Goal: Task Accomplishment & Management: Manage account settings

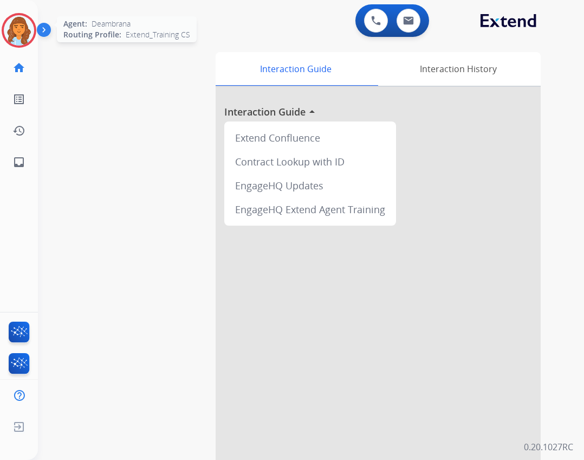
click at [20, 21] on img at bounding box center [19, 30] width 30 height 30
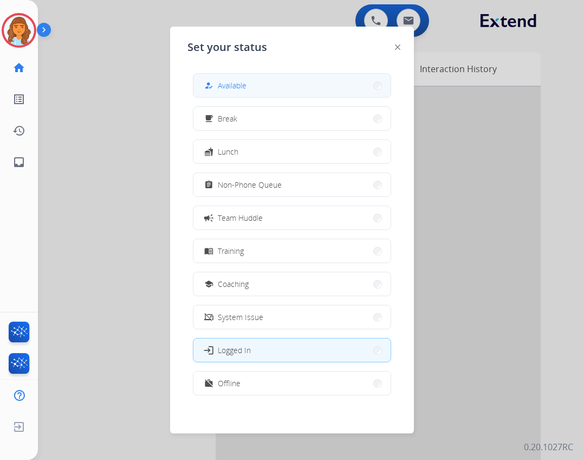
click at [251, 82] on button "how_to_reg Available" at bounding box center [292, 85] width 197 height 23
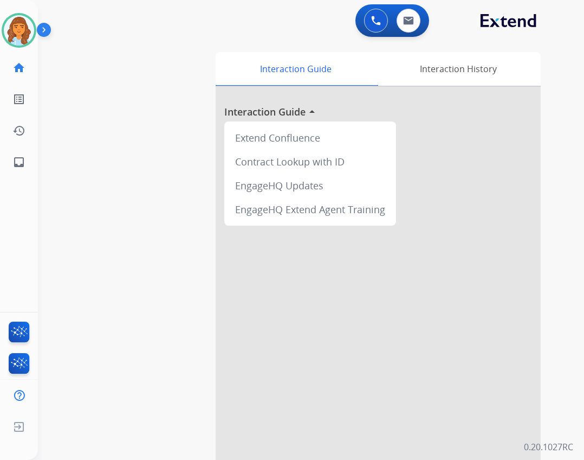
click at [36, 31] on div "Deambrana Available Edit Avatar Agent: Deambrana Routing Profile: Extend_Traini…" at bounding box center [19, 30] width 38 height 35
click at [10, 34] on img at bounding box center [19, 30] width 30 height 30
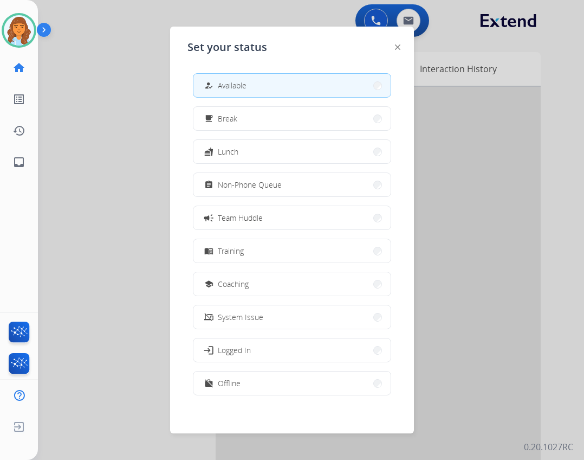
click at [112, 132] on div at bounding box center [292, 230] width 584 height 460
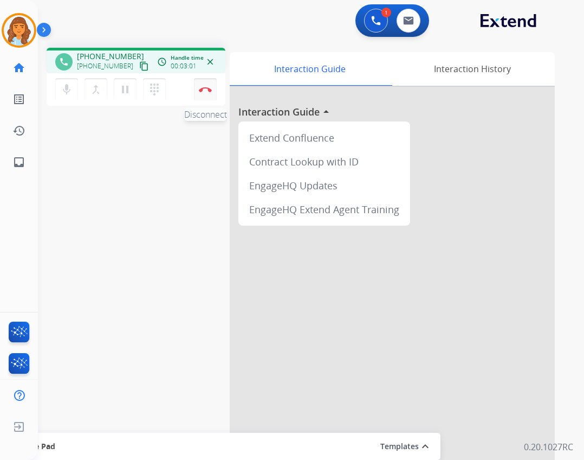
click at [211, 92] on button "Disconnect" at bounding box center [205, 89] width 23 height 23
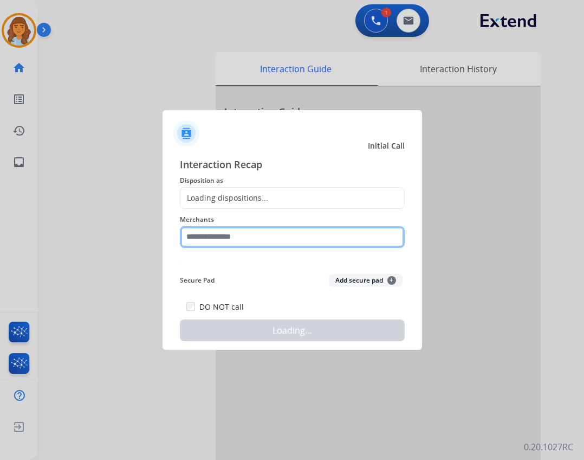
click at [268, 244] on input "text" at bounding box center [292, 237] width 225 height 22
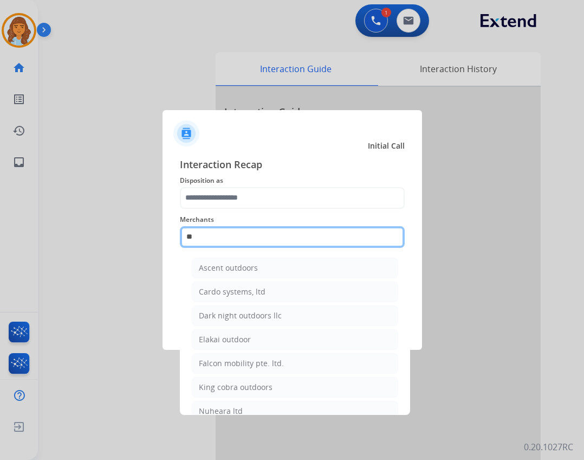
type input "*"
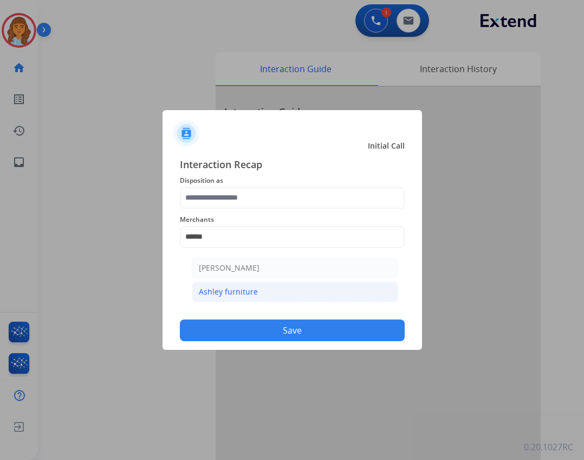
click at [199, 295] on div "Ashley furniture" at bounding box center [228, 291] width 59 height 11
type input "**********"
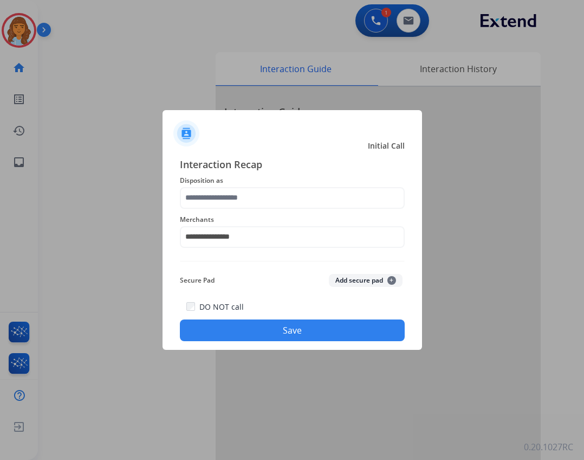
click at [195, 184] on span "Disposition as" at bounding box center [292, 180] width 225 height 13
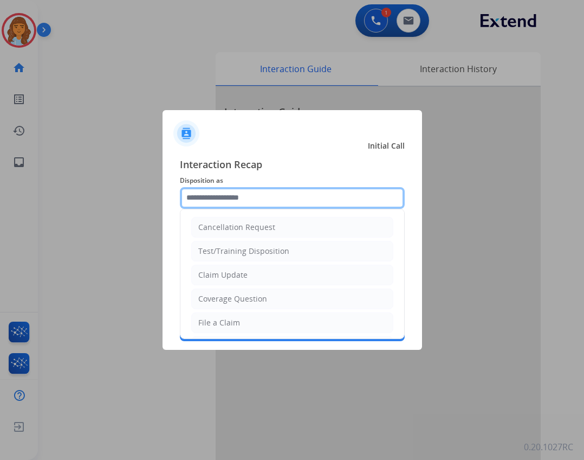
click at [194, 196] on input "text" at bounding box center [292, 198] width 225 height 22
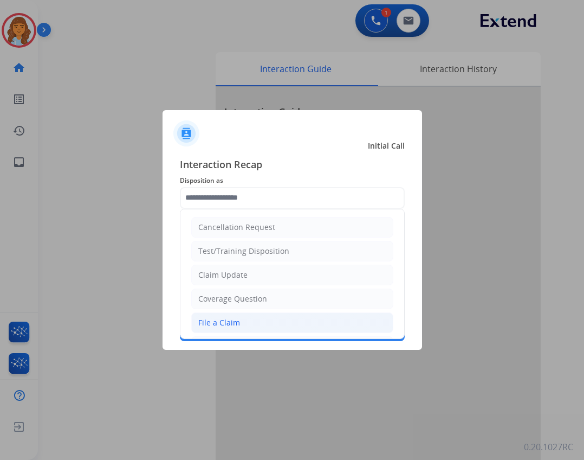
click at [249, 323] on li "File a Claim" at bounding box center [292, 322] width 202 height 21
type input "**********"
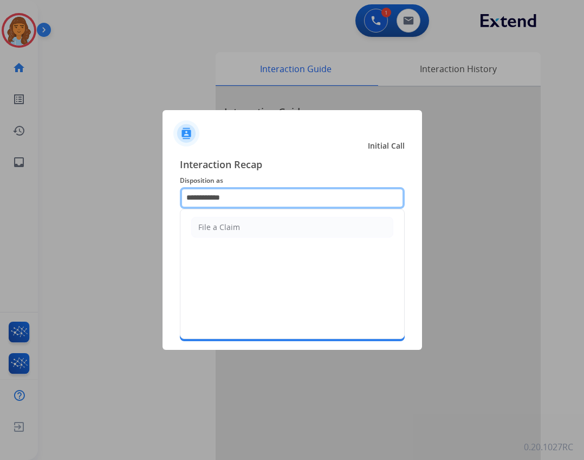
drag, startPoint x: 234, startPoint y: 198, endPoint x: 128, endPoint y: 197, distance: 105.2
click at [0, 197] on app-contact-recap-modal "**********" at bounding box center [0, 230] width 0 height 460
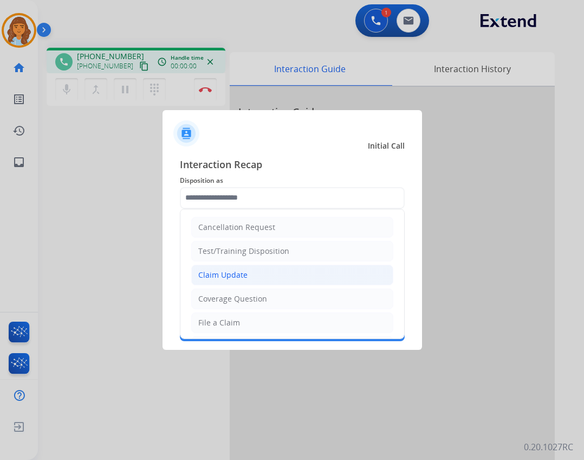
click at [226, 280] on div "Claim Update" at bounding box center [222, 274] width 49 height 11
type input "**********"
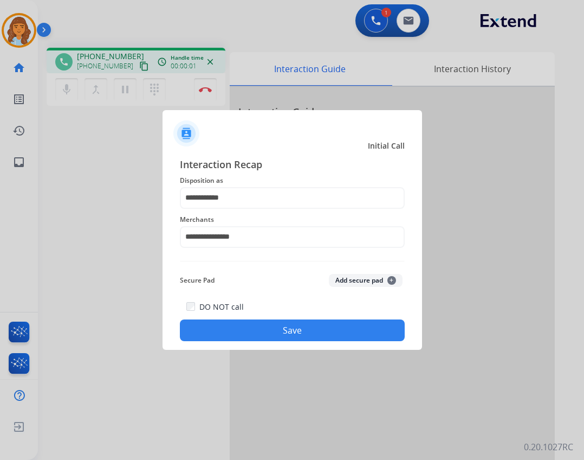
click at [260, 337] on button "Save" at bounding box center [292, 330] width 225 height 22
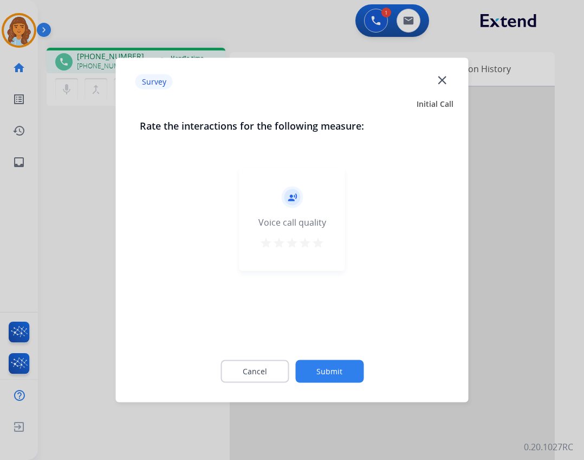
click at [337, 368] on button "Submit" at bounding box center [329, 371] width 68 height 23
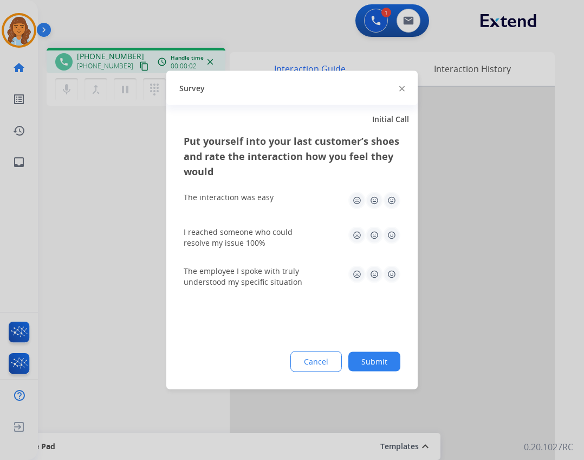
drag, startPoint x: 376, startPoint y: 377, endPoint x: 376, endPoint y: 365, distance: 12.5
click at [376, 377] on div "Put yourself into your last customer’s shoes and rate the interaction how you f…" at bounding box center [292, 261] width 252 height 256
click at [376, 363] on button "Submit" at bounding box center [375, 362] width 52 height 20
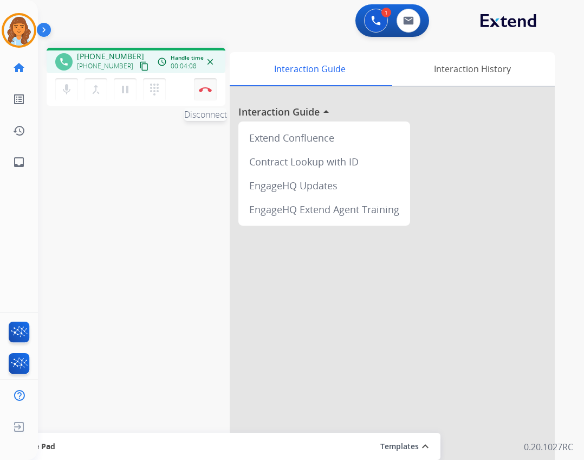
click at [204, 85] on button "Disconnect" at bounding box center [205, 89] width 23 height 23
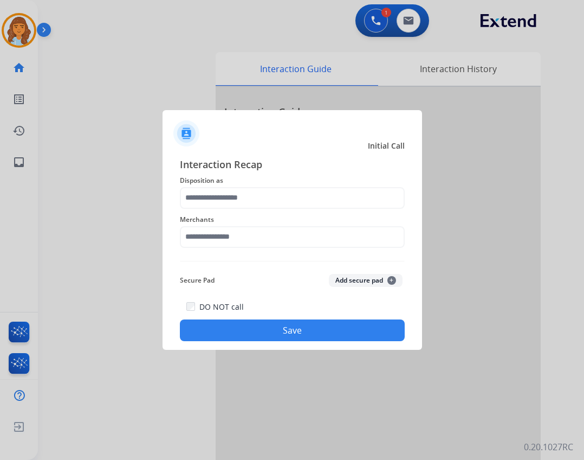
drag, startPoint x: 248, startPoint y: 224, endPoint x: 252, endPoint y: 240, distance: 16.6
click at [250, 235] on div "Merchants" at bounding box center [292, 230] width 225 height 43
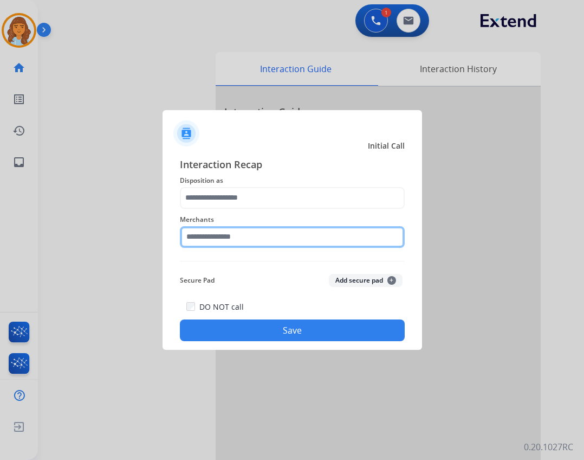
click at [252, 245] on input "text" at bounding box center [292, 237] width 225 height 22
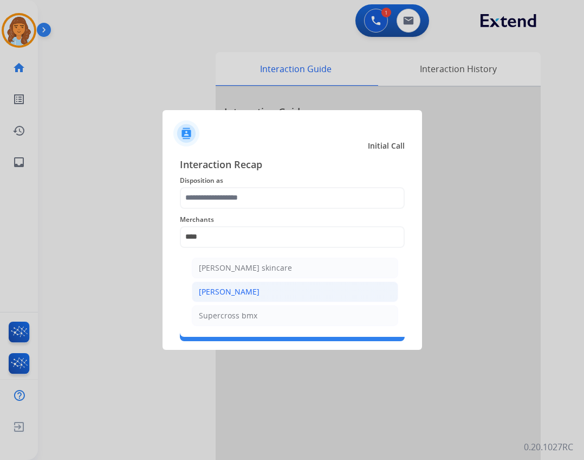
click at [245, 292] on li "[PERSON_NAME]" at bounding box center [295, 291] width 207 height 21
type input "**********"
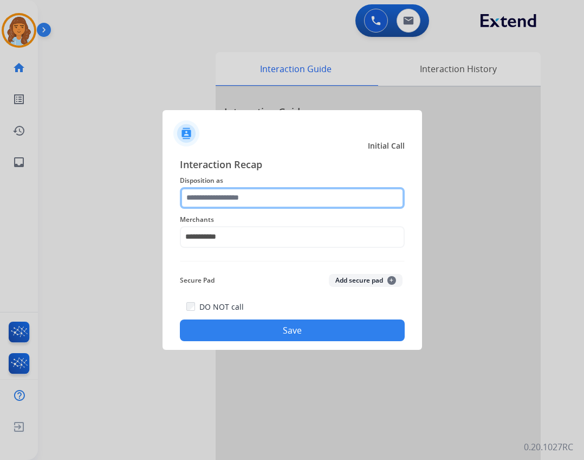
click at [240, 197] on input "text" at bounding box center [292, 198] width 225 height 22
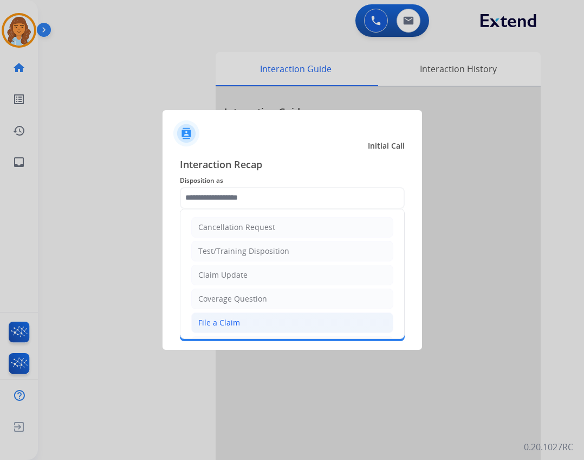
click at [223, 323] on div "File a Claim" at bounding box center [219, 322] width 42 height 11
type input "**********"
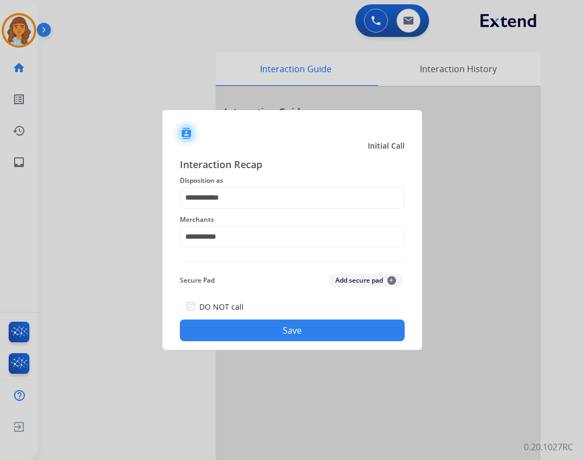
click at [244, 323] on button "Save" at bounding box center [292, 330] width 225 height 22
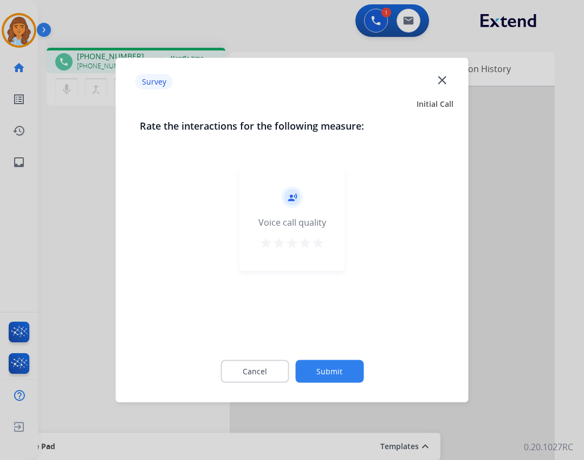
drag, startPoint x: 350, startPoint y: 385, endPoint x: 337, endPoint y: 375, distance: 17.0
click at [342, 378] on div "Cancel Submit" at bounding box center [292, 371] width 305 height 49
click at [336, 375] on button "Submit" at bounding box center [329, 371] width 68 height 23
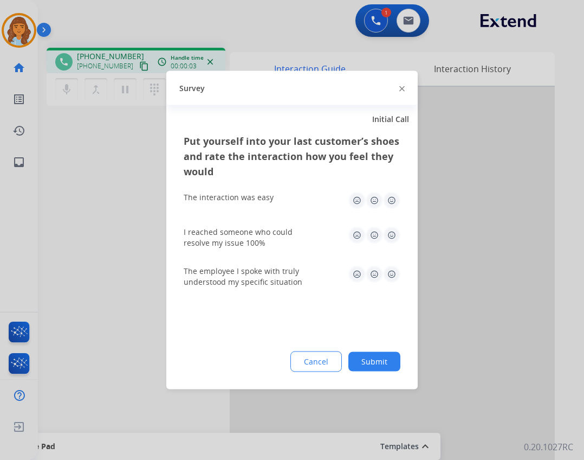
drag, startPoint x: 384, startPoint y: 371, endPoint x: 381, endPoint y: 366, distance: 6.2
click at [383, 371] on div "Cancel Submit" at bounding box center [292, 361] width 217 height 21
click at [380, 363] on button "Submit" at bounding box center [375, 362] width 52 height 20
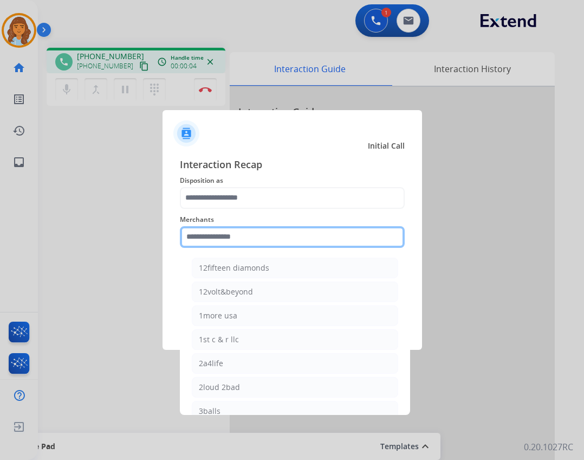
click at [224, 236] on input "text" at bounding box center [292, 237] width 225 height 22
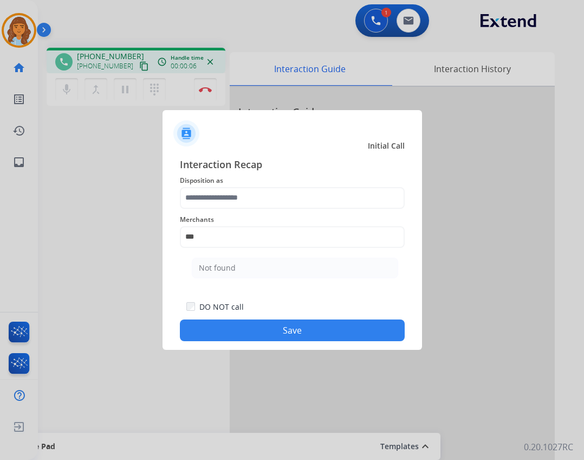
click at [228, 268] on div "Not found" at bounding box center [217, 267] width 37 height 11
type input "*********"
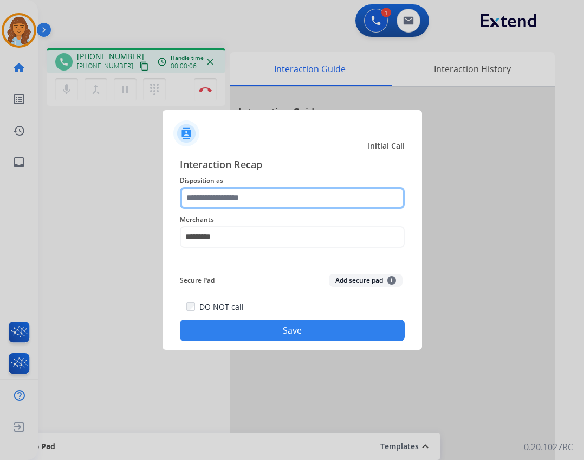
click at [234, 190] on input "text" at bounding box center [292, 198] width 225 height 22
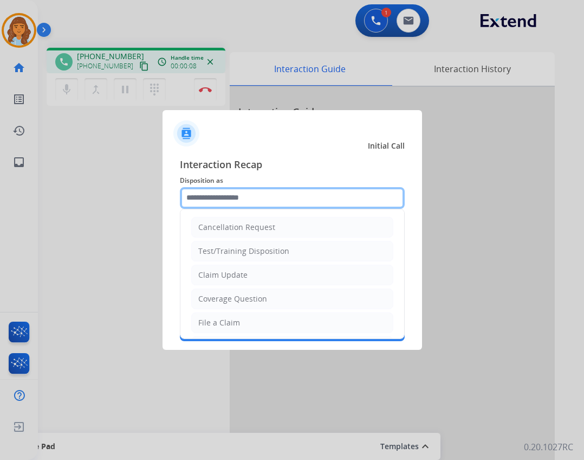
type input "*"
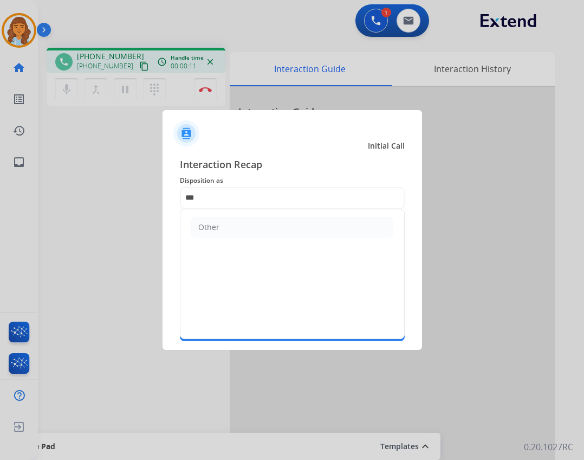
click at [218, 236] on li "Other" at bounding box center [292, 227] width 202 height 21
type input "*****"
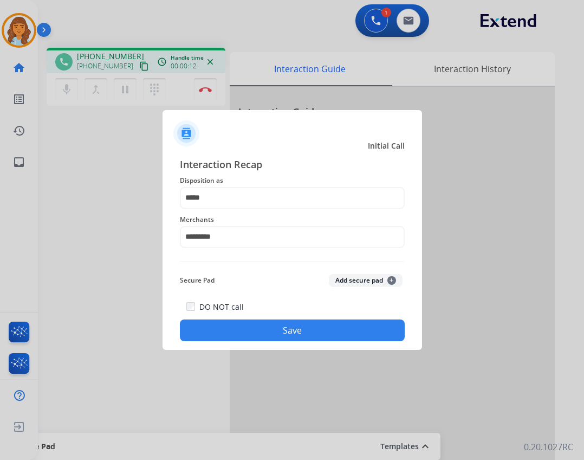
click at [232, 325] on button "Save" at bounding box center [292, 330] width 225 height 22
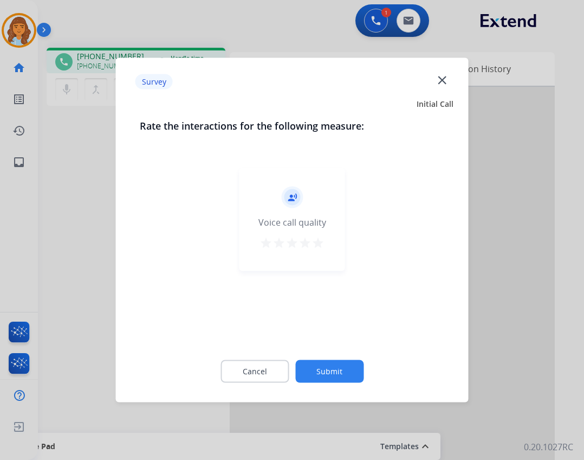
click at [349, 373] on button "Submit" at bounding box center [329, 371] width 68 height 23
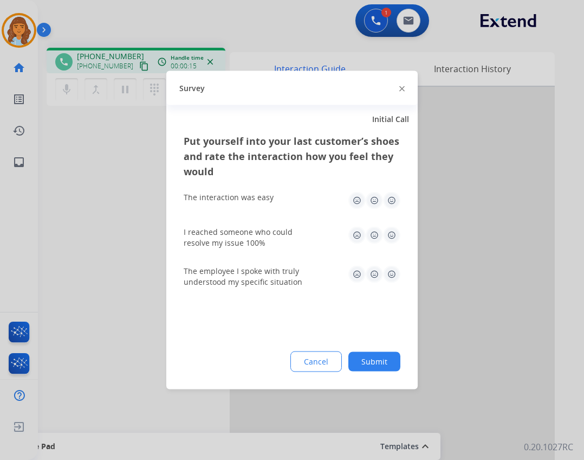
click at [369, 371] on div "Cancel Submit" at bounding box center [292, 361] width 217 height 21
click at [383, 360] on button "Submit" at bounding box center [375, 362] width 52 height 20
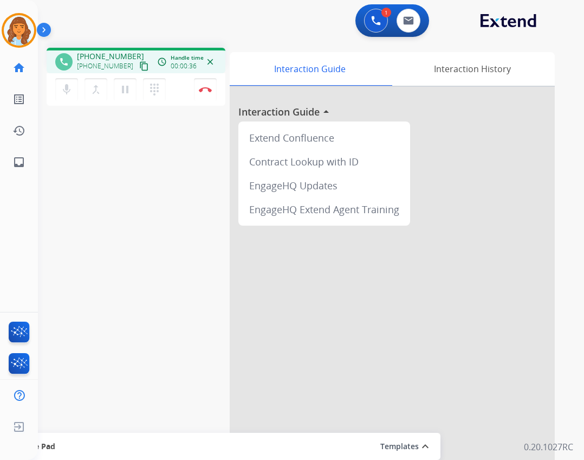
click at [139, 68] on mat-icon "content_copy" at bounding box center [144, 66] width 10 height 10
click at [203, 88] on img at bounding box center [205, 89] width 13 height 5
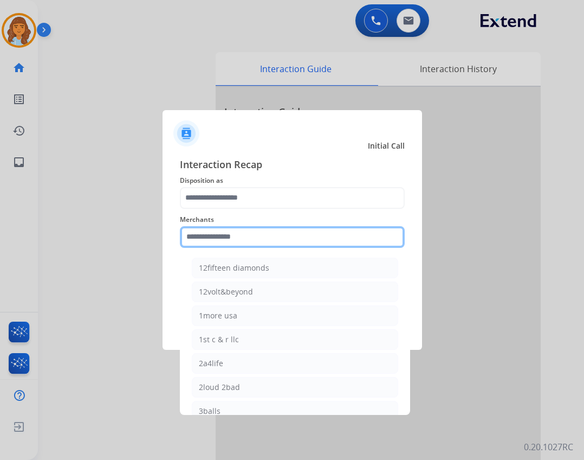
drag, startPoint x: 236, startPoint y: 233, endPoint x: 235, endPoint y: 242, distance: 9.3
click at [235, 232] on input "text" at bounding box center [292, 237] width 225 height 22
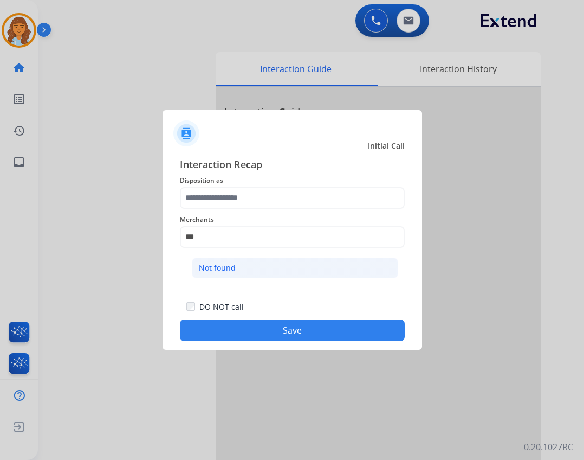
click at [246, 273] on li "Not found" at bounding box center [295, 267] width 207 height 21
type input "*********"
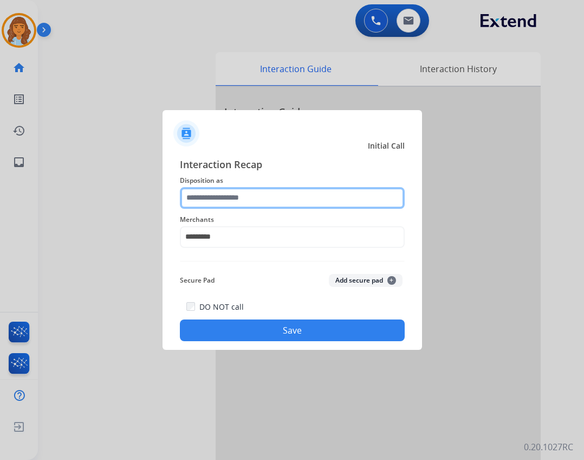
click at [279, 193] on input "text" at bounding box center [292, 198] width 225 height 22
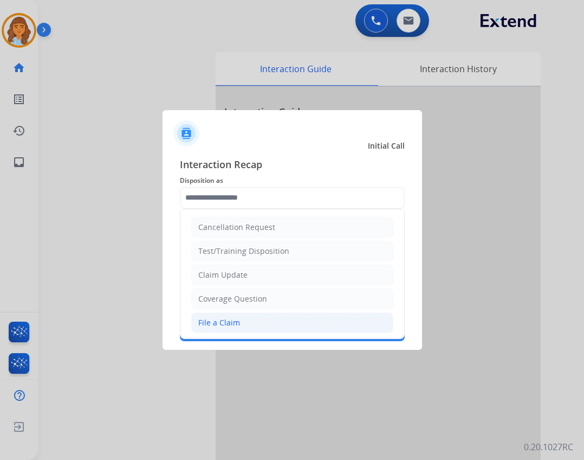
click at [249, 317] on li "File a Claim" at bounding box center [292, 322] width 202 height 21
type input "**********"
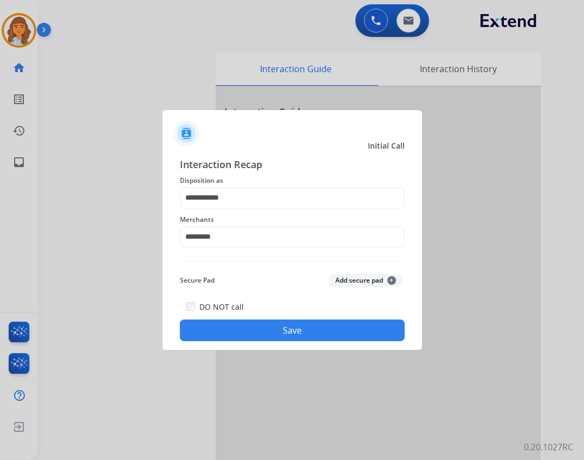
click at [317, 329] on button "Save" at bounding box center [292, 330] width 225 height 22
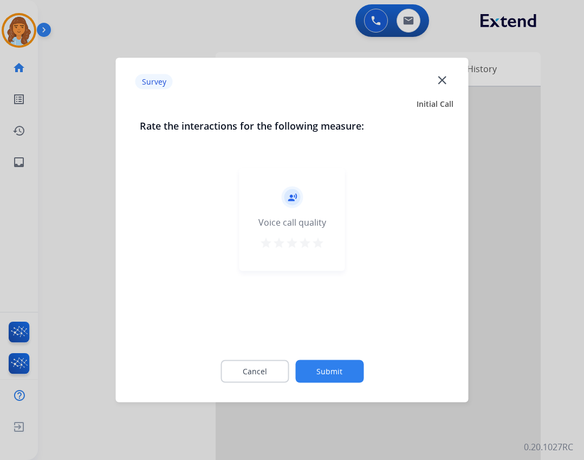
click at [321, 377] on button "Submit" at bounding box center [329, 371] width 68 height 23
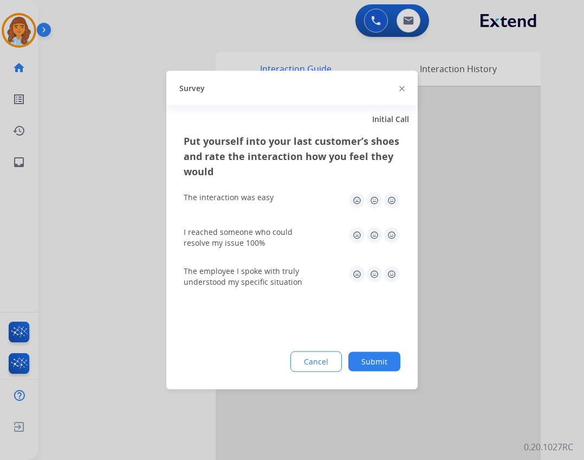
click at [382, 365] on button "Submit" at bounding box center [375, 362] width 52 height 20
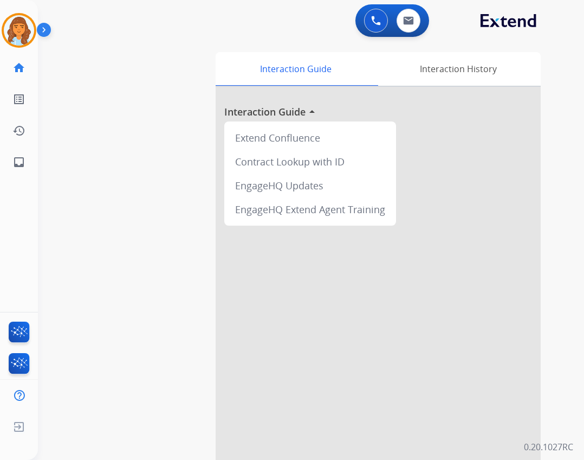
drag, startPoint x: 10, startPoint y: 27, endPoint x: 54, endPoint y: 43, distance: 47.3
click at [10, 27] on img at bounding box center [19, 30] width 30 height 30
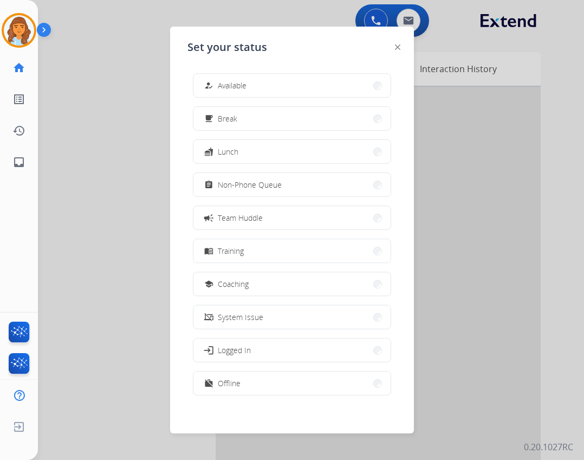
click at [234, 78] on button "how_to_reg Available" at bounding box center [292, 85] width 197 height 23
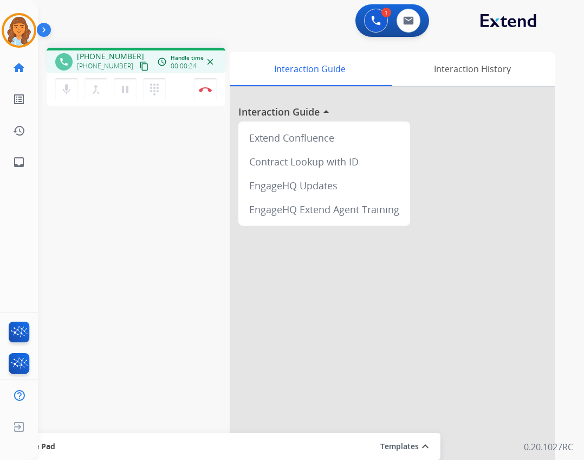
click at [139, 68] on mat-icon "content_copy" at bounding box center [144, 66] width 10 height 10
click at [215, 98] on button "Disconnect" at bounding box center [205, 89] width 23 height 23
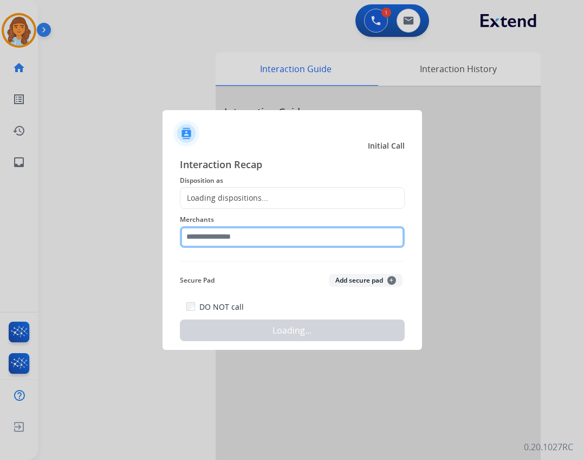
click at [261, 236] on input "text" at bounding box center [292, 237] width 225 height 22
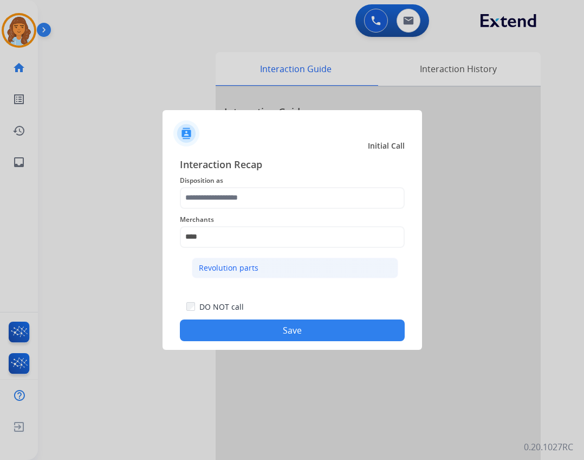
click at [194, 270] on li "Revolution parts" at bounding box center [295, 267] width 207 height 21
type input "**********"
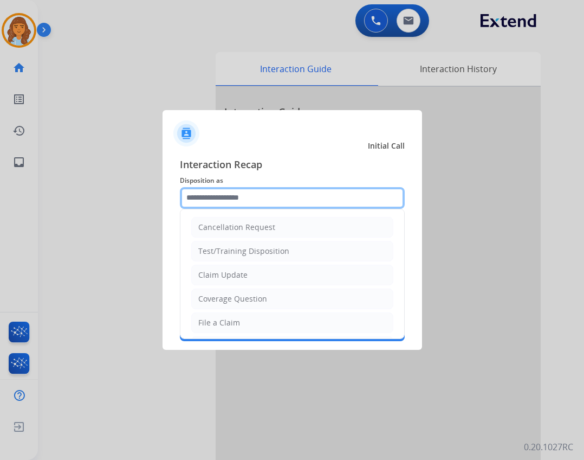
click at [273, 205] on input "text" at bounding box center [292, 198] width 225 height 22
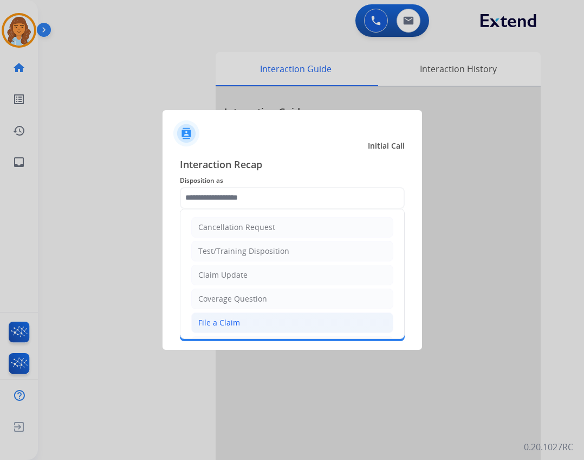
click at [287, 327] on li "File a Claim" at bounding box center [292, 322] width 202 height 21
type input "**********"
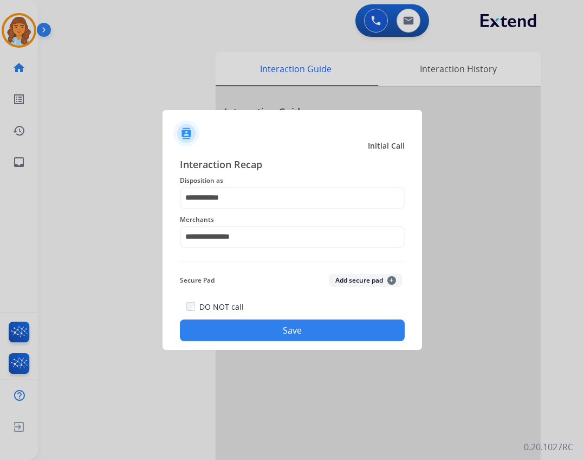
click at [316, 325] on button "Save" at bounding box center [292, 330] width 225 height 22
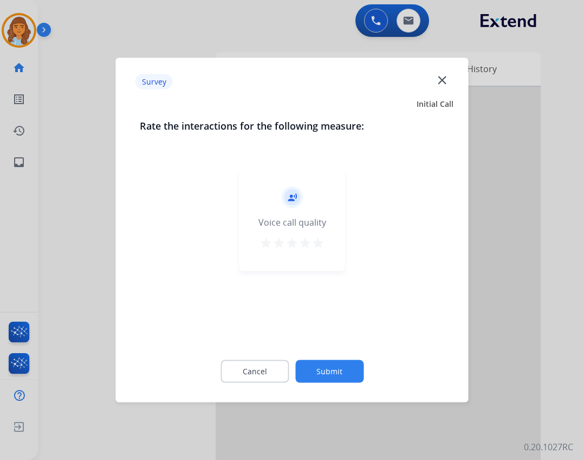
click at [319, 375] on button "Submit" at bounding box center [329, 371] width 68 height 23
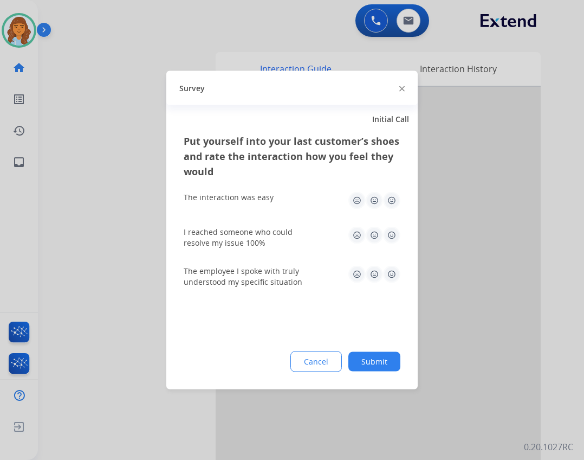
click at [374, 356] on button "Submit" at bounding box center [375, 362] width 52 height 20
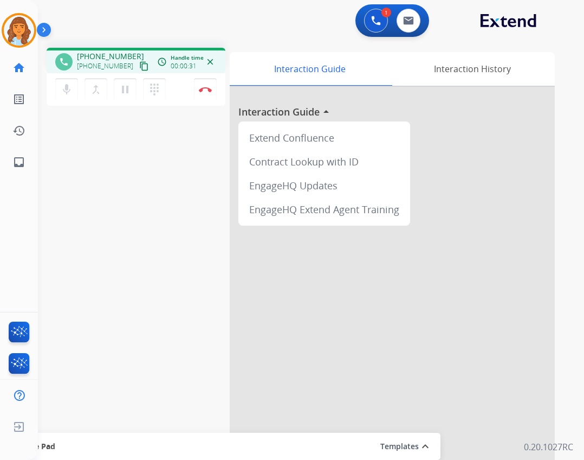
click at [139, 63] on mat-icon "content_copy" at bounding box center [144, 66] width 10 height 10
click at [364, 22] on div "1 Voice Interactions" at bounding box center [376, 21] width 33 height 24
click at [383, 25] on button at bounding box center [376, 21] width 24 height 24
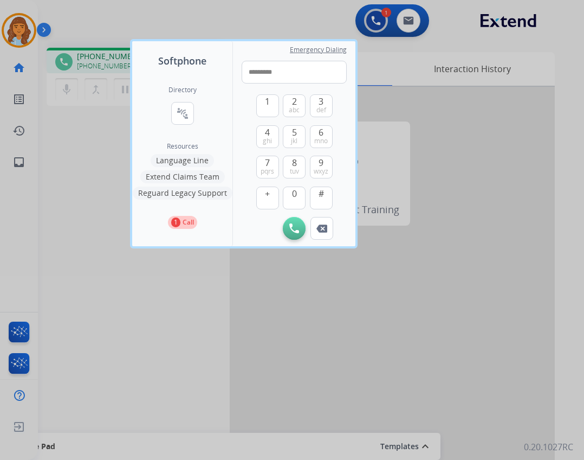
type input "**********"
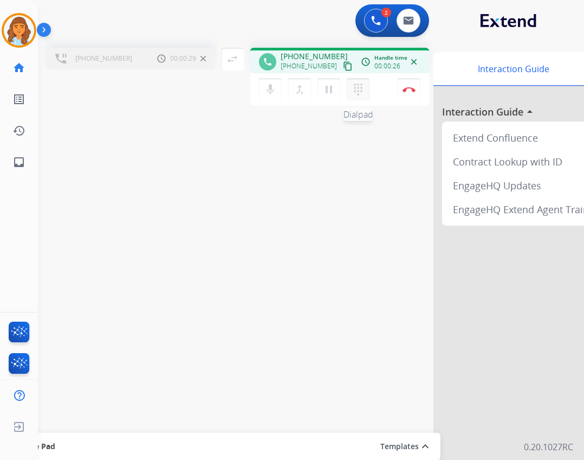
click at [354, 91] on mat-icon "dialpad" at bounding box center [358, 89] width 13 height 13
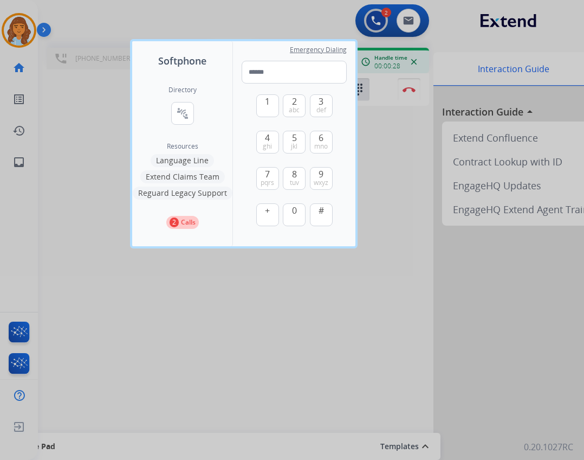
click at [233, 285] on div at bounding box center [292, 230] width 584 height 460
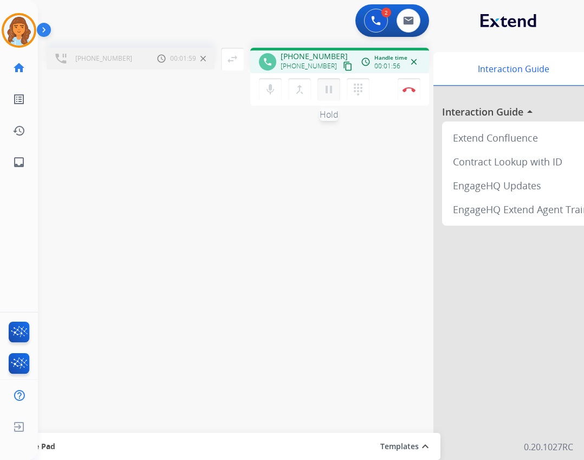
click at [331, 86] on mat-icon "pause" at bounding box center [329, 89] width 13 height 13
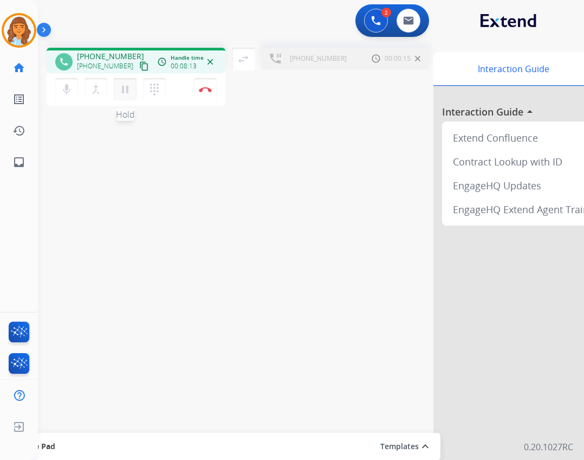
click at [124, 96] on button "pause Hold" at bounding box center [125, 89] width 23 height 23
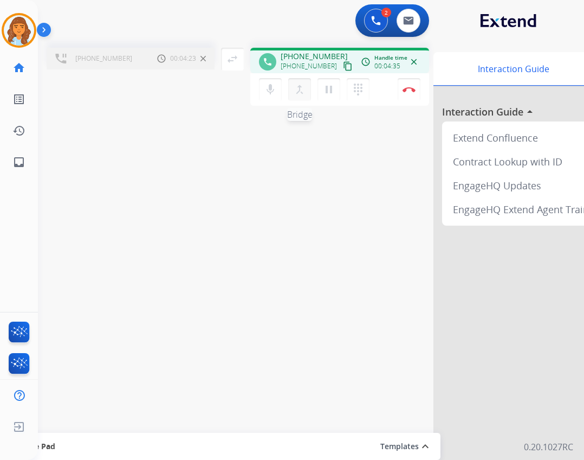
click at [295, 88] on mat-icon "merge_type" at bounding box center [299, 89] width 13 height 13
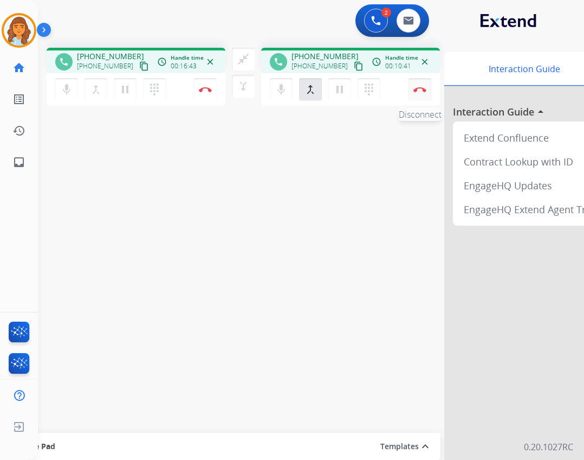
click at [424, 88] on img at bounding box center [420, 89] width 13 height 5
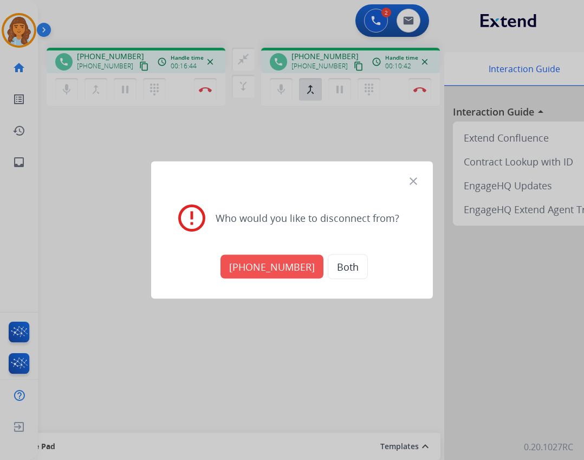
click at [266, 262] on button "[PHONE_NUMBER]" at bounding box center [272, 267] width 103 height 24
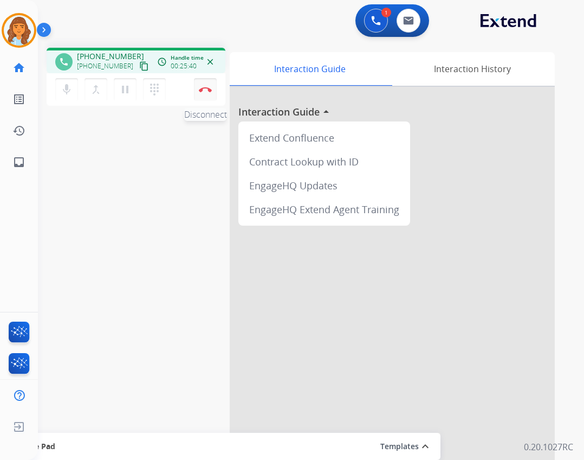
click at [201, 92] on button "Disconnect" at bounding box center [205, 89] width 23 height 23
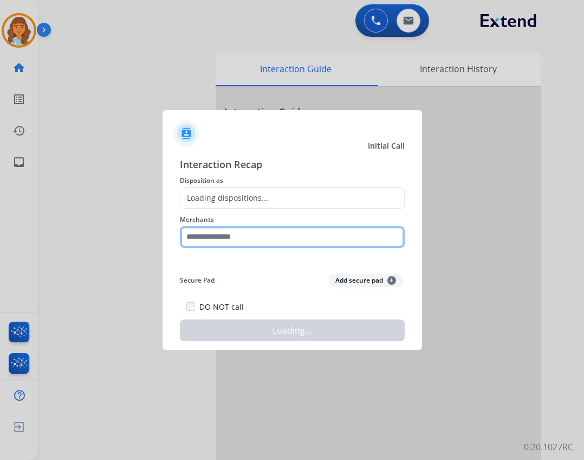
click at [244, 229] on input "text" at bounding box center [292, 237] width 225 height 22
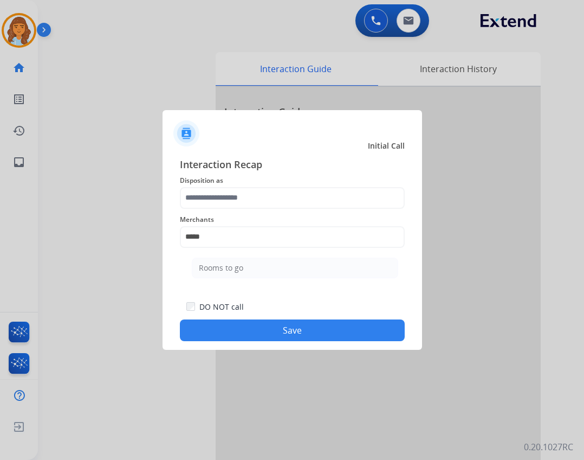
click at [262, 279] on ul "Rooms to go" at bounding box center [295, 270] width 213 height 37
click at [259, 267] on li "Rooms to go" at bounding box center [295, 267] width 207 height 21
type input "**********"
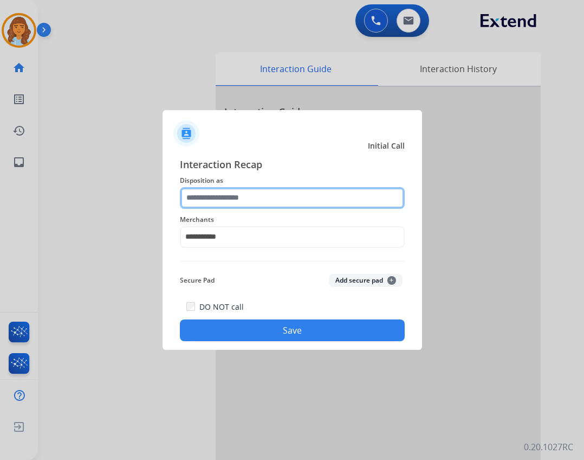
click at [252, 201] on input "text" at bounding box center [292, 198] width 225 height 22
click at [325, 195] on input "text" at bounding box center [292, 198] width 225 height 22
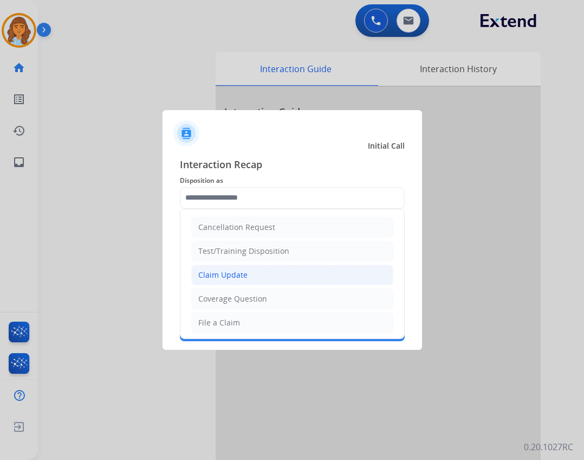
click at [256, 275] on li "Claim Update" at bounding box center [292, 275] width 202 height 21
type input "**********"
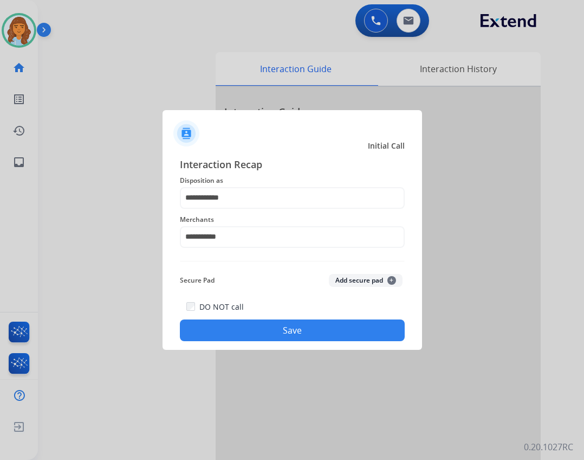
click at [277, 335] on button "Save" at bounding box center [292, 330] width 225 height 22
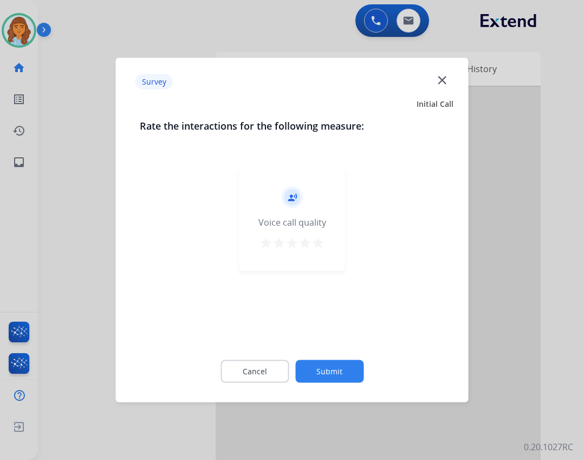
click at [350, 371] on button "Submit" at bounding box center [329, 371] width 68 height 23
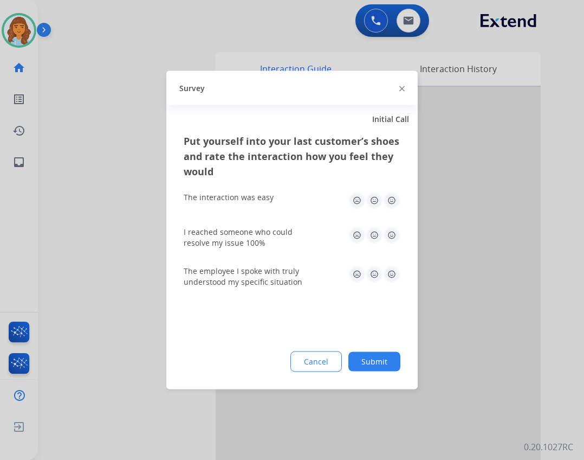
click at [371, 363] on button "Submit" at bounding box center [375, 362] width 52 height 20
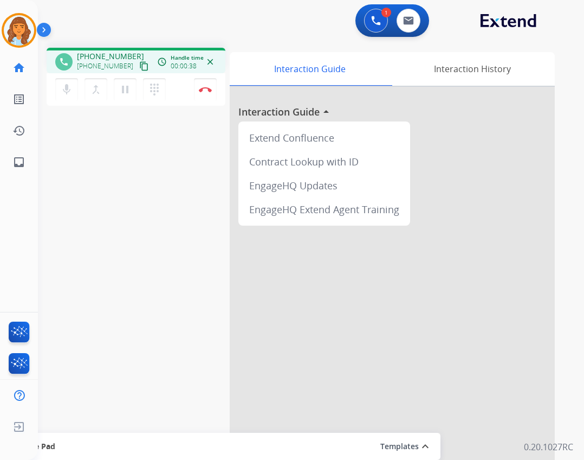
click at [139, 68] on mat-icon "content_copy" at bounding box center [144, 66] width 10 height 10
click at [210, 91] on img at bounding box center [205, 89] width 13 height 5
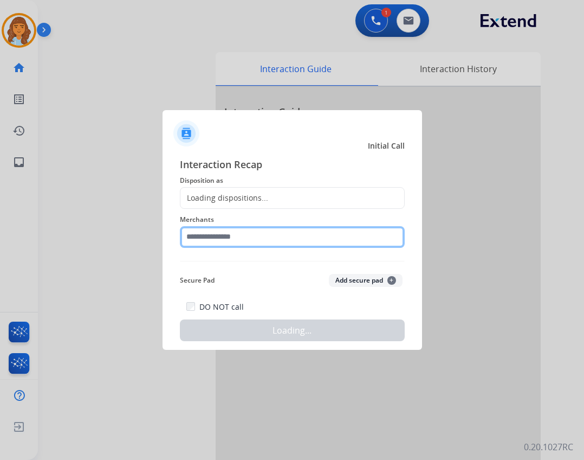
click at [246, 231] on input "text" at bounding box center [292, 237] width 225 height 22
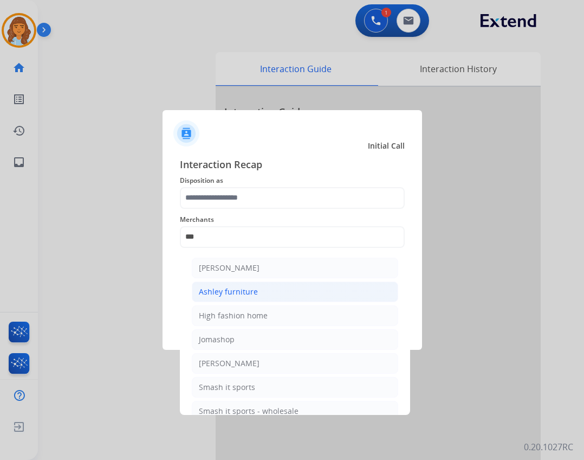
click at [271, 294] on li "Ashley furniture" at bounding box center [295, 291] width 207 height 21
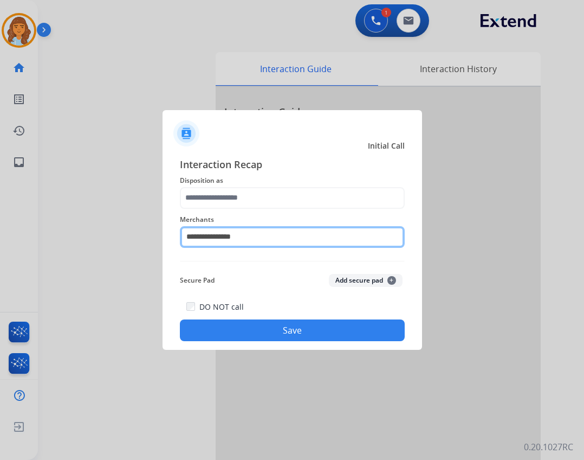
click at [265, 245] on input "**********" at bounding box center [292, 237] width 225 height 22
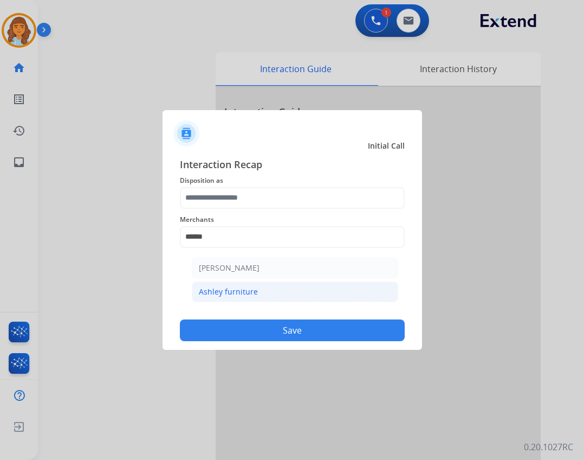
click at [244, 291] on div "Ashley furniture" at bounding box center [228, 291] width 59 height 11
type input "**********"
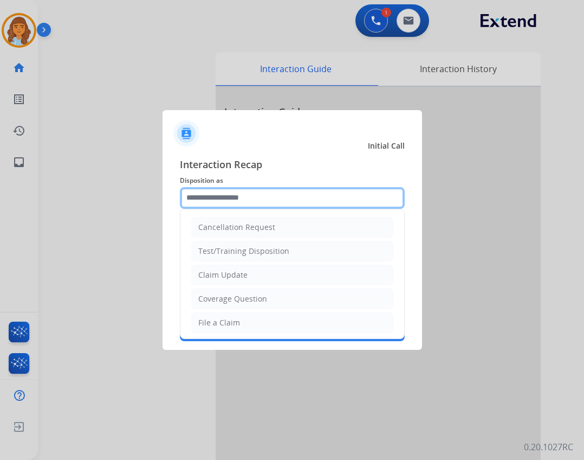
click at [239, 196] on input "text" at bounding box center [292, 198] width 225 height 22
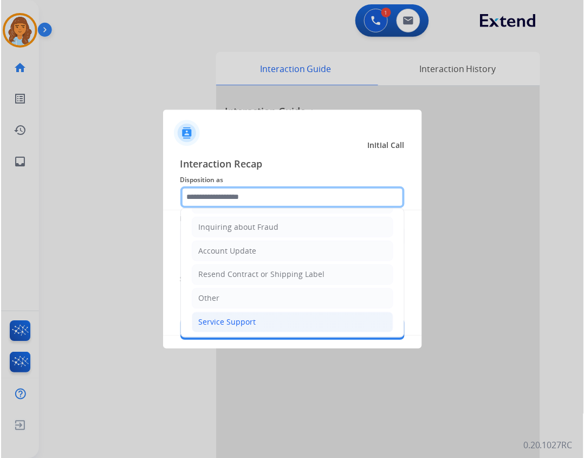
scroll to position [169, 0]
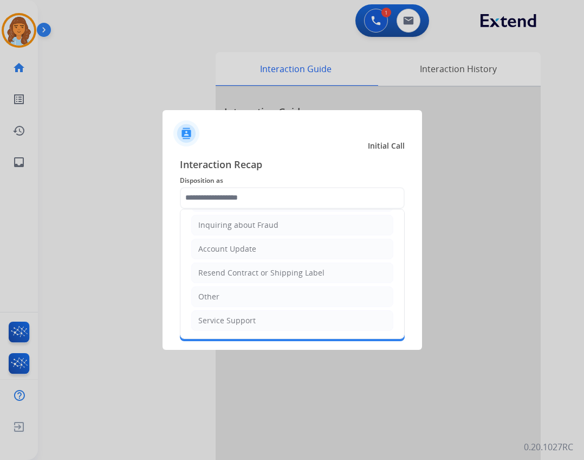
click at [253, 295] on li "Other" at bounding box center [292, 296] width 202 height 21
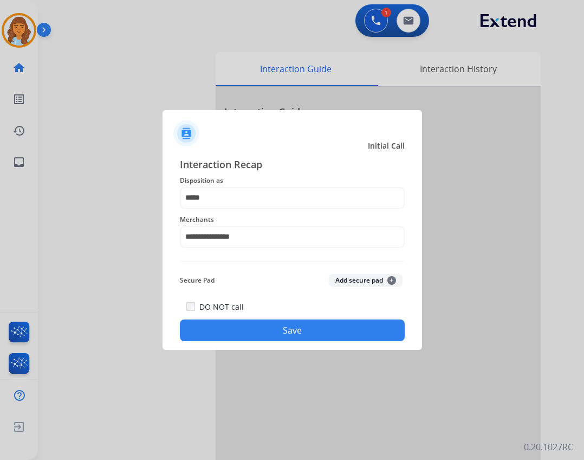
click at [247, 209] on div "**********" at bounding box center [292, 230] width 225 height 43
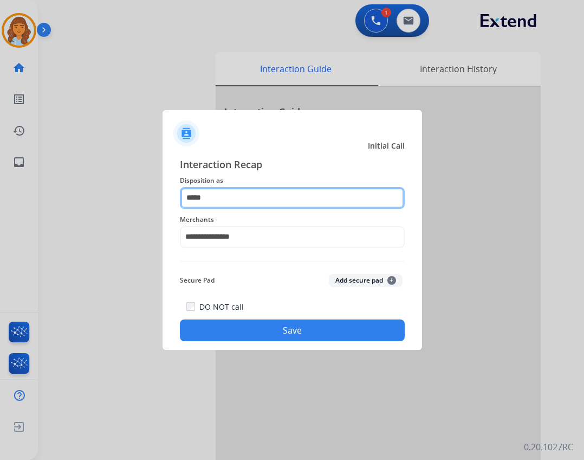
click at [240, 193] on input "*****" at bounding box center [292, 198] width 225 height 22
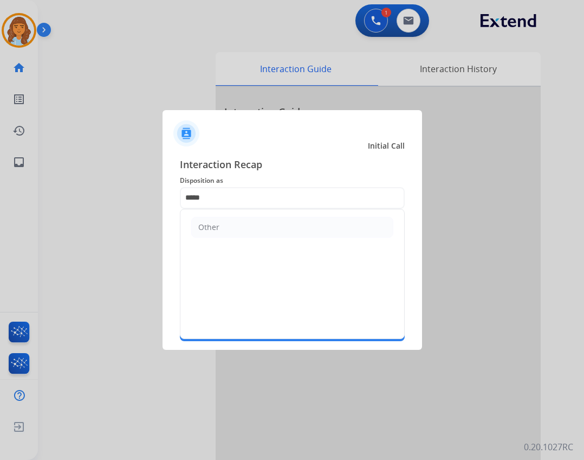
click at [350, 209] on div "Other" at bounding box center [292, 274] width 225 height 130
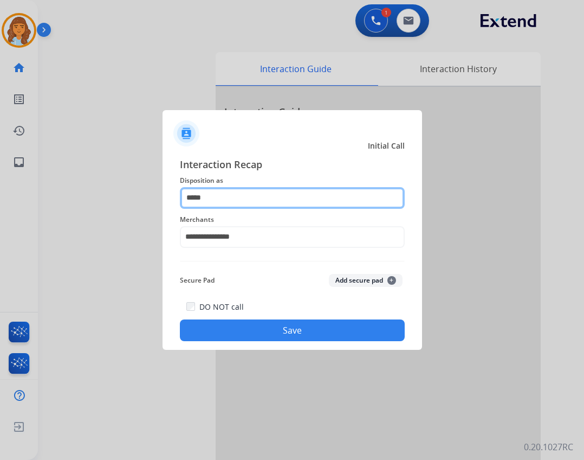
click at [252, 196] on input "*****" at bounding box center [292, 198] width 225 height 22
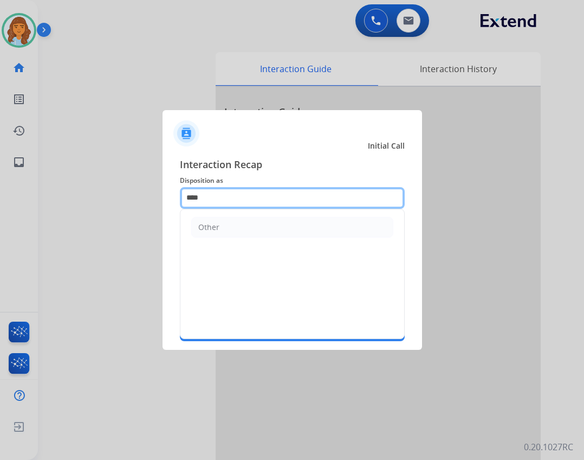
click at [253, 197] on input "****" at bounding box center [292, 198] width 225 height 22
type input "*"
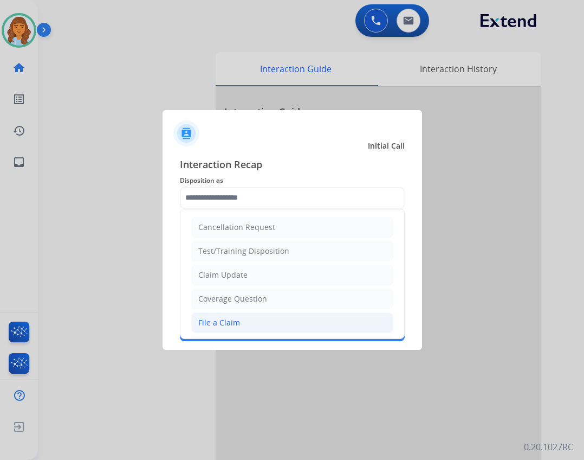
click at [262, 326] on li "File a Claim" at bounding box center [292, 322] width 202 height 21
type input "**********"
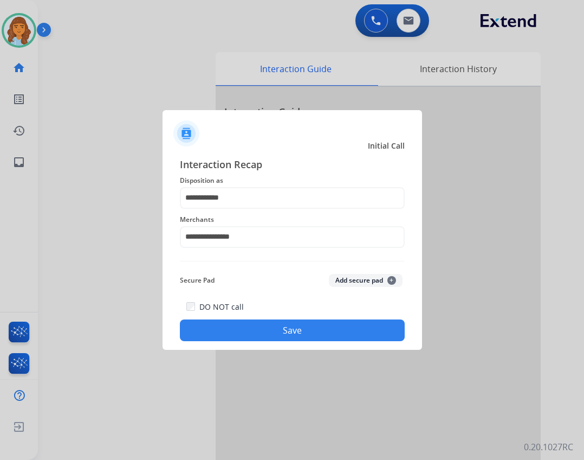
click at [281, 321] on button "Save" at bounding box center [292, 330] width 225 height 22
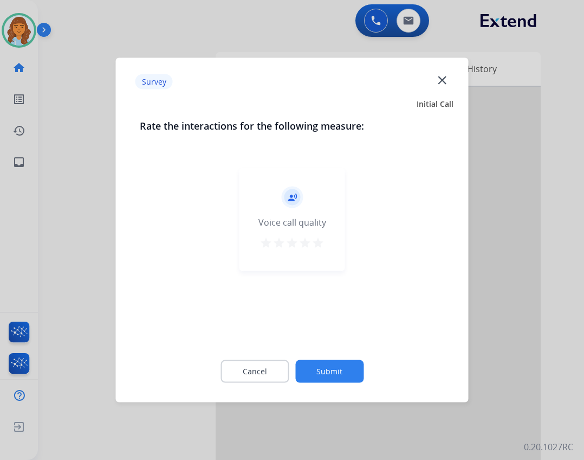
click at [328, 363] on button "Submit" at bounding box center [329, 371] width 68 height 23
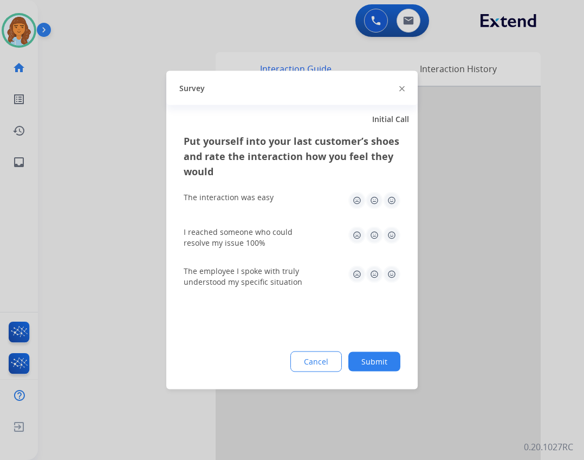
click at [379, 366] on button "Submit" at bounding box center [375, 362] width 52 height 20
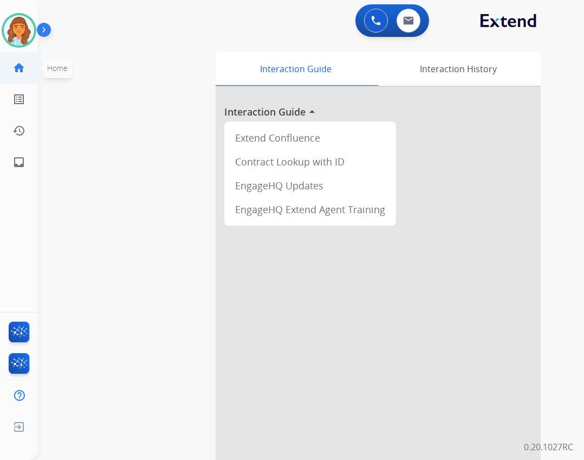
drag, startPoint x: 21, startPoint y: 61, endPoint x: 36, endPoint y: 66, distance: 16.1
click at [21, 61] on link "home Home" at bounding box center [19, 68] width 30 height 30
click at [14, 46] on div at bounding box center [19, 30] width 35 height 35
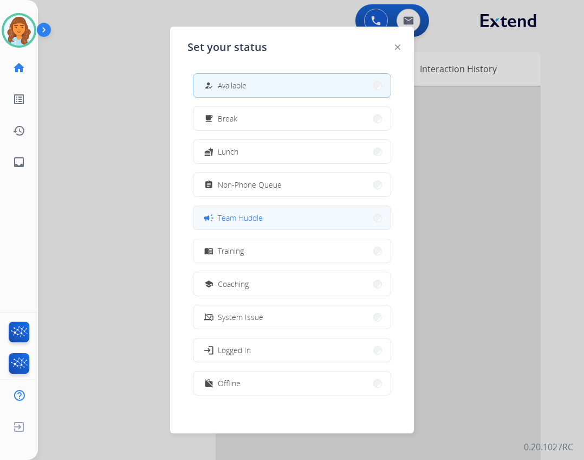
click at [314, 224] on button "campaign Team Huddle" at bounding box center [292, 217] width 197 height 23
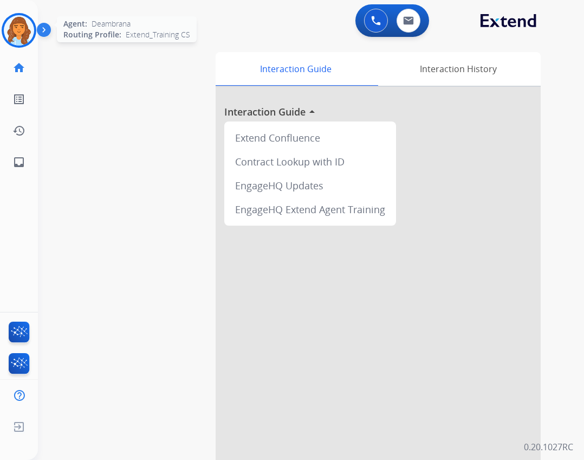
click at [35, 38] on div "Agent: Deambrana Routing Profile: Extend_Training CS" at bounding box center [19, 30] width 35 height 35
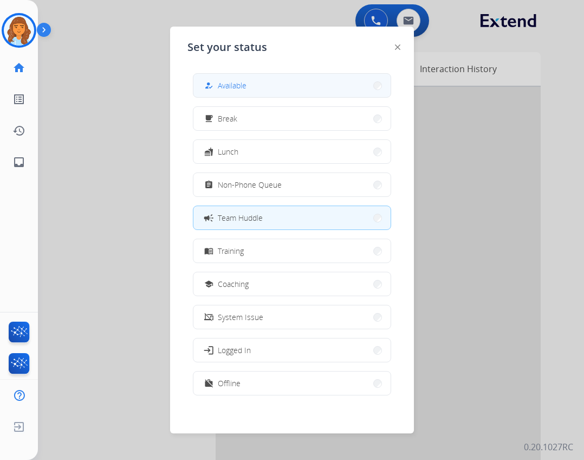
click at [261, 96] on button "how_to_reg Available" at bounding box center [292, 85] width 197 height 23
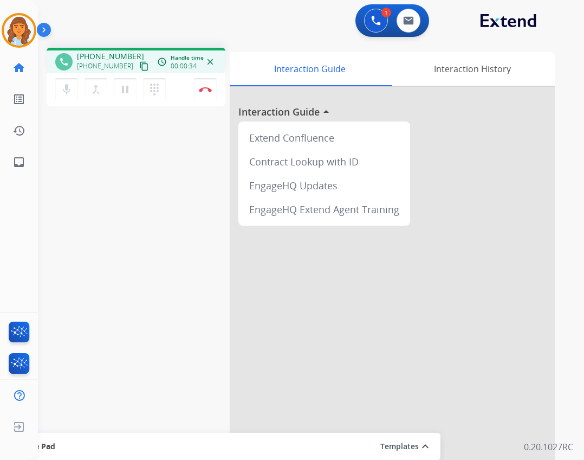
click at [139, 68] on mat-icon "content_copy" at bounding box center [144, 66] width 10 height 10
click at [159, 91] on mat-icon "dialpad" at bounding box center [154, 89] width 13 height 13
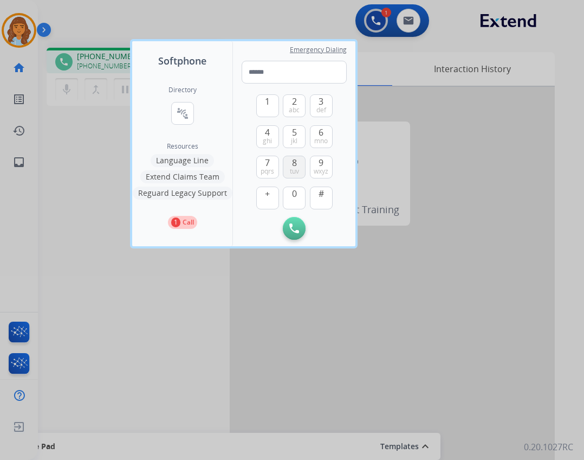
click at [295, 164] on span "8" at bounding box center [294, 162] width 5 height 13
click at [318, 129] on button "6 mno" at bounding box center [321, 136] width 23 height 23
drag, startPoint x: 265, startPoint y: 161, endPoint x: 283, endPoint y: 163, distance: 18.0
click at [267, 162] on span "7" at bounding box center [267, 162] width 5 height 13
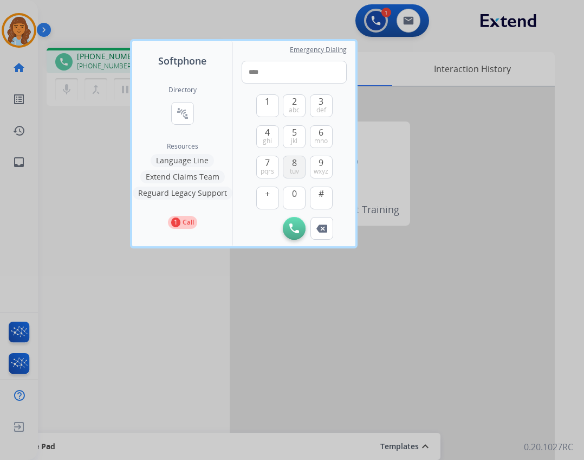
click at [288, 163] on button "8 tuv" at bounding box center [294, 167] width 23 height 23
click at [261, 163] on button "7 pqrs" at bounding box center [267, 167] width 23 height 23
click at [268, 171] on span "pqrs" at bounding box center [268, 171] width 14 height 9
click at [312, 172] on button "9 wxyz" at bounding box center [321, 167] width 23 height 23
click at [320, 100] on span "3" at bounding box center [321, 101] width 5 height 13
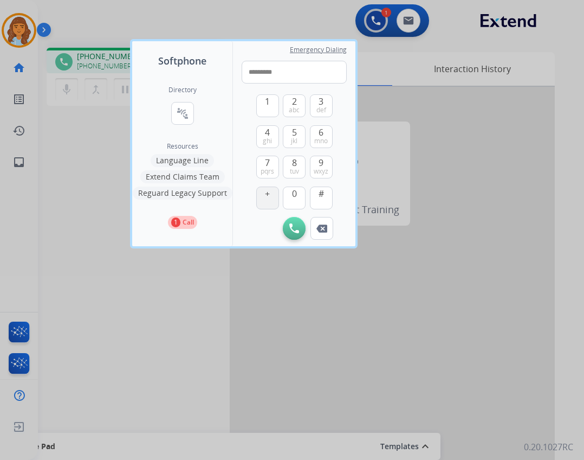
click at [276, 195] on button "+" at bounding box center [267, 197] width 23 height 23
click at [326, 222] on button "Remove Number" at bounding box center [322, 228] width 23 height 23
click at [291, 194] on button "0" at bounding box center [294, 197] width 23 height 23
type input "**********"
click at [301, 224] on button "Initiate Call" at bounding box center [294, 228] width 23 height 23
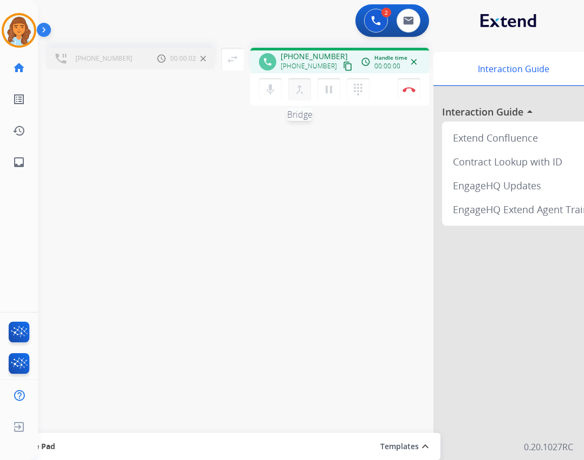
click at [298, 89] on mat-icon "merge_type" at bounding box center [299, 89] width 13 height 13
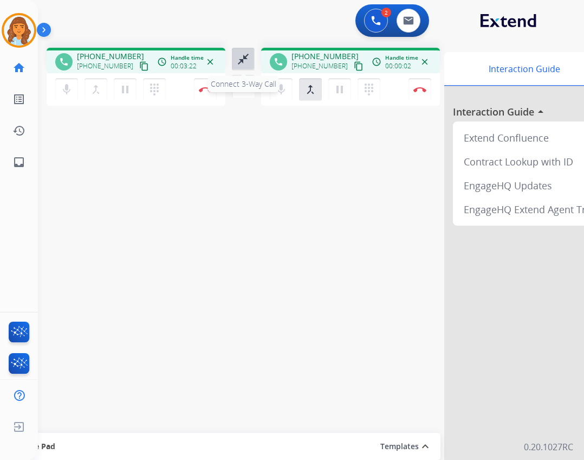
click at [242, 63] on mat-icon "close_fullscreen" at bounding box center [243, 59] width 13 height 13
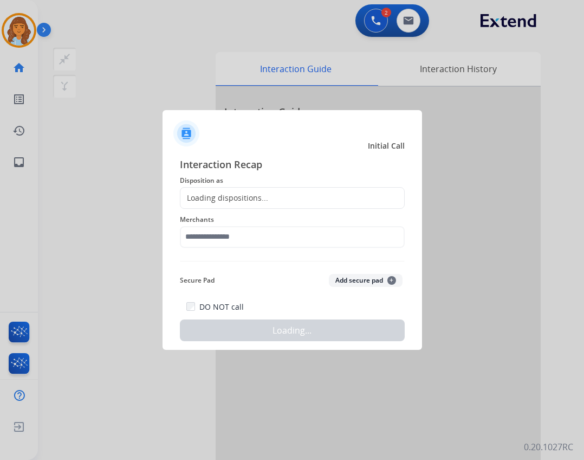
click at [237, 196] on div "Loading dispositions..." at bounding box center [225, 197] width 88 height 11
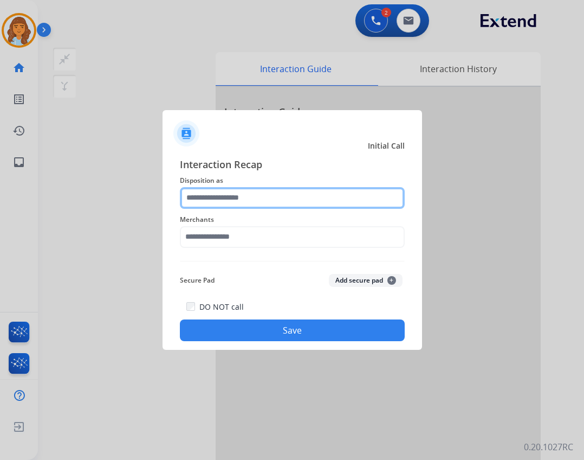
click at [232, 202] on input "text" at bounding box center [292, 198] width 225 height 22
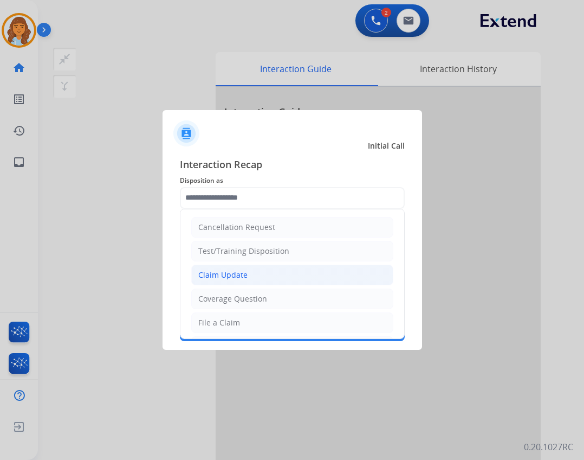
click at [268, 276] on li "Claim Update" at bounding box center [292, 275] width 202 height 21
type input "**********"
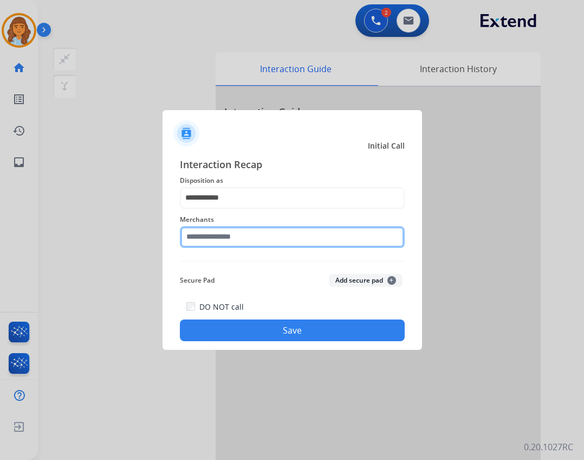
click at [233, 237] on input "text" at bounding box center [292, 237] width 225 height 22
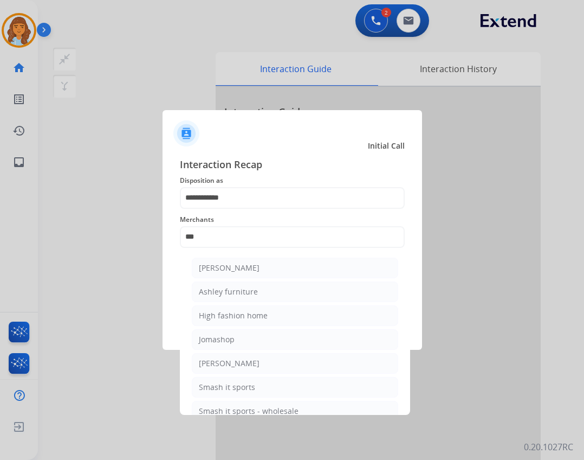
click at [210, 288] on div "Ashley furniture" at bounding box center [228, 291] width 59 height 11
type input "**********"
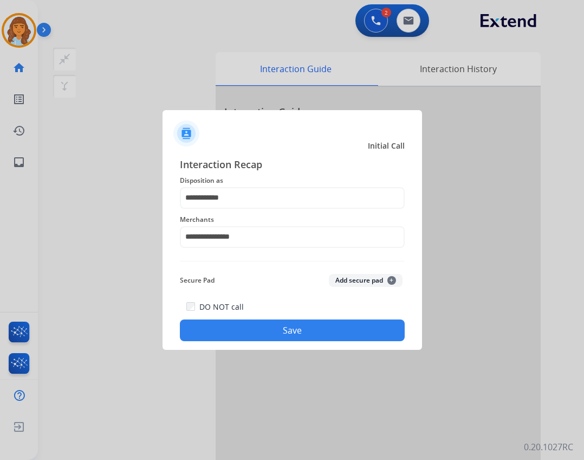
click at [239, 348] on div "**********" at bounding box center [293, 249] width 260 height 202
click at [234, 336] on button "Save" at bounding box center [292, 330] width 225 height 22
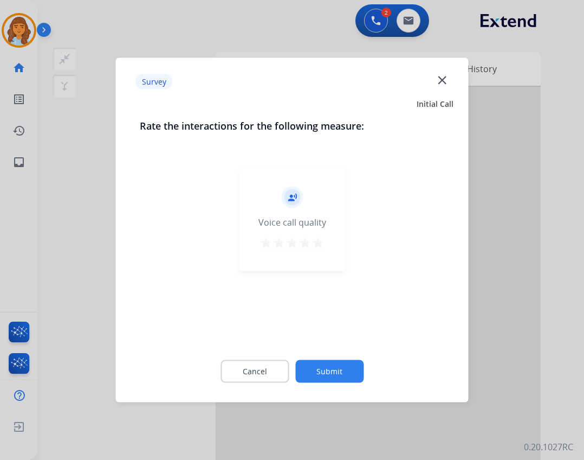
click at [350, 374] on button "Submit" at bounding box center [329, 371] width 68 height 23
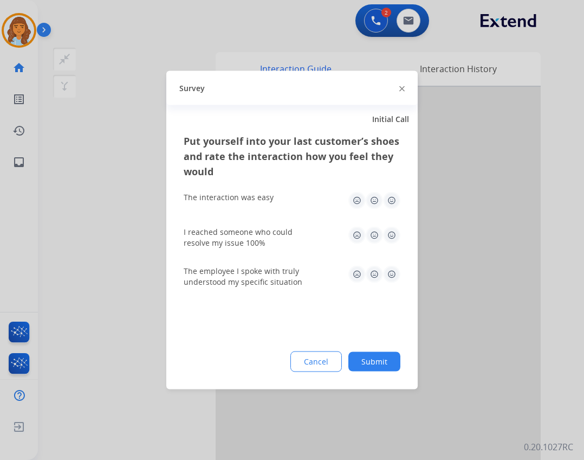
click at [367, 358] on button "Submit" at bounding box center [375, 362] width 52 height 20
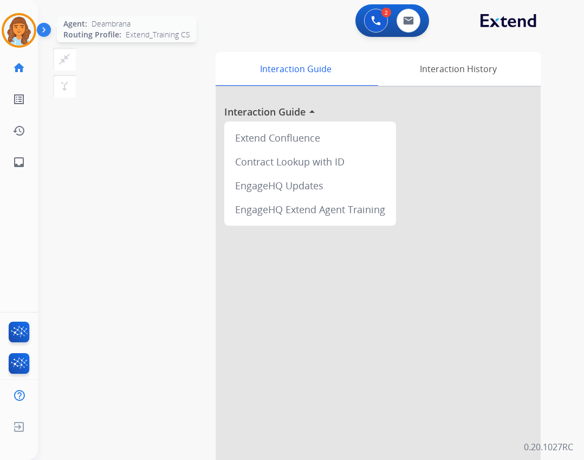
click at [24, 30] on img at bounding box center [19, 30] width 30 height 30
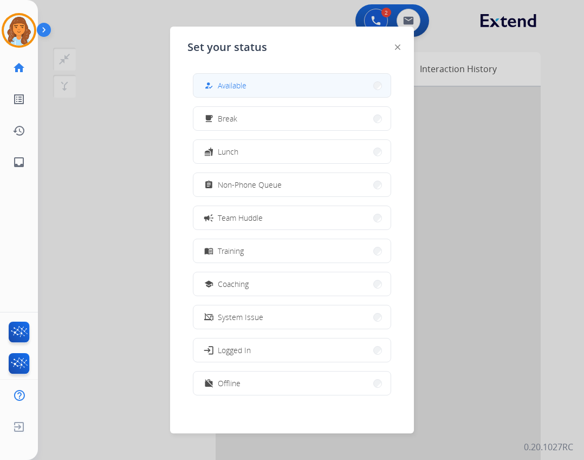
click at [255, 82] on button "how_to_reg Available" at bounding box center [292, 85] width 197 height 23
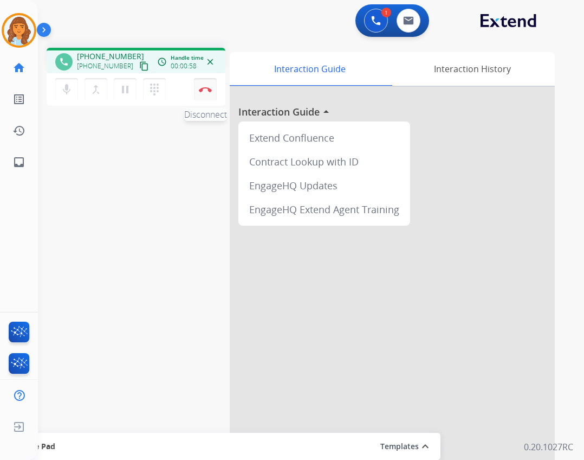
click at [204, 85] on button "Disconnect" at bounding box center [205, 89] width 23 height 23
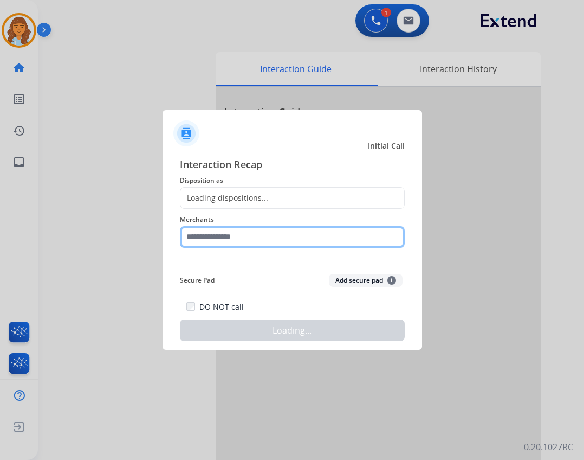
click at [272, 233] on input "text" at bounding box center [292, 237] width 225 height 22
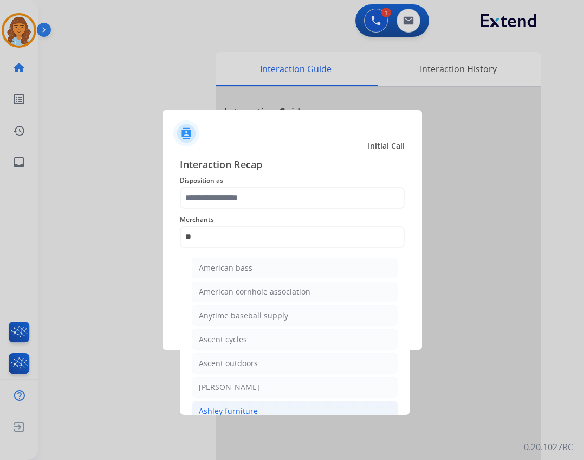
click at [258, 409] on li "Ashley furniture" at bounding box center [295, 411] width 207 height 21
type input "**********"
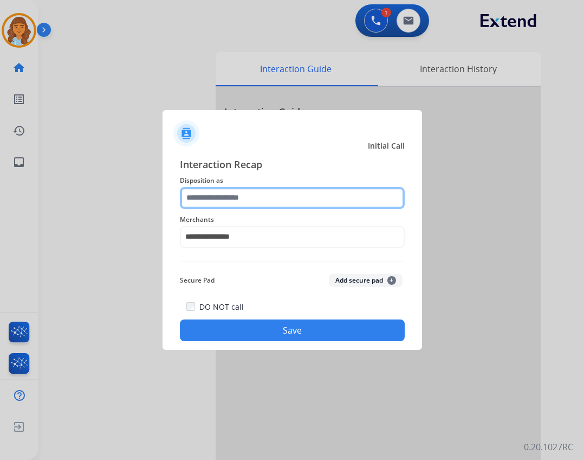
click at [230, 208] on input "text" at bounding box center [292, 198] width 225 height 22
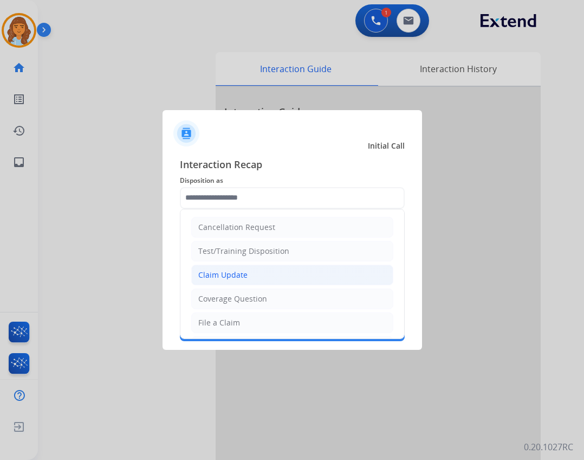
click at [215, 283] on li "Claim Update" at bounding box center [292, 275] width 202 height 21
type input "**********"
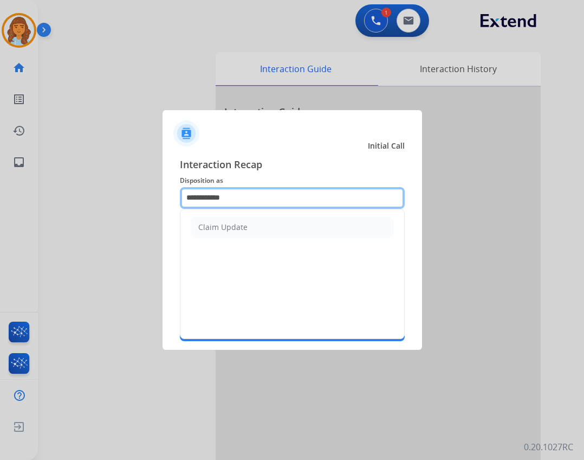
drag, startPoint x: 271, startPoint y: 202, endPoint x: 43, endPoint y: 189, distance: 227.5
click at [0, 202] on app-contact-recap-modal "**********" at bounding box center [0, 230] width 0 height 460
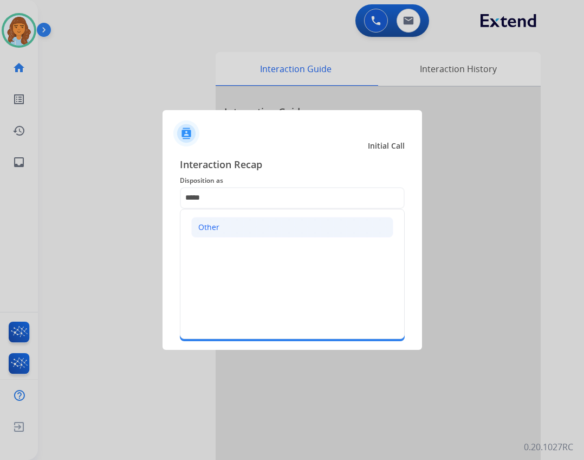
click at [229, 217] on ul "Other" at bounding box center [293, 227] width 224 height 36
click at [229, 218] on li "Other" at bounding box center [292, 227] width 202 height 21
type input "*****"
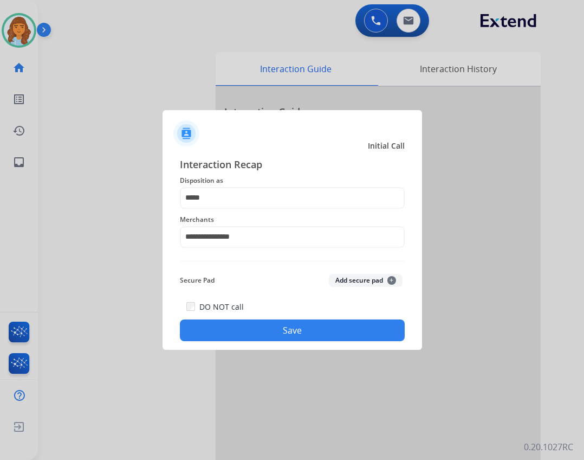
click at [262, 337] on button "Save" at bounding box center [292, 330] width 225 height 22
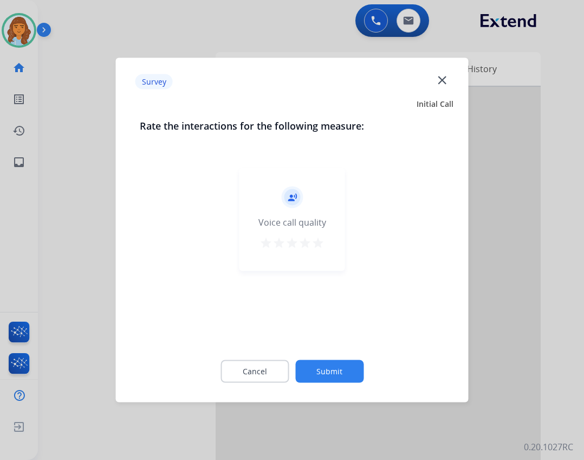
click at [347, 369] on button "Submit" at bounding box center [329, 371] width 68 height 23
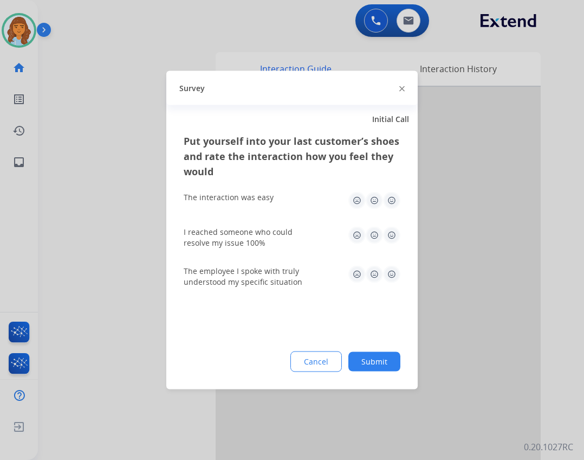
click at [356, 357] on button "Submit" at bounding box center [375, 362] width 52 height 20
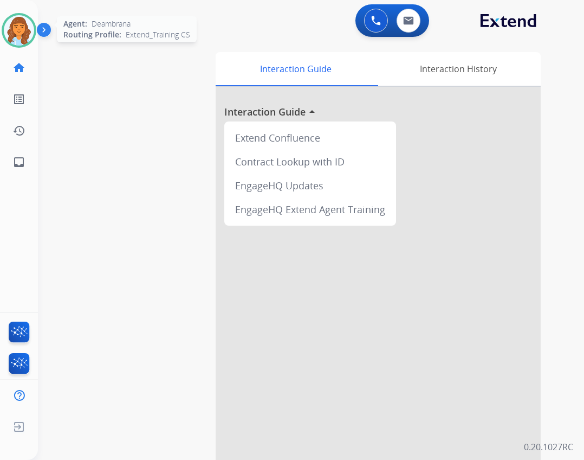
click at [29, 40] on img at bounding box center [19, 30] width 30 height 30
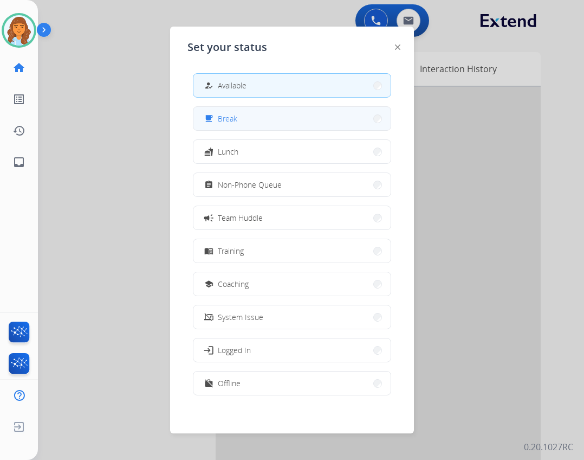
click at [309, 127] on button "free_breakfast Break" at bounding box center [292, 118] width 197 height 23
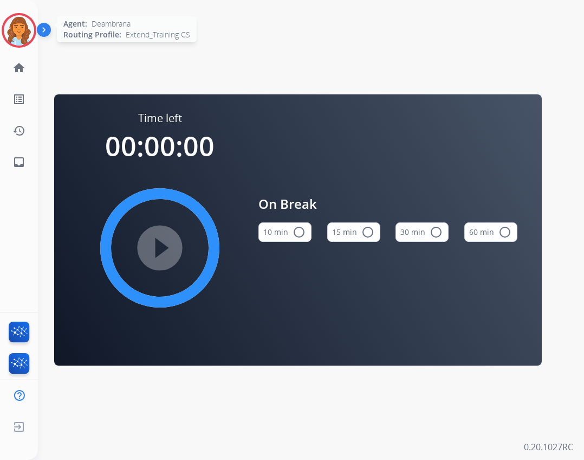
click at [15, 27] on img at bounding box center [19, 30] width 30 height 30
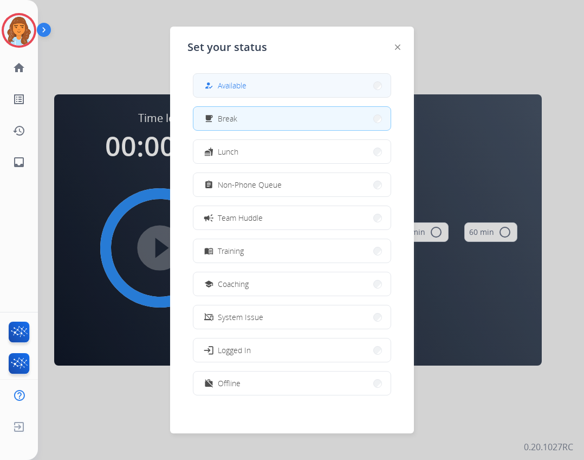
click at [196, 87] on div "how_to_reg Available" at bounding box center [292, 85] width 198 height 24
click at [207, 82] on div "how_to_reg" at bounding box center [210, 85] width 16 height 13
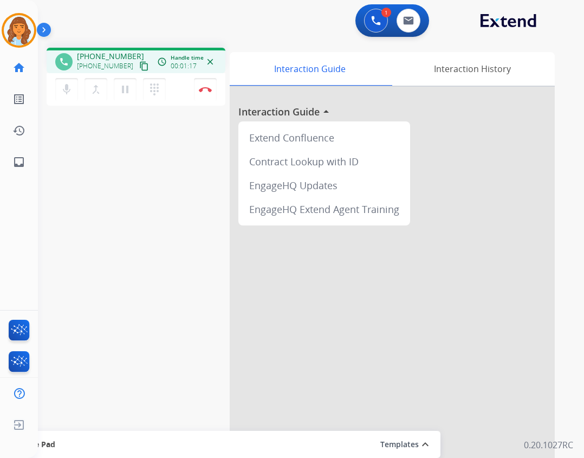
click at [139, 69] on mat-icon "content_copy" at bounding box center [144, 66] width 10 height 10
click at [208, 85] on button "Disconnect" at bounding box center [205, 89] width 23 height 23
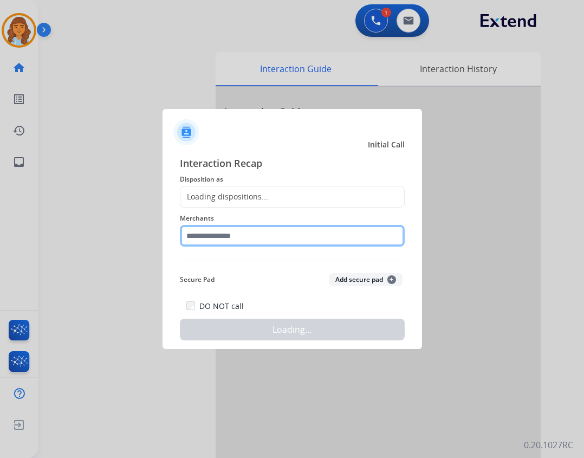
click at [258, 237] on input "text" at bounding box center [292, 236] width 225 height 22
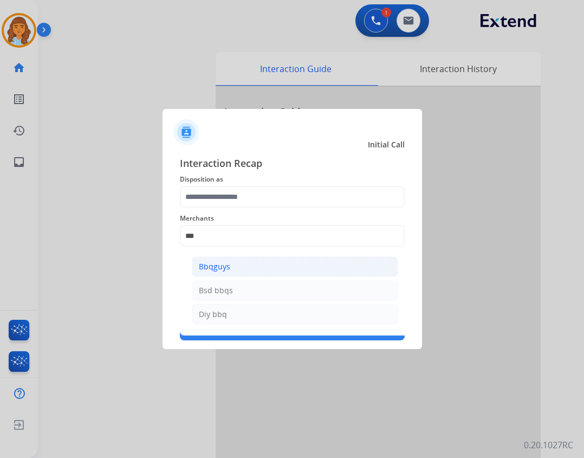
click at [205, 271] on div "Bbqguys" at bounding box center [214, 266] width 31 height 11
type input "*******"
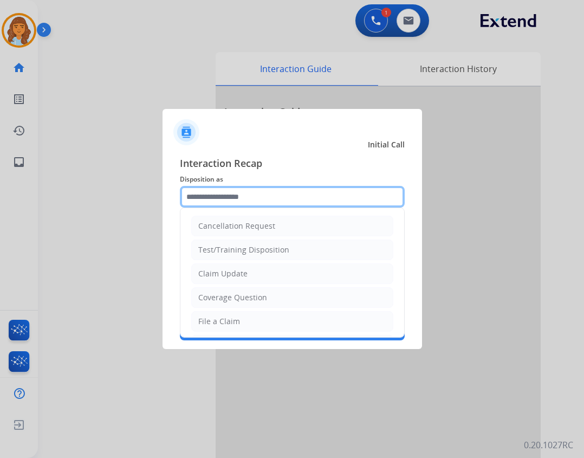
click at [235, 201] on input "text" at bounding box center [292, 197] width 225 height 22
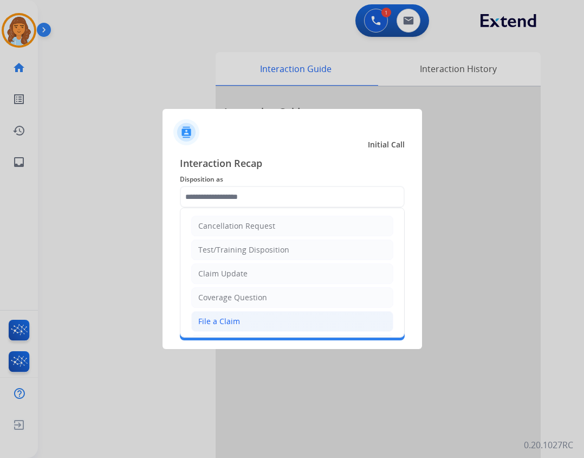
click at [228, 318] on div "File a Claim" at bounding box center [219, 321] width 42 height 11
type input "**********"
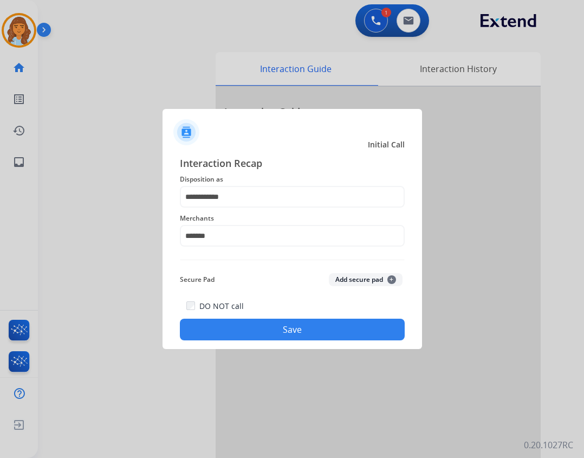
click at [229, 327] on button "Save" at bounding box center [292, 330] width 225 height 22
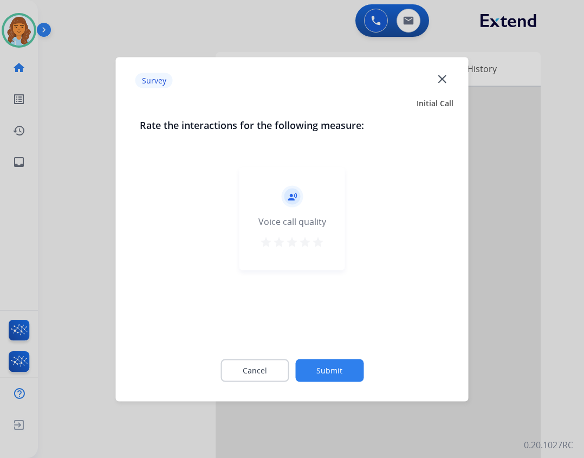
click at [342, 371] on button "Submit" at bounding box center [329, 370] width 68 height 23
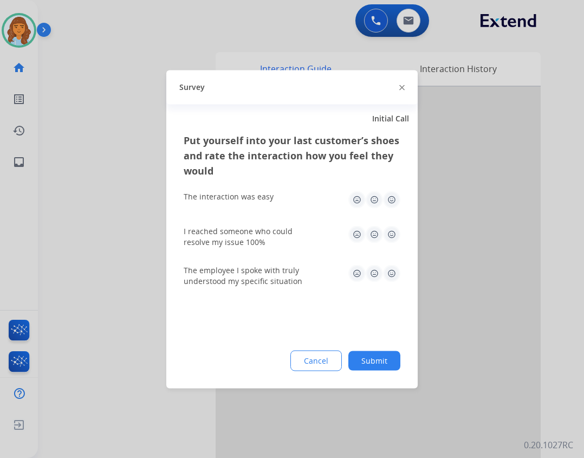
click at [370, 367] on button "Submit" at bounding box center [375, 361] width 52 height 20
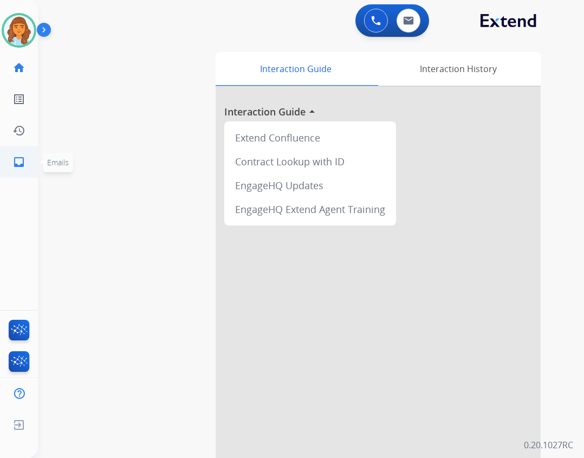
click at [29, 158] on link "inbox Emails" at bounding box center [19, 162] width 30 height 30
select select "**********"
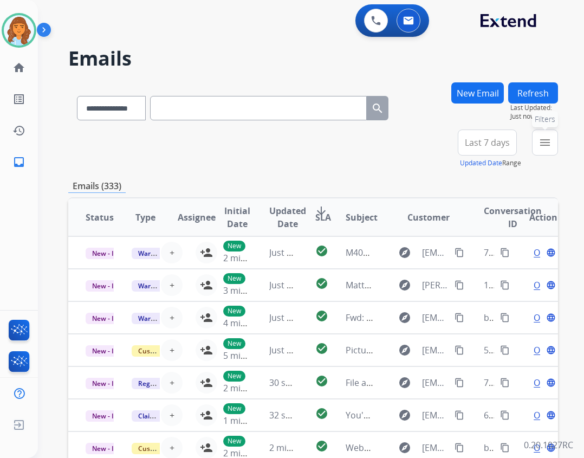
click at [541, 144] on mat-icon "menu" at bounding box center [545, 142] width 13 height 13
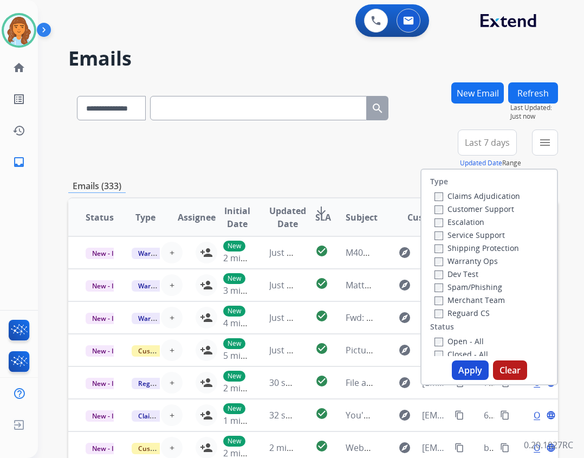
click at [460, 313] on label "Reguard CS" at bounding box center [462, 313] width 55 height 10
click at [475, 235] on label "Service Support" at bounding box center [470, 235] width 70 height 10
click at [476, 245] on label "Shipping Protection" at bounding box center [477, 248] width 85 height 10
click at [482, 205] on label "Customer Support" at bounding box center [475, 209] width 80 height 10
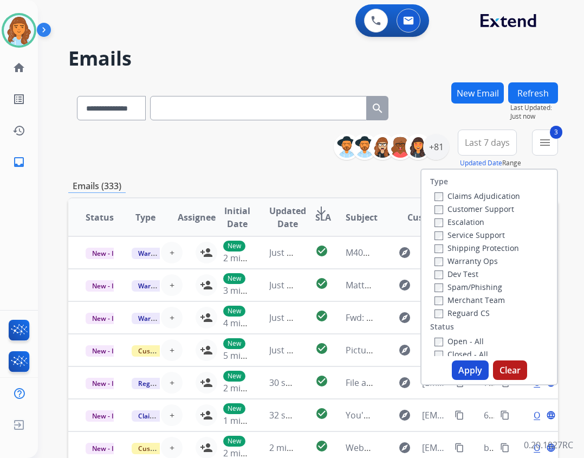
click at [456, 345] on label "Open - All" at bounding box center [459, 341] width 49 height 10
click at [456, 363] on button "Apply" at bounding box center [470, 370] width 37 height 20
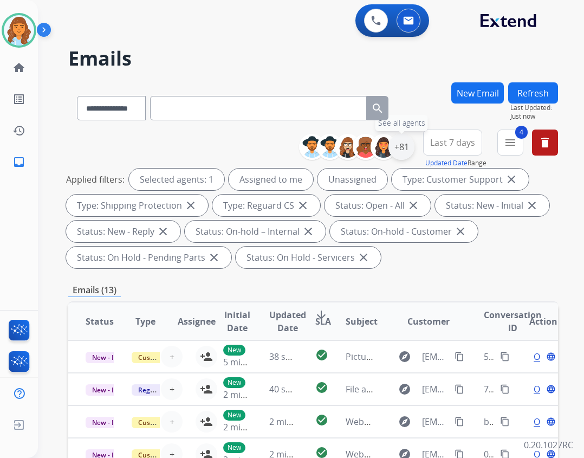
click at [410, 150] on div "+81" at bounding box center [402, 147] width 26 height 26
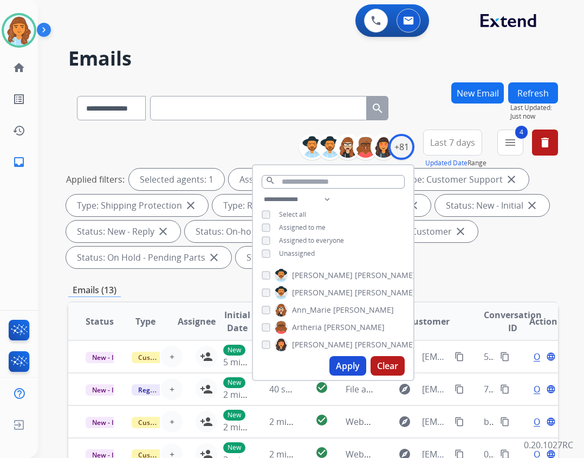
click at [280, 256] on span "Unassigned" at bounding box center [297, 253] width 36 height 9
click at [349, 368] on button "Apply" at bounding box center [348, 366] width 37 height 20
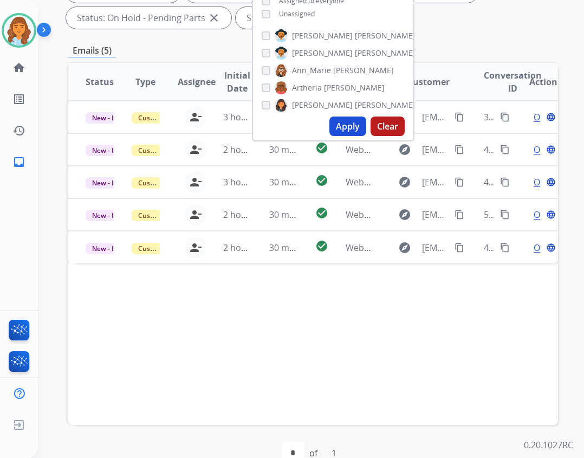
scroll to position [263, 0]
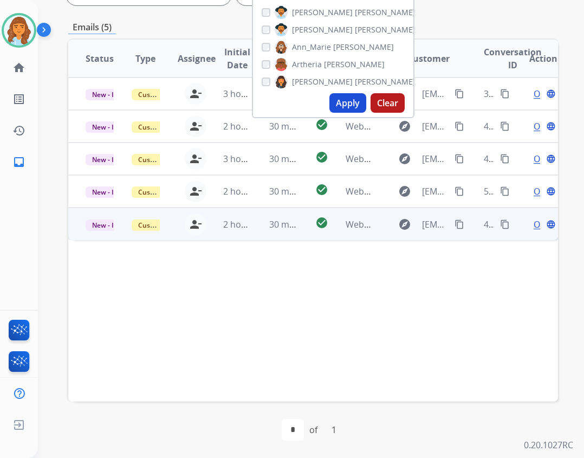
click at [336, 226] on td "Webform from [EMAIL_ADDRESS][DOMAIN_NAME] on [DATE]" at bounding box center [352, 224] width 46 height 33
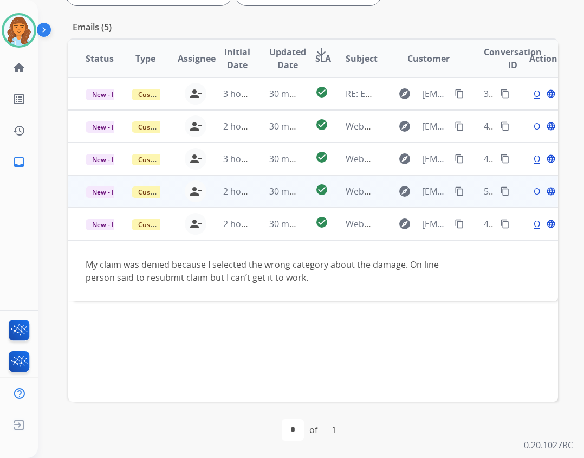
click at [334, 196] on td "Webform from [EMAIL_ADDRESS][DOMAIN_NAME] on [DATE]" at bounding box center [352, 191] width 46 height 33
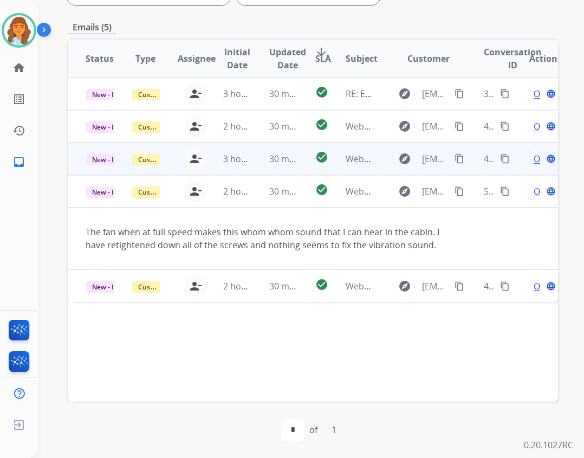
click at [375, 160] on td "explore [EMAIL_ADDRESS][DOMAIN_NAME] content_copy" at bounding box center [421, 159] width 92 height 33
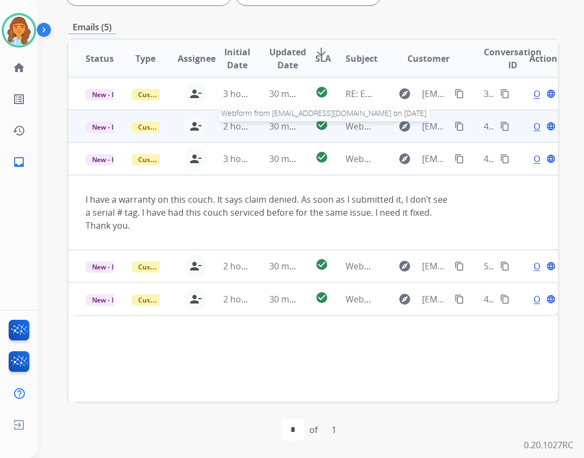
click at [346, 128] on span "Webform from [EMAIL_ADDRESS][DOMAIN_NAME] on [DATE]" at bounding box center [469, 126] width 246 height 12
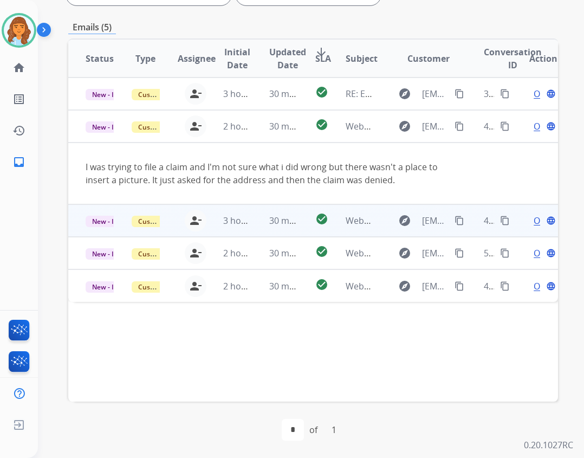
click at [256, 222] on td "30 minutes ago" at bounding box center [275, 220] width 46 height 33
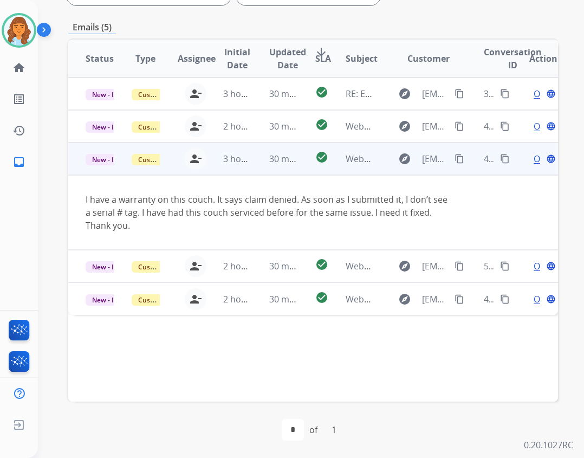
click at [455, 156] on mat-icon "content_copy" at bounding box center [460, 159] width 10 height 10
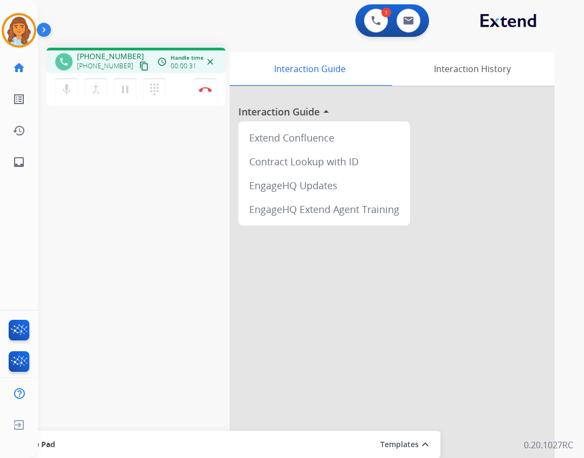
click at [139, 69] on mat-icon "content_copy" at bounding box center [144, 66] width 10 height 10
click at [29, 156] on link "inbox Emails" at bounding box center [19, 162] width 30 height 30
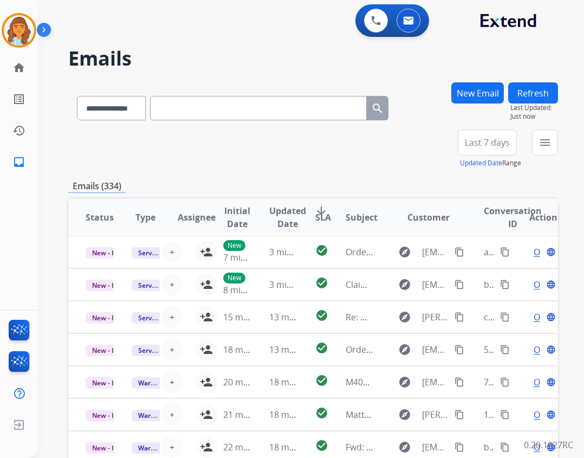
scroll to position [1, 0]
click at [480, 96] on button "New Email" at bounding box center [478, 92] width 53 height 21
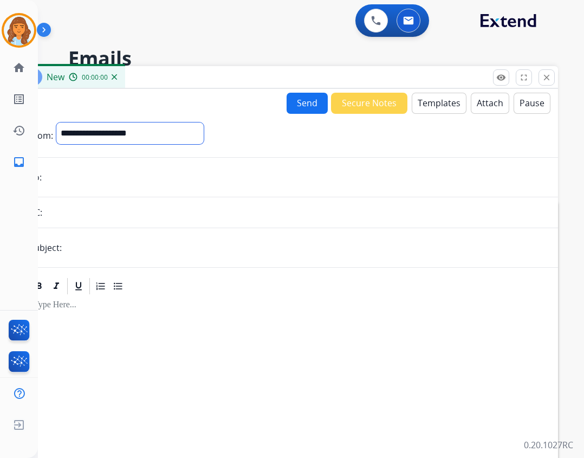
click at [171, 138] on select "**********" at bounding box center [129, 134] width 147 height 22
select select "**********"
click at [56, 123] on select "**********" at bounding box center [129, 134] width 147 height 22
click at [155, 174] on input "email" at bounding box center [295, 179] width 500 height 22
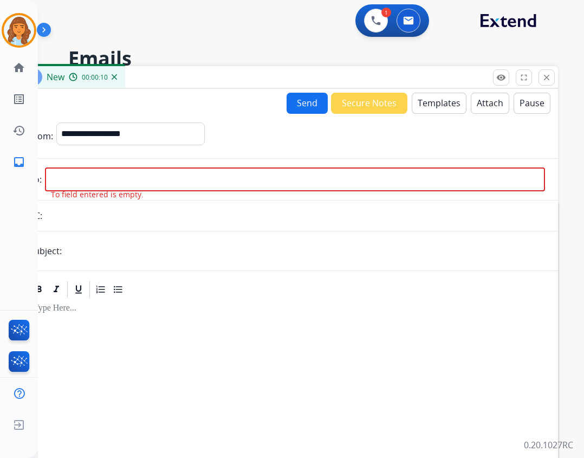
click at [132, 181] on input "email" at bounding box center [295, 180] width 500 height 24
paste input "**********"
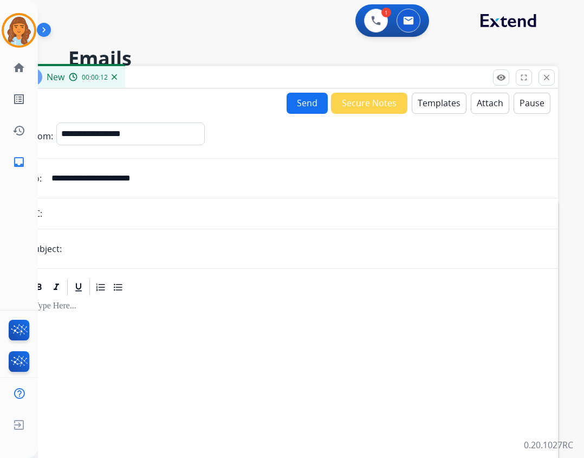
type input "**********"
click at [145, 238] on input "text" at bounding box center [305, 249] width 480 height 22
type input "**********"
click at [117, 306] on p at bounding box center [287, 306] width 507 height 10
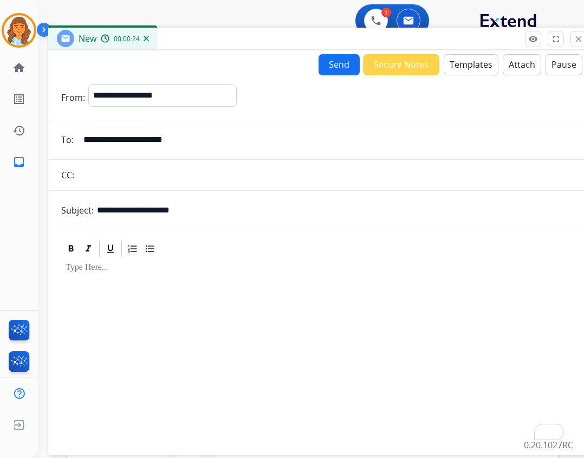
drag, startPoint x: 159, startPoint y: 82, endPoint x: 189, endPoint y: 42, distance: 50.7
click at [189, 42] on div "New 00:00:24" at bounding box center [319, 39] width 542 height 23
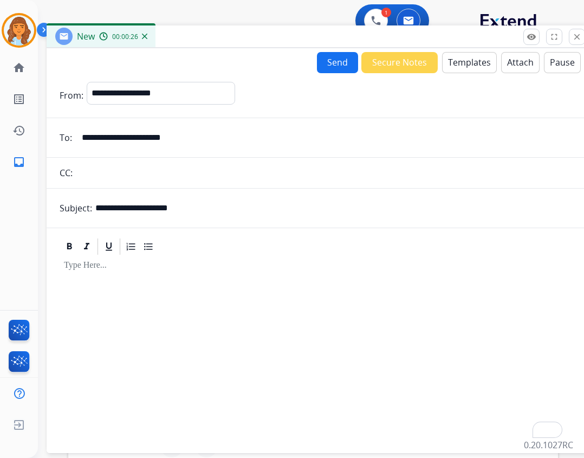
click at [113, 295] on div "To enrich screen reader interactions, please activate Accessibility in Grammarl…" at bounding box center [318, 349] width 516 height 186
click at [453, 66] on button "Templates" at bounding box center [469, 62] width 55 height 21
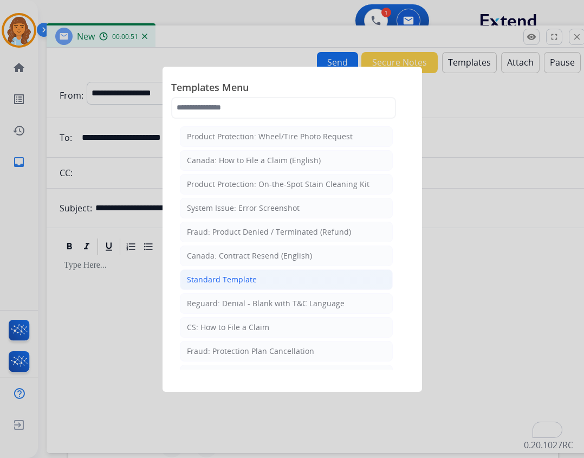
click at [241, 286] on li "Standard Template" at bounding box center [286, 279] width 213 height 21
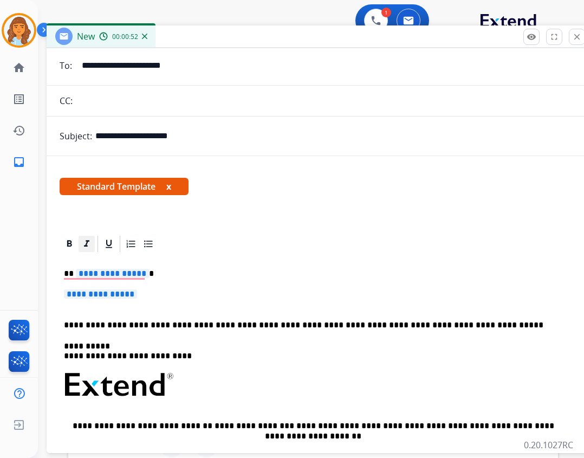
scroll to position [108, 0]
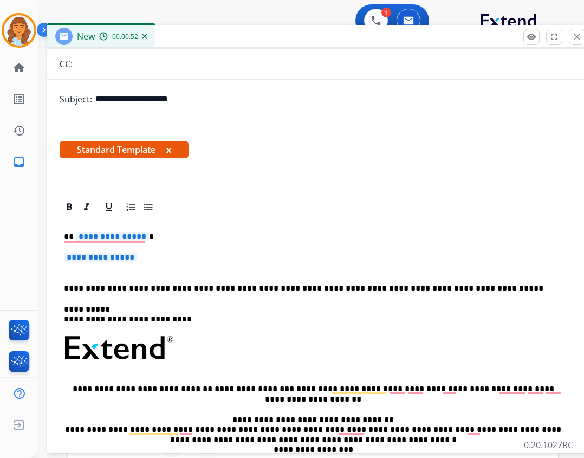
click at [99, 240] on span "**********" at bounding box center [112, 236] width 73 height 9
click at [151, 264] on p "**********" at bounding box center [317, 263] width 507 height 20
click at [144, 260] on p "**********" at bounding box center [317, 263] width 507 height 20
click at [143, 257] on p "**********" at bounding box center [317, 263] width 507 height 20
click at [137, 260] on span "**********" at bounding box center [100, 257] width 73 height 9
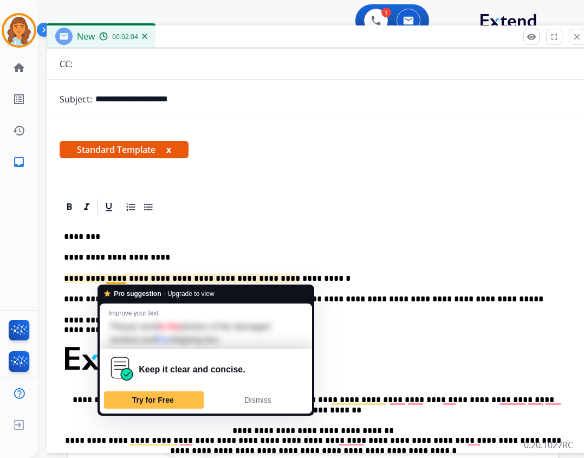
click at [315, 267] on div "**********" at bounding box center [318, 379] width 516 height 325
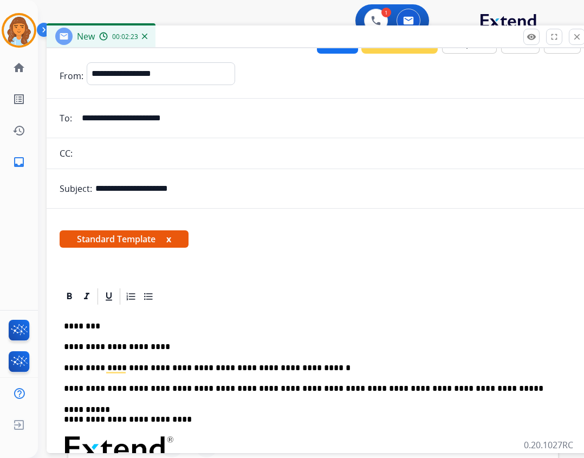
scroll to position [0, 0]
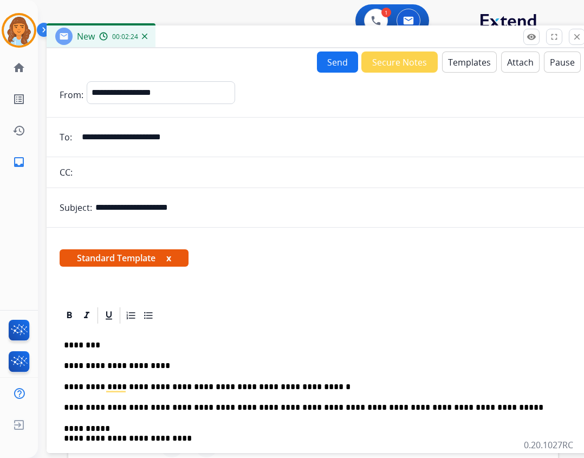
click at [324, 65] on button "Send" at bounding box center [337, 61] width 41 height 21
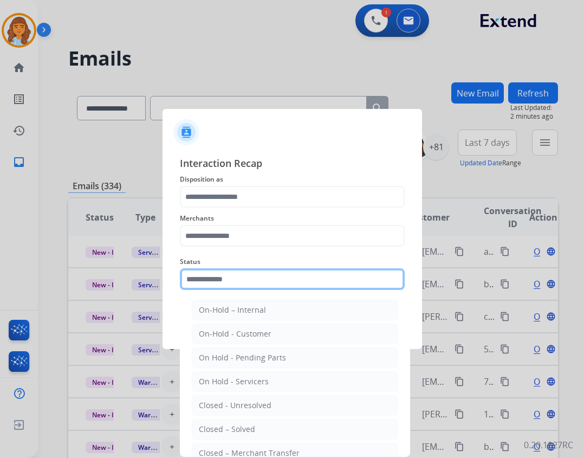
click at [214, 281] on input "text" at bounding box center [292, 279] width 225 height 22
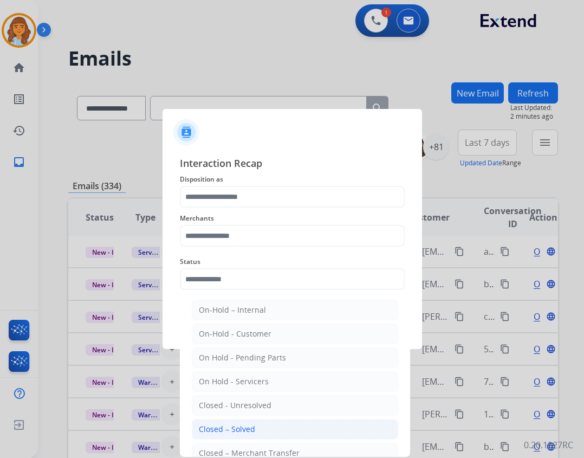
click at [243, 431] on div "Closed – Solved" at bounding box center [227, 429] width 56 height 11
type input "**********"
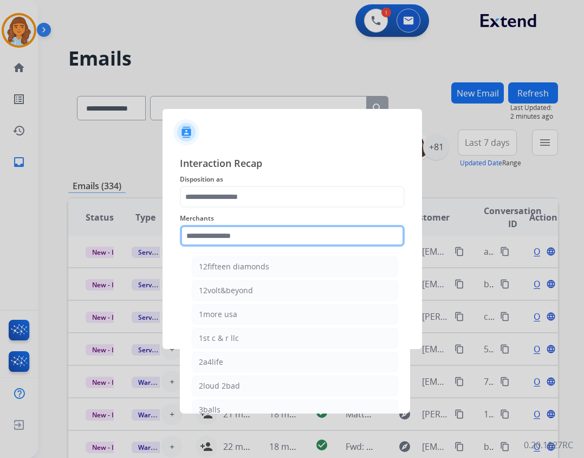
click at [227, 247] on input "text" at bounding box center [292, 236] width 225 height 22
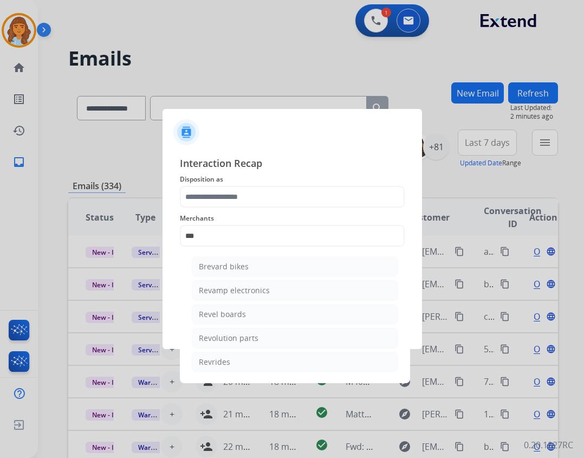
drag, startPoint x: 254, startPoint y: 339, endPoint x: 252, endPoint y: 333, distance: 6.3
click at [253, 339] on div "Revolution parts" at bounding box center [229, 338] width 60 height 11
type input "**********"
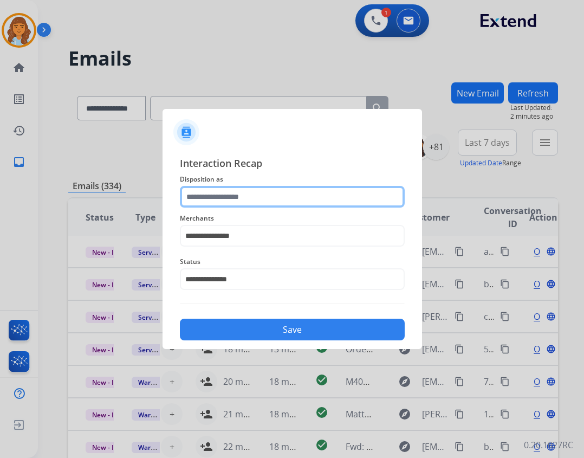
click at [247, 200] on input "text" at bounding box center [292, 197] width 225 height 22
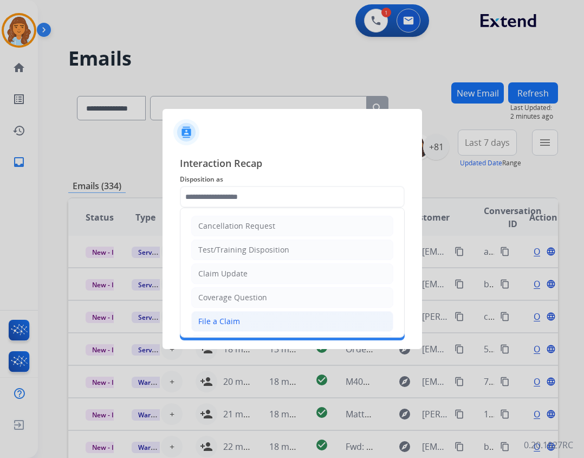
click at [241, 319] on li "File a Claim" at bounding box center [292, 321] width 202 height 21
type input "**********"
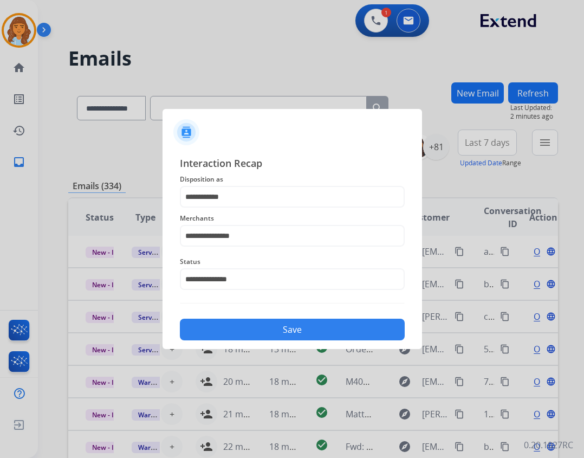
click at [256, 330] on button "Save" at bounding box center [292, 330] width 225 height 22
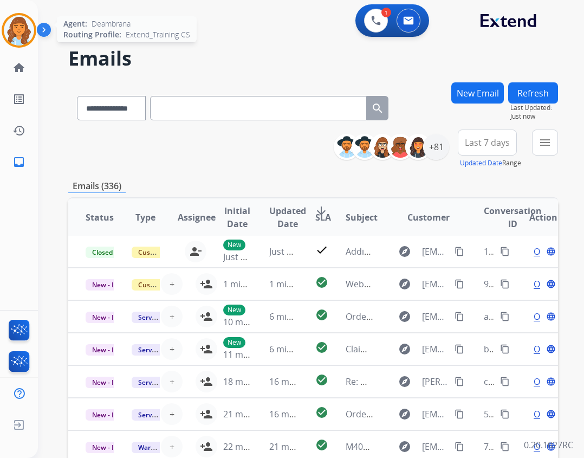
click at [34, 36] on div at bounding box center [19, 30] width 35 height 35
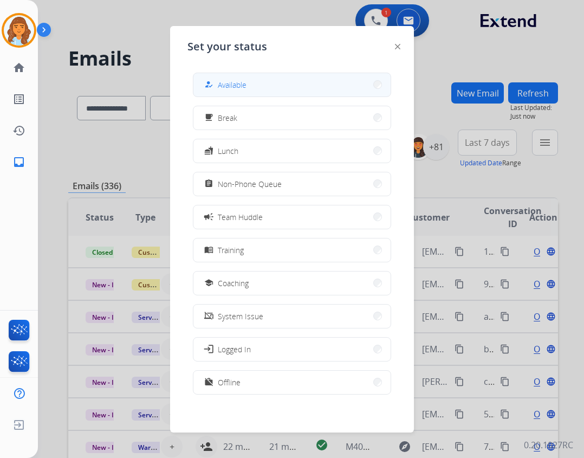
click at [199, 86] on button "how_to_reg Available" at bounding box center [292, 84] width 197 height 23
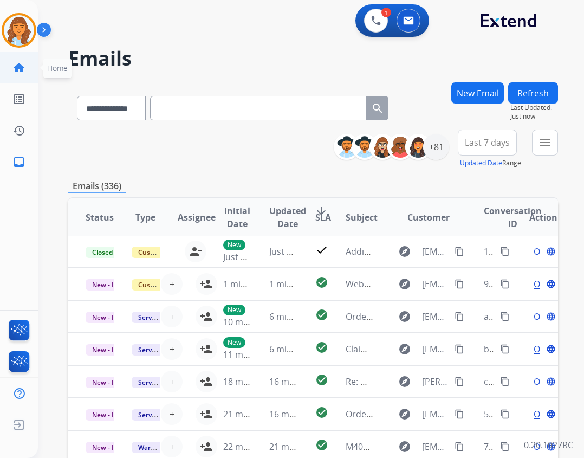
click at [25, 70] on mat-icon "home" at bounding box center [18, 67] width 13 height 13
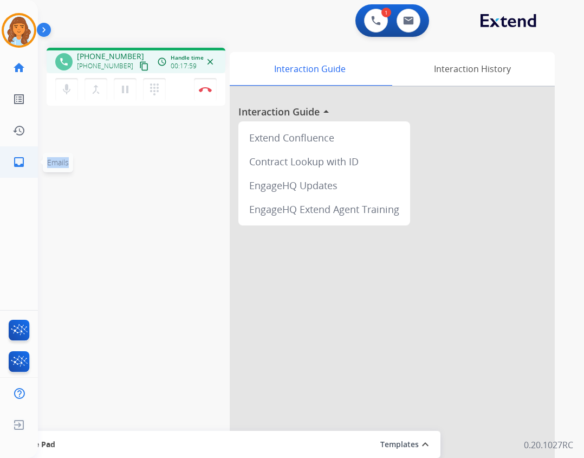
drag, startPoint x: 18, startPoint y: 179, endPoint x: 18, endPoint y: 162, distance: 17.3
click at [18, 171] on div "Deambrana Busy Edit Avatar Agent: Deambrana Routing Profile: Extend_Training CS…" at bounding box center [19, 229] width 38 height 458
click at [18, 162] on mat-icon "inbox" at bounding box center [18, 162] width 13 height 13
select select "**********"
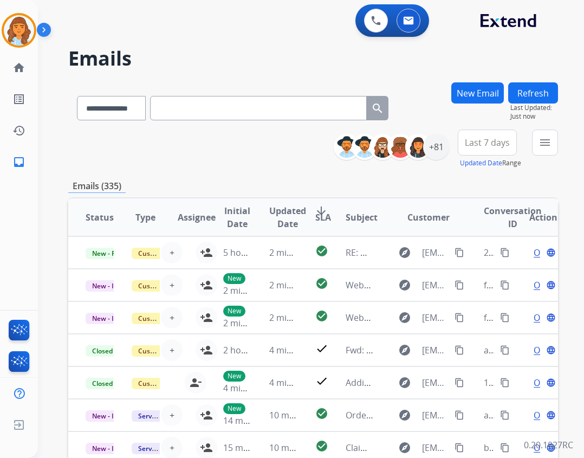
click at [525, 87] on button "Refresh" at bounding box center [533, 92] width 50 height 21
click at [514, 96] on button "Refresh" at bounding box center [533, 92] width 50 height 21
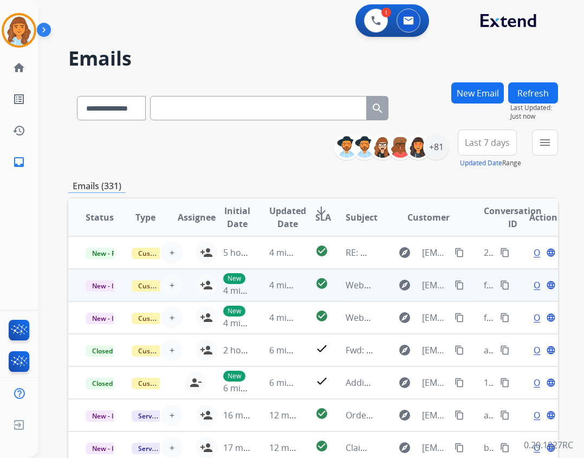
scroll to position [1, 0]
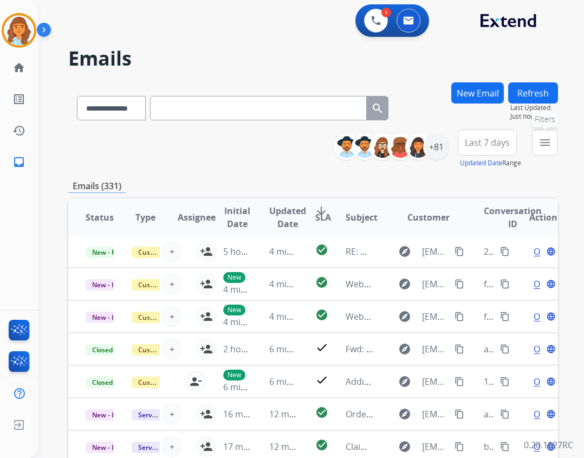
click at [548, 137] on mat-icon "menu" at bounding box center [545, 142] width 13 height 13
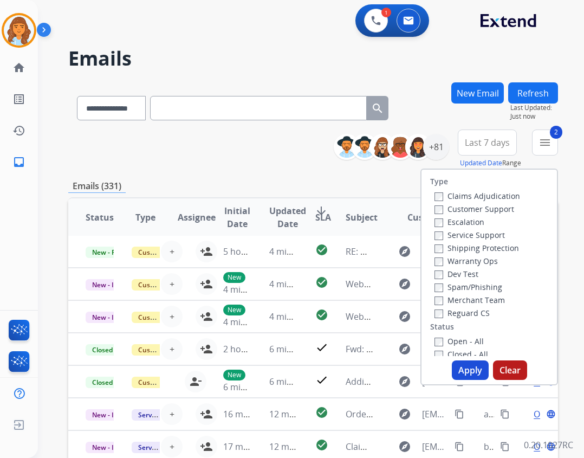
click at [438, 250] on label "Shipping Protection" at bounding box center [477, 248] width 85 height 10
click at [439, 338] on label "Open - All" at bounding box center [459, 341] width 49 height 10
click at [465, 373] on button "Apply" at bounding box center [470, 370] width 37 height 20
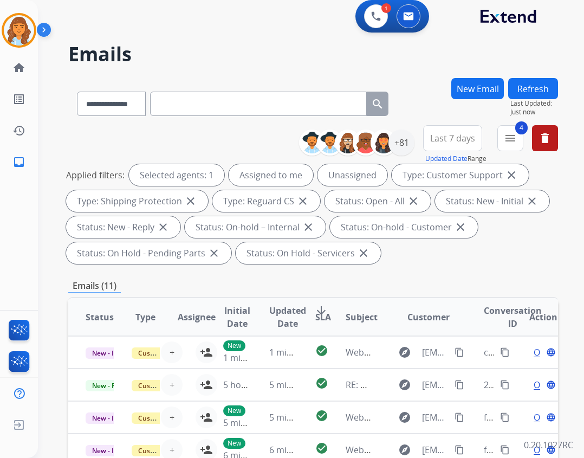
scroll to position [0, 0]
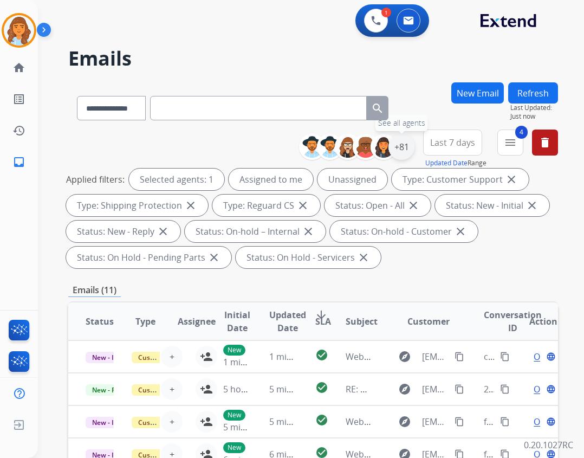
click at [407, 151] on div "+81" at bounding box center [402, 147] width 26 height 26
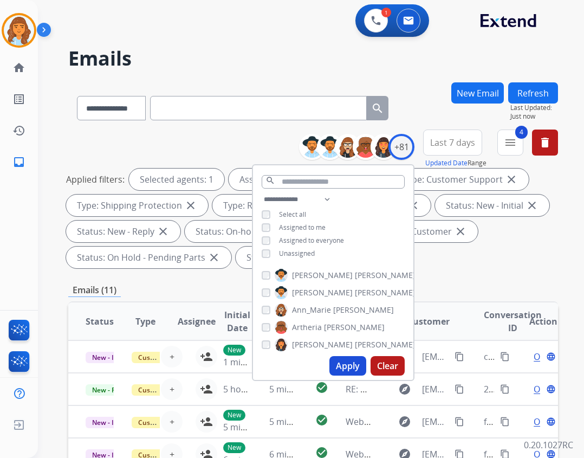
click at [281, 253] on span "Unassigned" at bounding box center [297, 253] width 36 height 9
click at [341, 360] on button "Apply" at bounding box center [348, 366] width 37 height 20
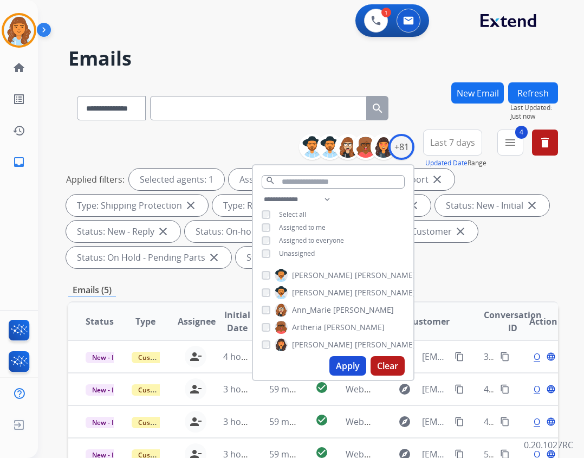
click at [501, 288] on div "Emails (5)" at bounding box center [313, 291] width 490 height 14
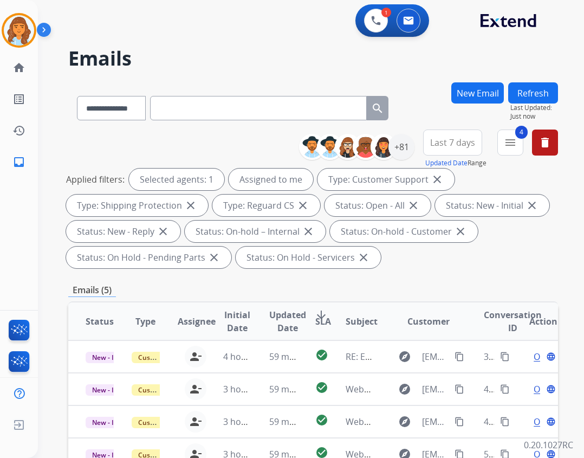
scroll to position [263, 0]
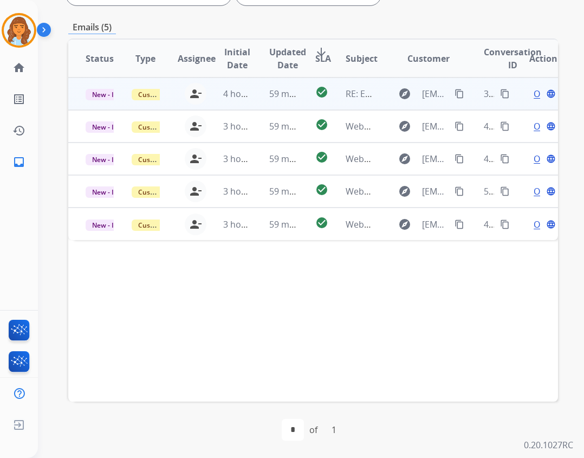
drag, startPoint x: 372, startPoint y: 100, endPoint x: 365, endPoint y: 96, distance: 8.0
click at [368, 98] on tr "New - Initial Customer Support [EMAIL_ADDRESS][PERSON_NAME][DOMAIN_NAME] person…" at bounding box center [313, 94] width 490 height 33
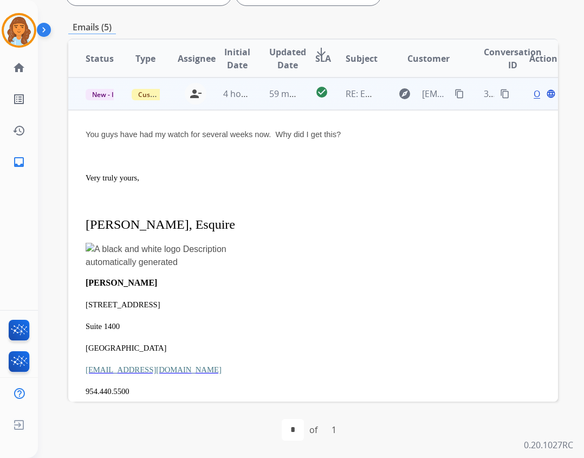
click at [375, 96] on td "explore [EMAIL_ADDRESS][DOMAIN_NAME] content_copy" at bounding box center [421, 94] width 92 height 33
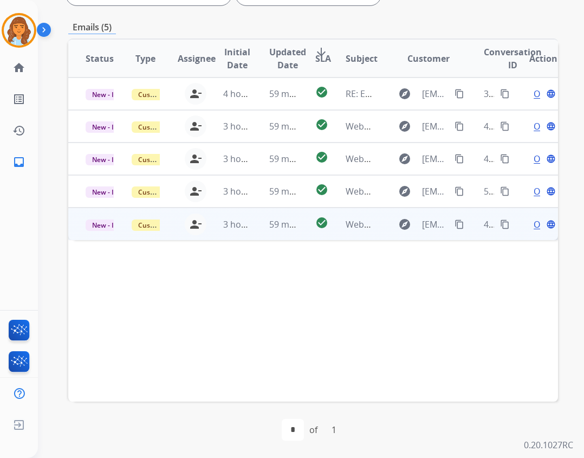
click at [392, 231] on div "explore" at bounding box center [405, 224] width 26 height 17
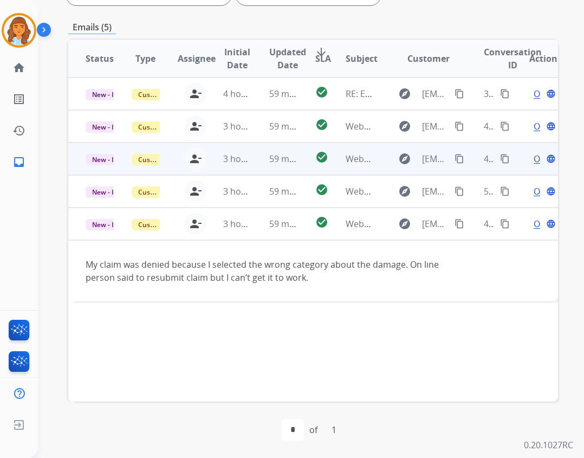
click at [359, 145] on td "Webform from [EMAIL_ADDRESS][DOMAIN_NAME] on [DATE]" at bounding box center [352, 159] width 46 height 33
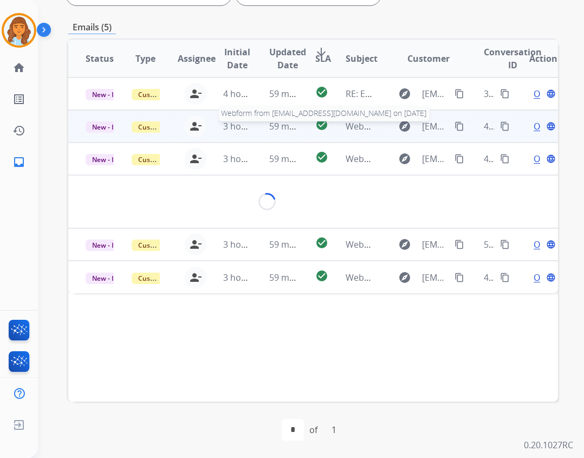
click at [355, 124] on span "Webform from [EMAIL_ADDRESS][DOMAIN_NAME] on [DATE]" at bounding box center [469, 126] width 246 height 12
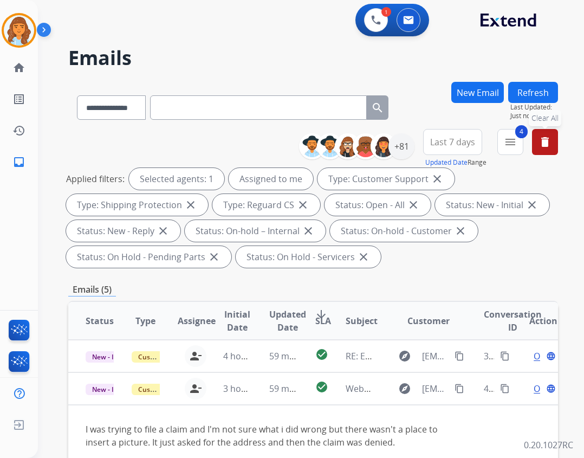
scroll to position [0, 0]
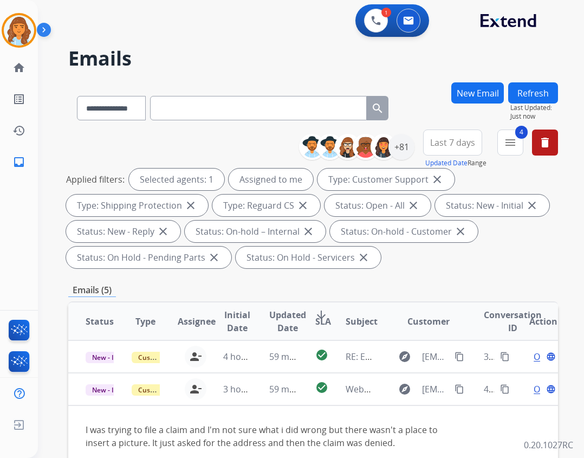
click at [526, 95] on button "Refresh" at bounding box center [533, 92] width 50 height 21
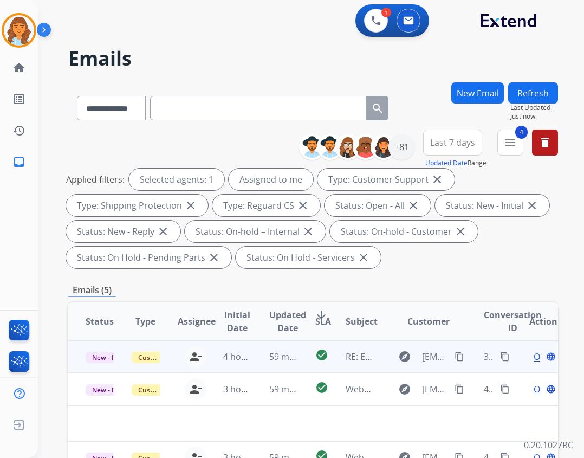
click at [375, 356] on td "explore [EMAIL_ADDRESS][DOMAIN_NAME] content_copy" at bounding box center [421, 356] width 92 height 33
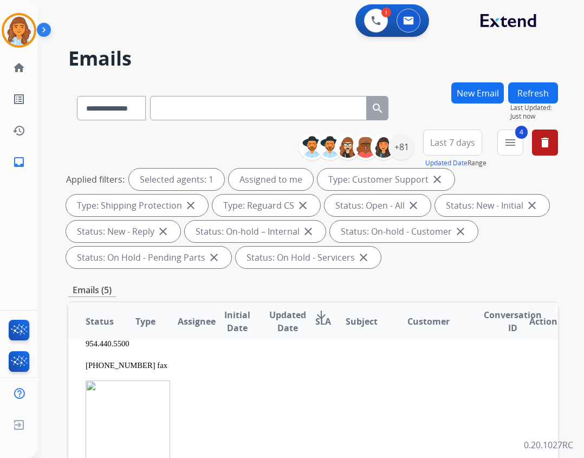
scroll to position [325, 0]
click at [395, 146] on div "+81" at bounding box center [402, 147] width 26 height 26
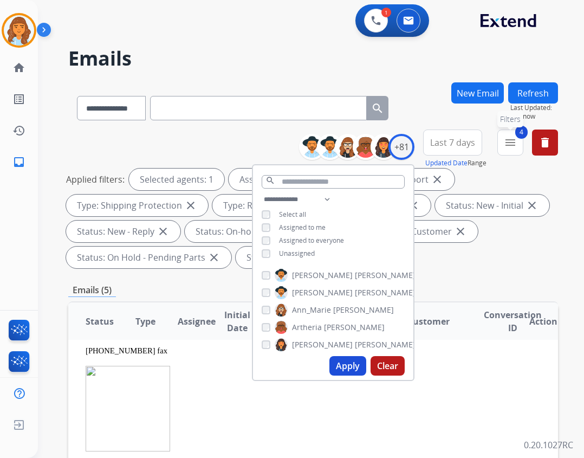
click at [516, 146] on mat-icon "menu" at bounding box center [510, 142] width 13 height 13
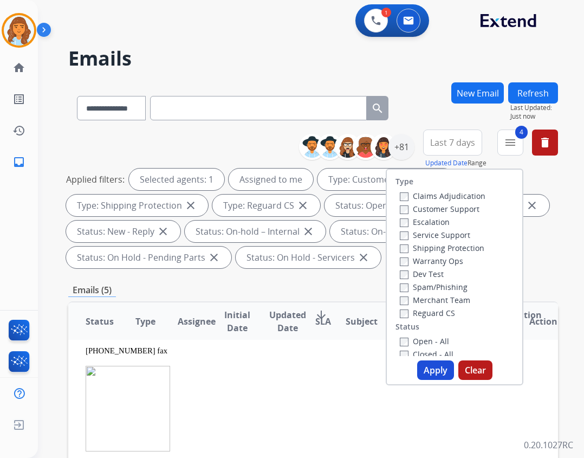
click at [438, 365] on button "Apply" at bounding box center [435, 370] width 37 height 20
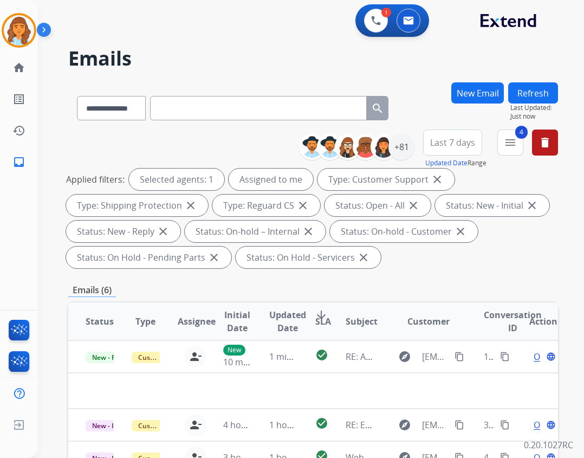
scroll to position [0, 0]
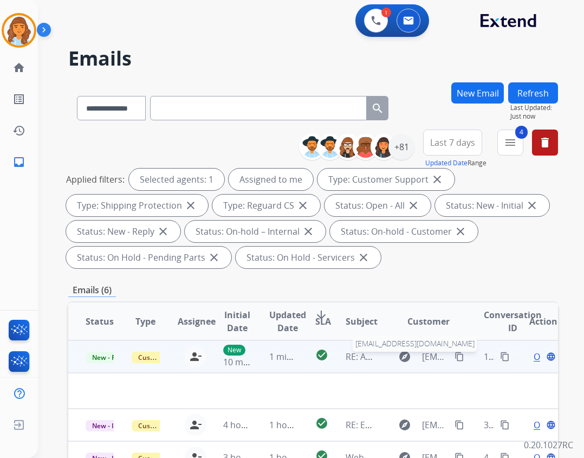
click at [424, 351] on span "[EMAIL_ADDRESS][DOMAIN_NAME]" at bounding box center [435, 356] width 27 height 13
type input "**********"
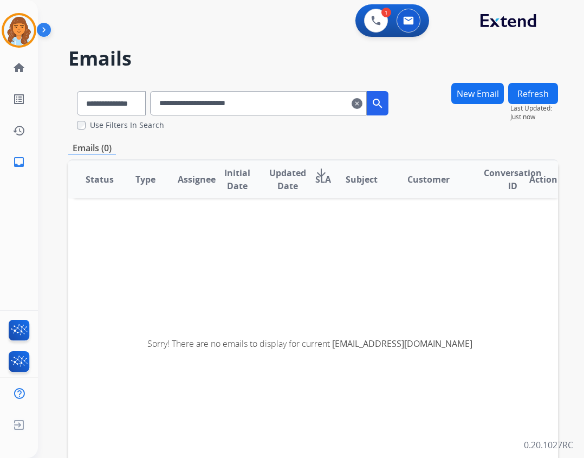
click at [363, 109] on mat-icon "clear" at bounding box center [357, 103] width 11 height 13
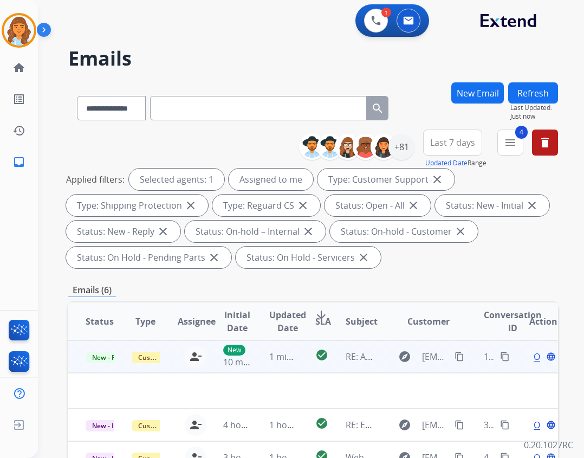
click at [534, 360] on span "Open" at bounding box center [545, 356] width 22 height 13
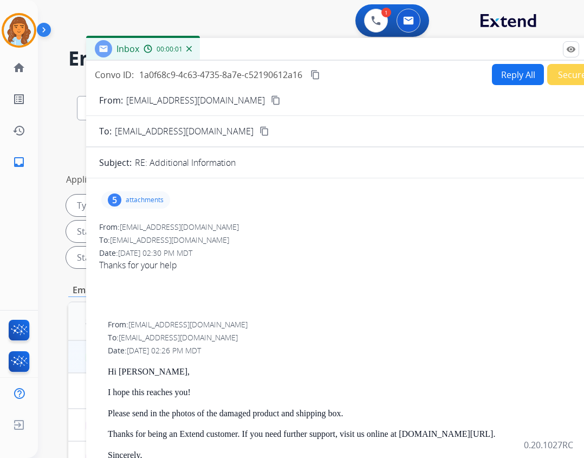
drag, startPoint x: 220, startPoint y: 78, endPoint x: 291, endPoint y: 49, distance: 76.1
click at [291, 49] on div "Inbox 00:00:01" at bounding box center [357, 49] width 542 height 23
click at [125, 192] on div "5 attachments" at bounding box center [136, 199] width 69 height 17
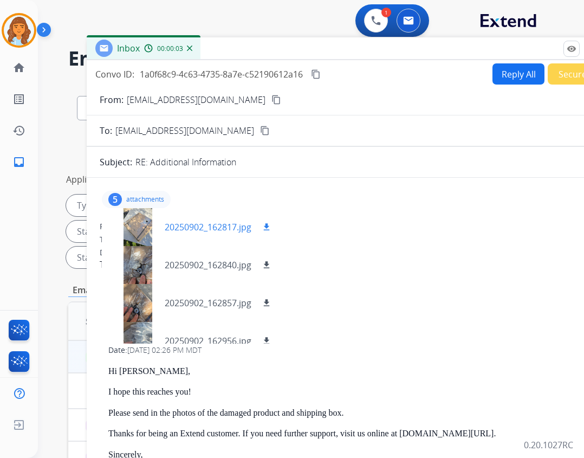
click at [139, 223] on div at bounding box center [138, 227] width 54 height 38
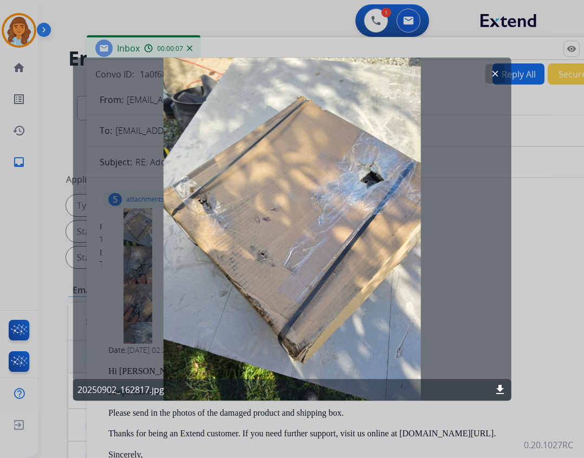
click at [488, 78] on button "clear" at bounding box center [495, 74] width 20 height 20
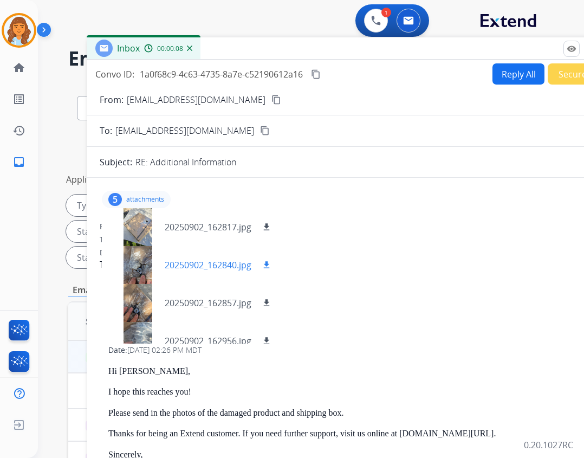
click at [147, 274] on div at bounding box center [138, 265] width 54 height 38
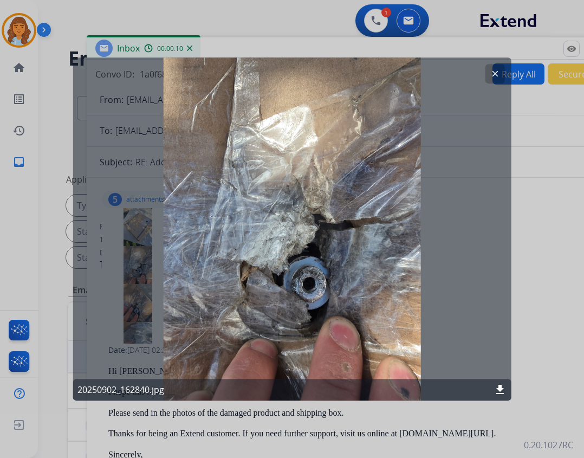
click at [499, 73] on mat-icon "clear" at bounding box center [495, 74] width 10 height 10
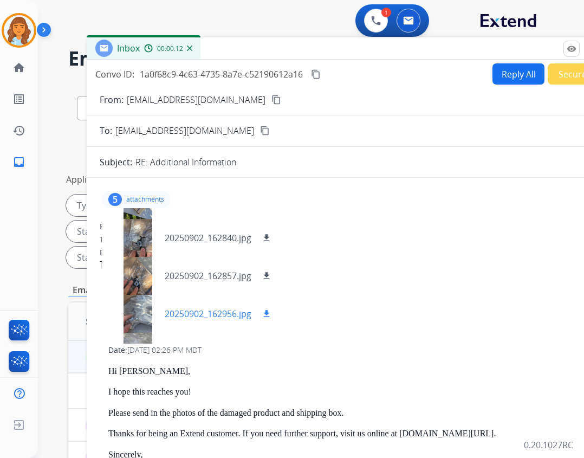
scroll to position [54, 0]
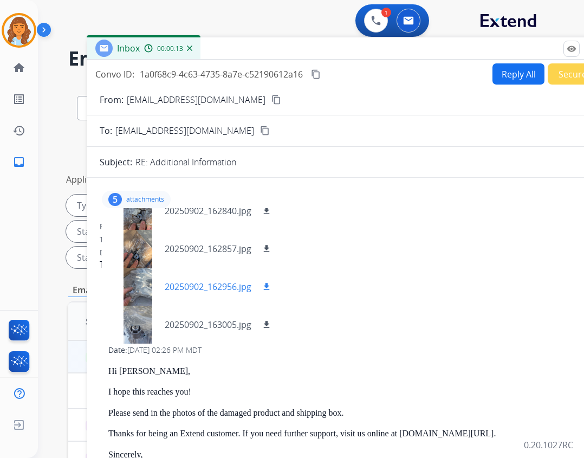
click at [145, 291] on div at bounding box center [138, 287] width 54 height 38
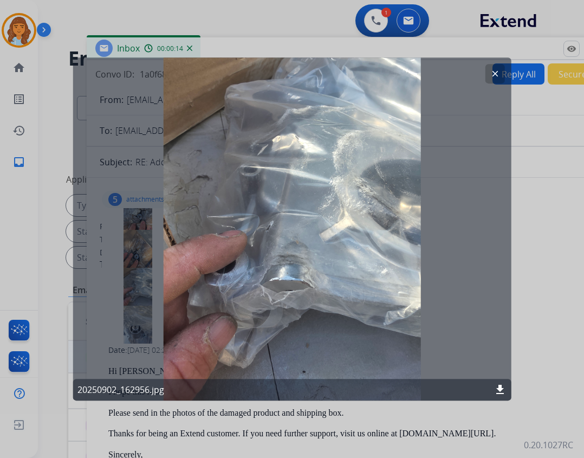
click at [467, 74] on div "clear 20250902_162956.jpg download" at bounding box center [292, 229] width 439 height 344
click at [494, 76] on mat-icon "clear" at bounding box center [495, 74] width 10 height 10
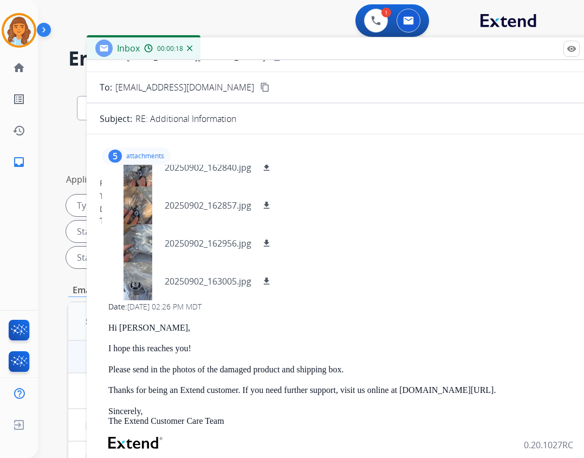
scroll to position [101, 0]
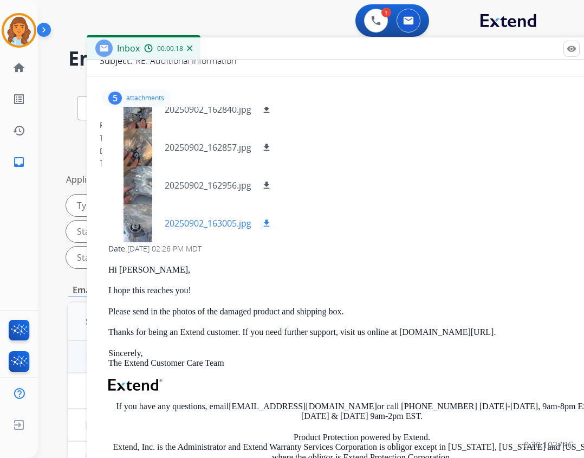
click at [133, 227] on div at bounding box center [138, 223] width 54 height 38
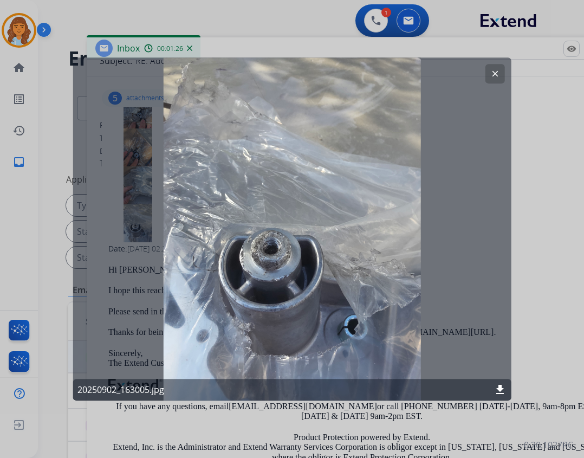
click at [495, 73] on mat-icon "clear" at bounding box center [495, 74] width 10 height 10
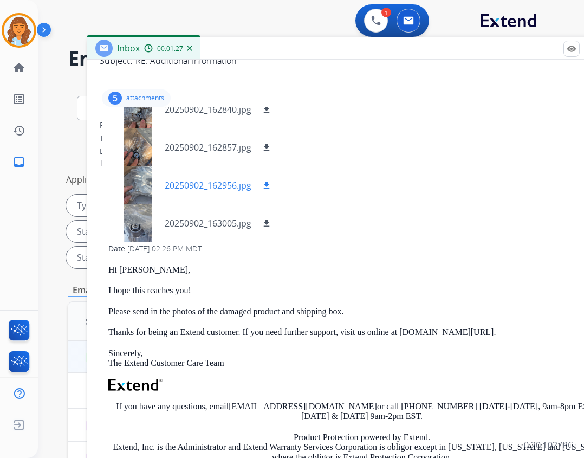
scroll to position [0, 0]
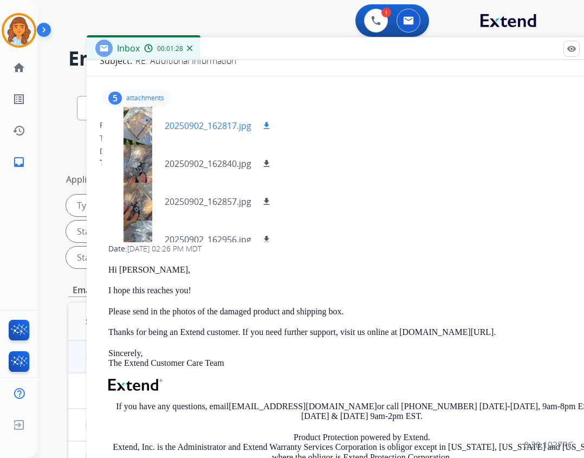
click at [267, 124] on mat-icon "download" at bounding box center [267, 126] width 10 height 10
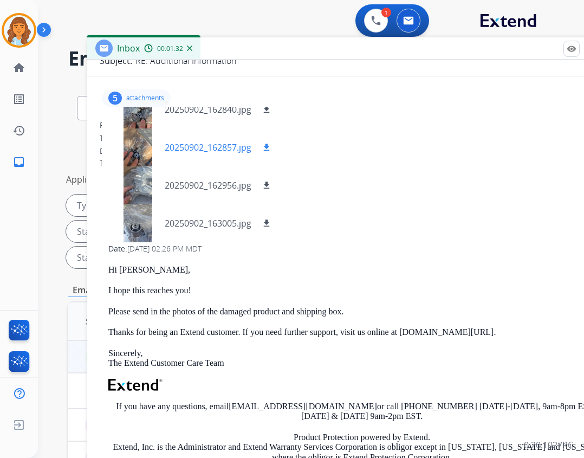
click at [266, 145] on mat-icon "download" at bounding box center [267, 148] width 10 height 10
click at [267, 223] on mat-icon "download" at bounding box center [267, 223] width 10 height 10
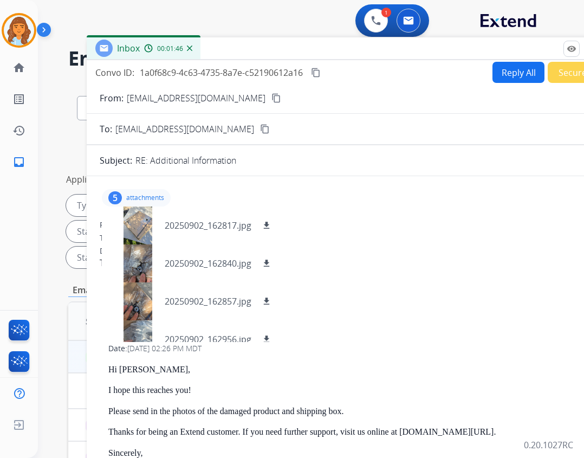
scroll to position [0, 0]
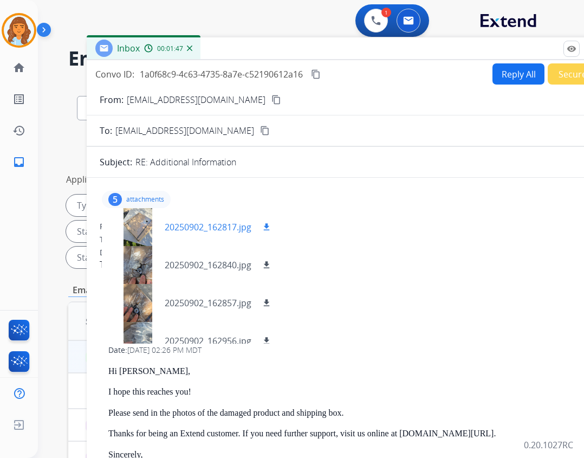
click at [263, 229] on mat-icon "download" at bounding box center [267, 227] width 10 height 10
click at [27, 58] on link "home Home" at bounding box center [19, 68] width 30 height 30
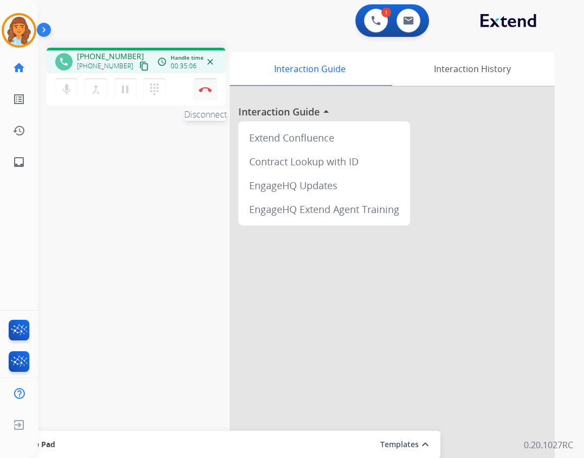
click at [205, 91] on img at bounding box center [205, 89] width 13 height 5
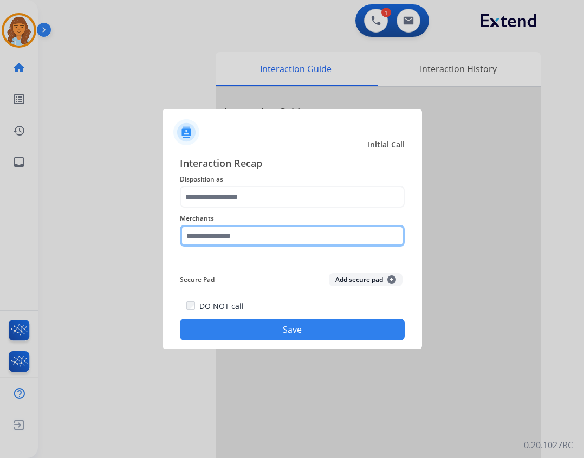
click at [207, 230] on input "text" at bounding box center [292, 236] width 225 height 22
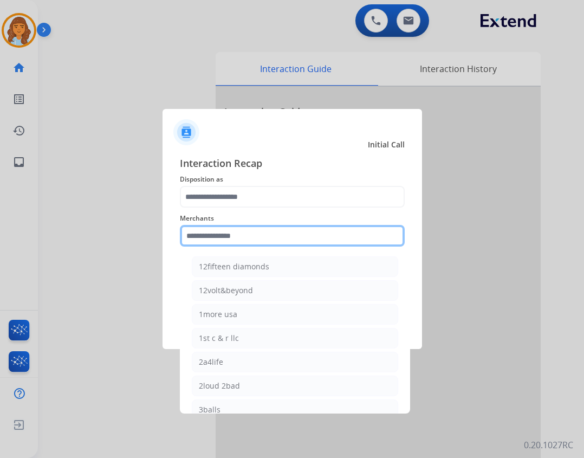
click at [269, 242] on input "text" at bounding box center [292, 236] width 225 height 22
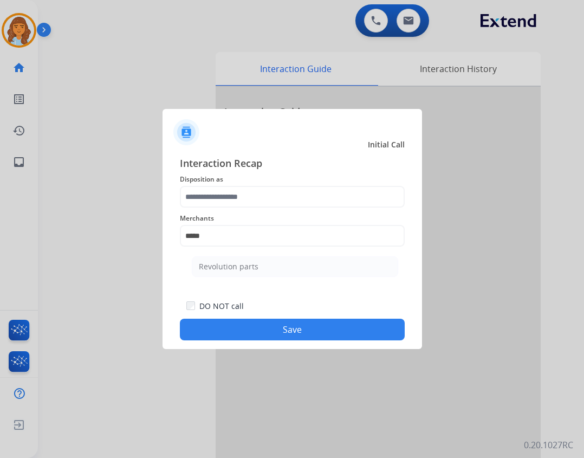
click at [287, 265] on li "Revolution parts" at bounding box center [295, 266] width 207 height 21
type input "**********"
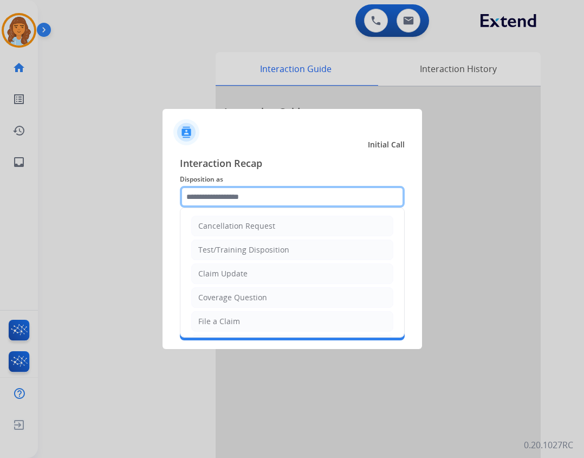
click at [280, 196] on input "text" at bounding box center [292, 197] width 225 height 22
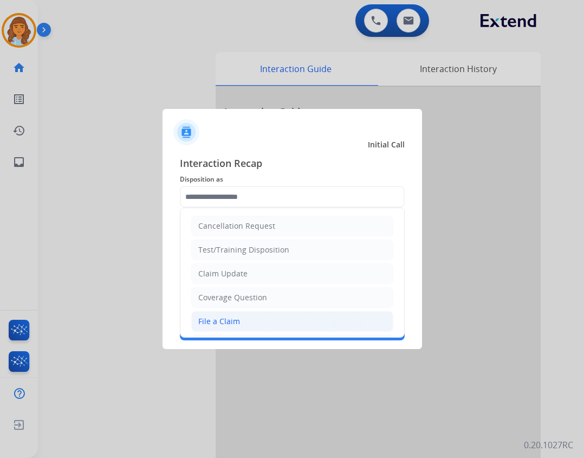
click at [246, 318] on li "File a Claim" at bounding box center [292, 321] width 202 height 21
type input "**********"
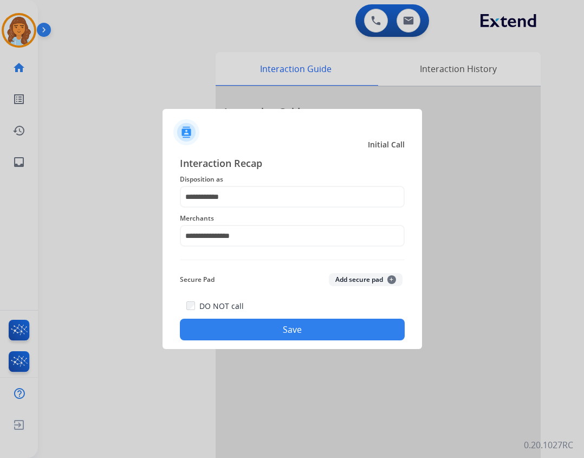
click at [257, 340] on div "**********" at bounding box center [293, 248] width 260 height 202
click at [259, 333] on button "Save" at bounding box center [292, 330] width 225 height 22
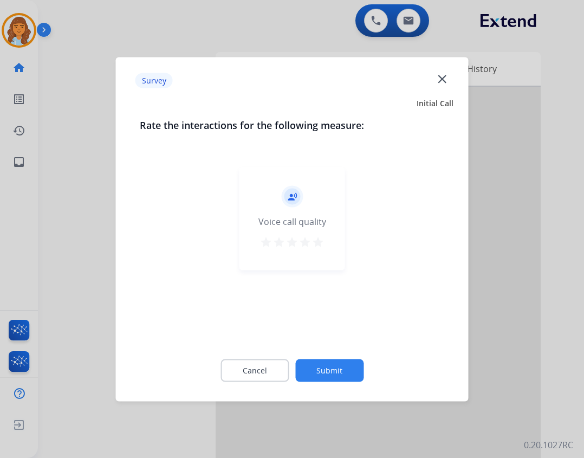
click at [325, 377] on button "Submit" at bounding box center [329, 370] width 68 height 23
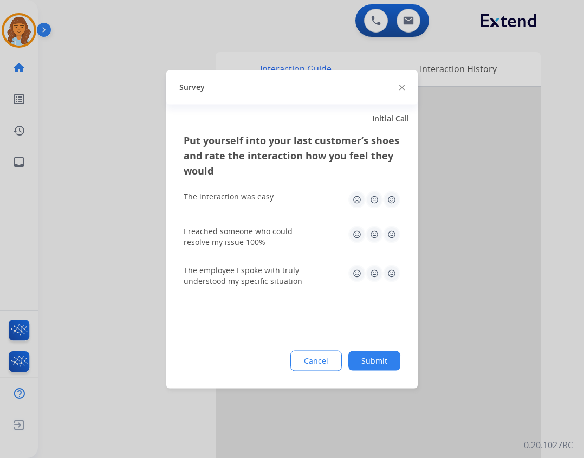
click at [368, 355] on button "Submit" at bounding box center [375, 361] width 52 height 20
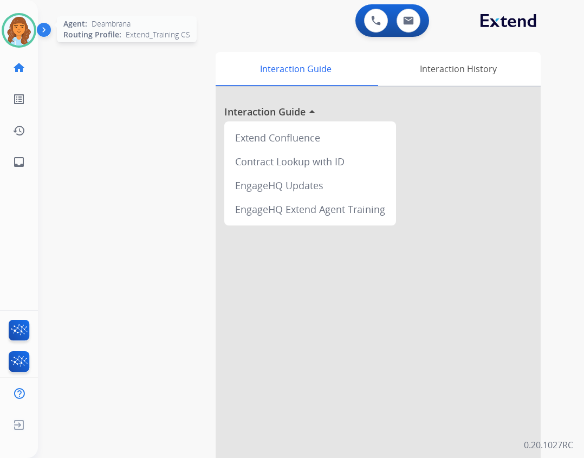
click at [33, 33] on img at bounding box center [19, 30] width 30 height 30
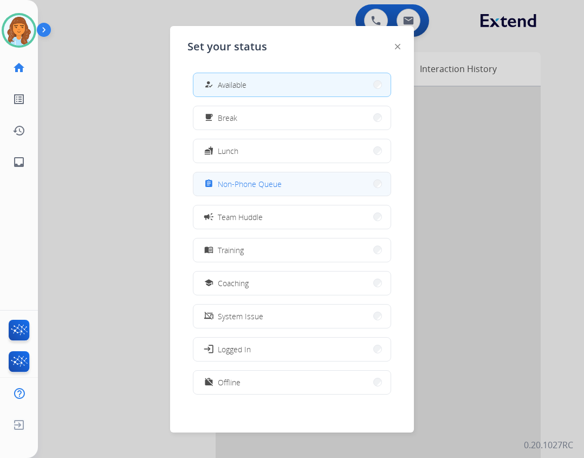
click at [246, 181] on span "Non-Phone Queue" at bounding box center [250, 183] width 64 height 11
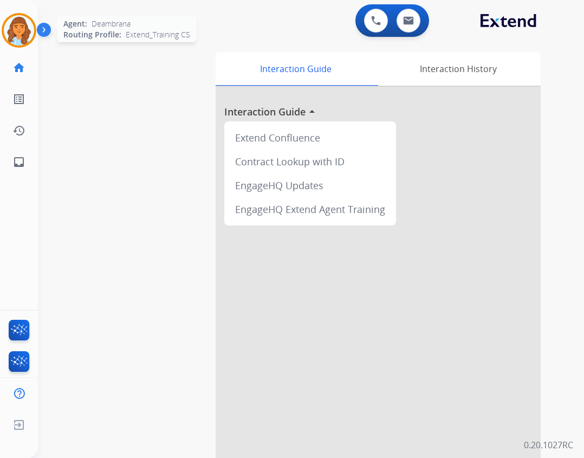
click at [11, 39] on img at bounding box center [19, 30] width 30 height 30
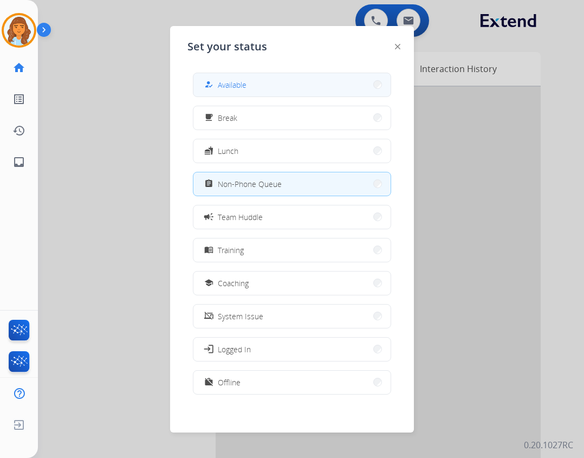
click at [218, 93] on button "how_to_reg Available" at bounding box center [292, 84] width 197 height 23
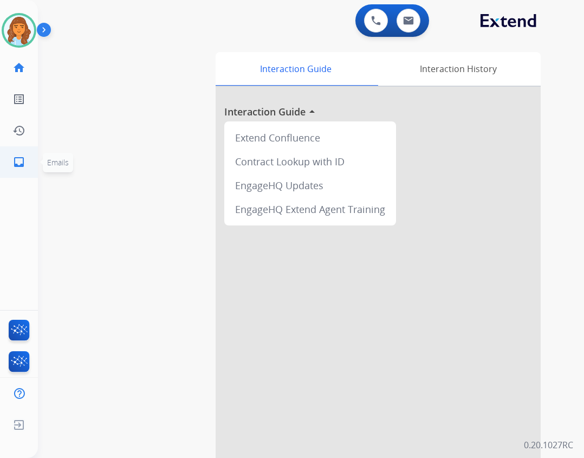
click at [10, 163] on link "inbox Emails" at bounding box center [19, 162] width 30 height 30
select select "**********"
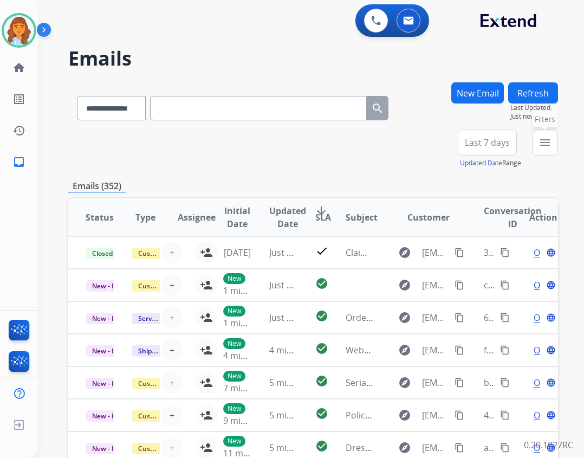
click at [537, 144] on button "menu Filters" at bounding box center [545, 143] width 26 height 26
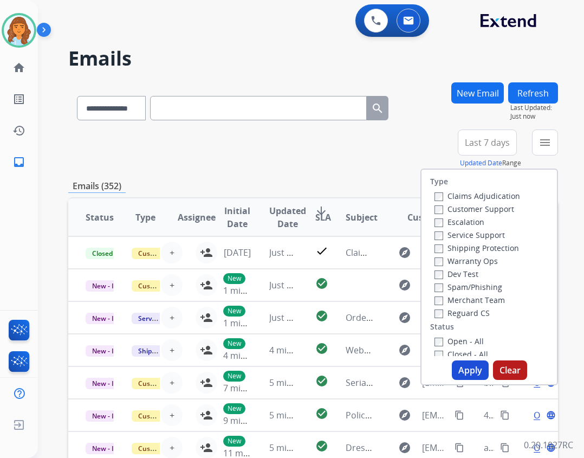
click at [464, 310] on label "Reguard CS" at bounding box center [462, 313] width 55 height 10
click at [456, 247] on label "Shipping Protection" at bounding box center [477, 248] width 85 height 10
click at [456, 212] on label "Customer Support" at bounding box center [475, 209] width 80 height 10
click at [457, 334] on div "Type Claims Adjudication Customer Support Escalation Service Support Shipping P…" at bounding box center [490, 263] width 136 height 186
click at [454, 344] on label "Open - All" at bounding box center [459, 341] width 49 height 10
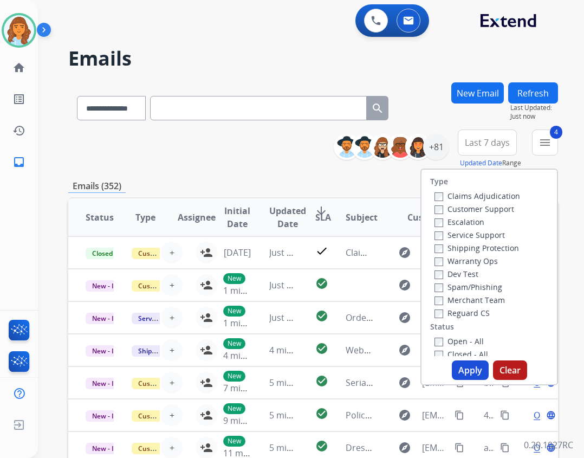
click at [452, 369] on button "Apply" at bounding box center [470, 370] width 37 height 20
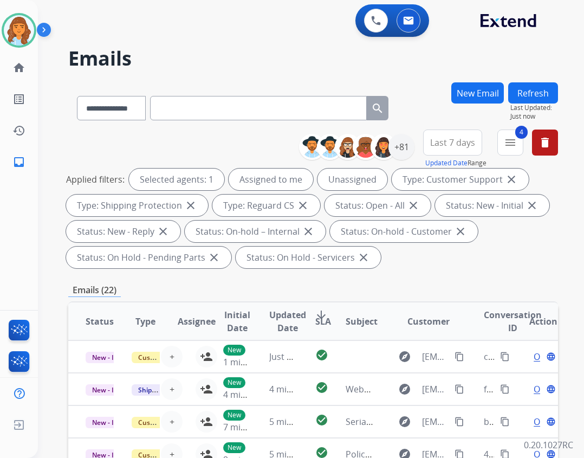
click at [408, 161] on div "**********" at bounding box center [360, 147] width 107 height 35
click at [401, 152] on div "+81" at bounding box center [402, 147] width 26 height 26
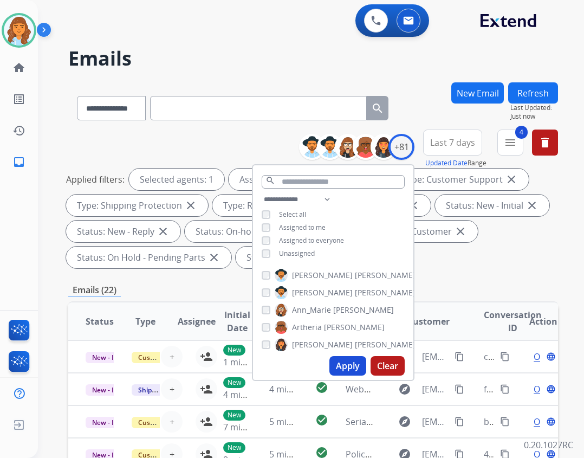
click at [274, 254] on div "Unassigned" at bounding box center [288, 253] width 53 height 9
click at [334, 373] on button "Apply" at bounding box center [348, 366] width 37 height 20
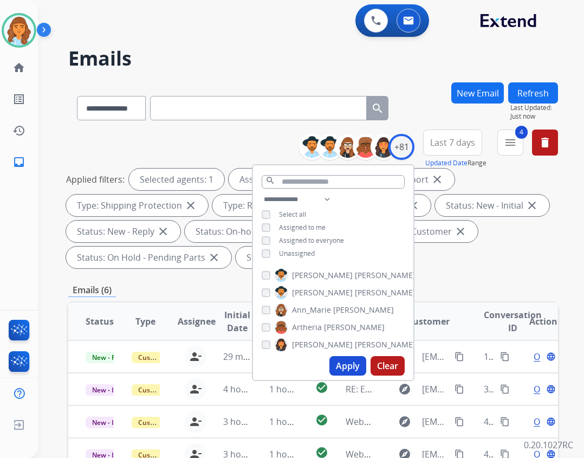
click at [459, 283] on div "**********" at bounding box center [313, 401] width 490 height 639
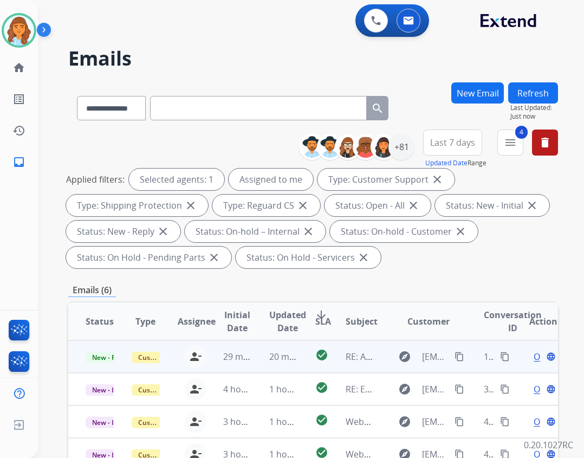
click at [500, 357] on mat-icon "content_copy" at bounding box center [505, 357] width 10 height 10
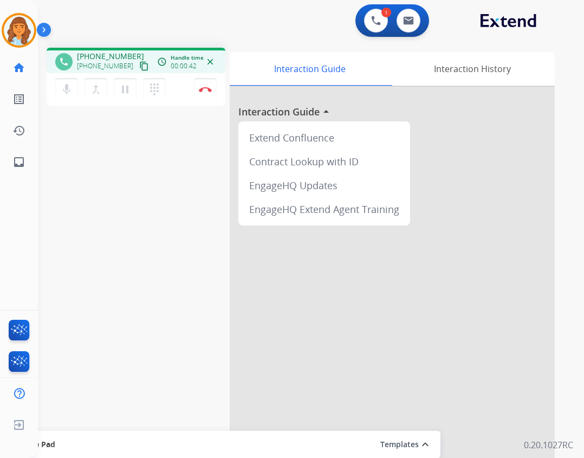
click at [139, 63] on mat-icon "content_copy" at bounding box center [144, 66] width 10 height 10
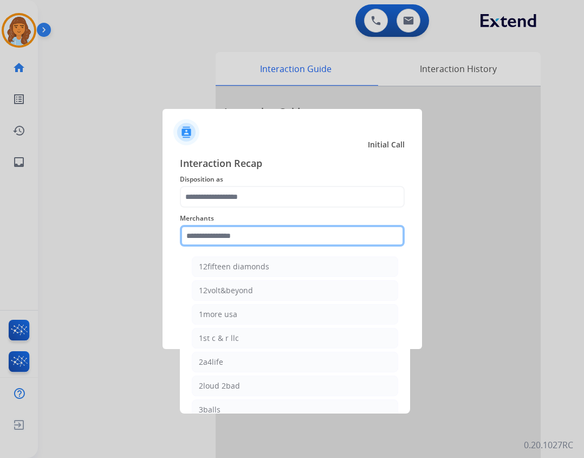
click at [230, 229] on input "text" at bounding box center [292, 236] width 225 height 22
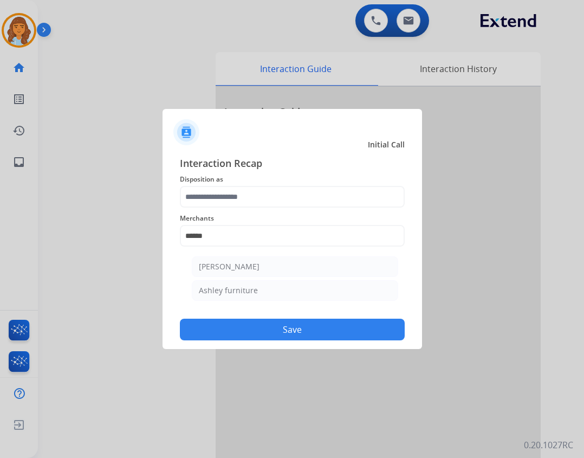
click at [272, 291] on li "Ashley furniture" at bounding box center [295, 290] width 207 height 21
type input "**********"
click at [332, 337] on button "Save" at bounding box center [292, 330] width 225 height 22
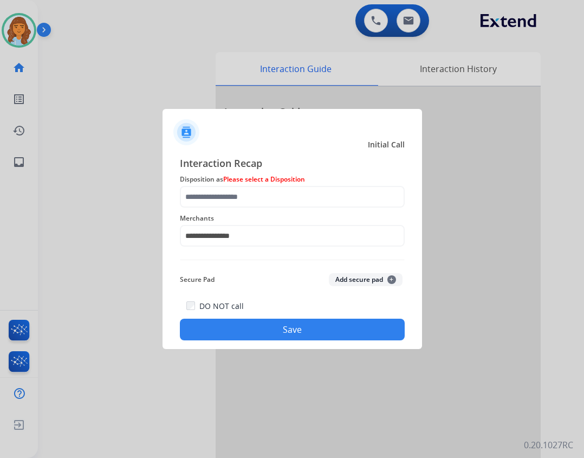
click at [204, 185] on span "Disposition as Please select a Disposition" at bounding box center [292, 179] width 225 height 13
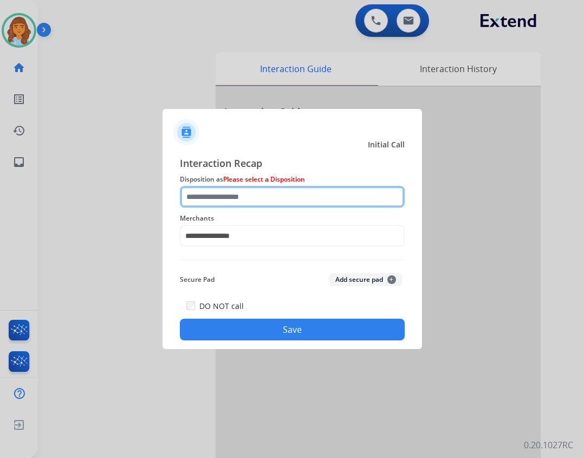
click at [204, 193] on input "text" at bounding box center [292, 197] width 225 height 22
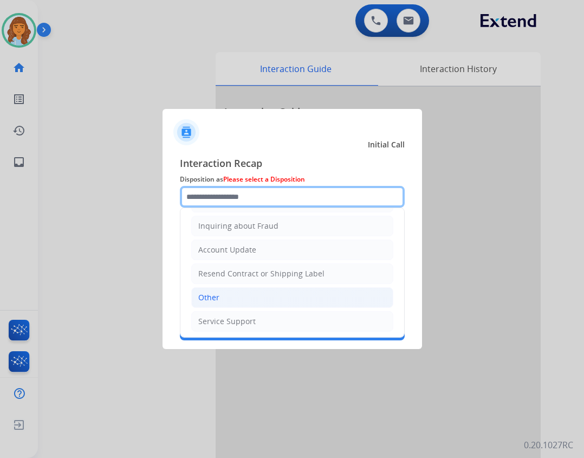
scroll to position [169, 0]
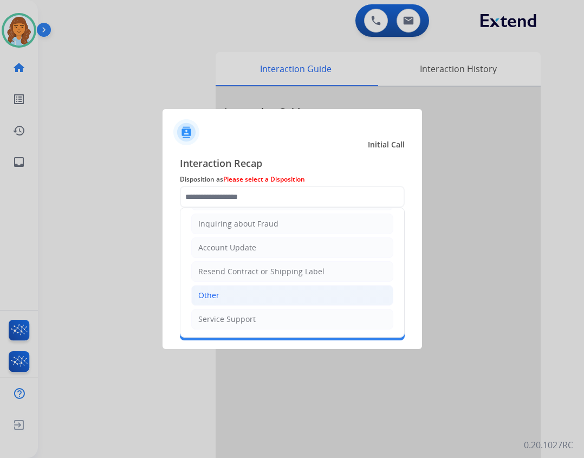
click at [255, 297] on li "Other" at bounding box center [292, 295] width 202 height 21
type input "*****"
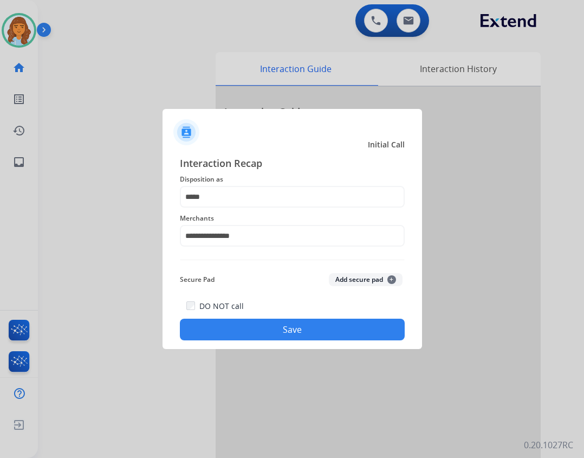
click at [252, 326] on button "Save" at bounding box center [292, 330] width 225 height 22
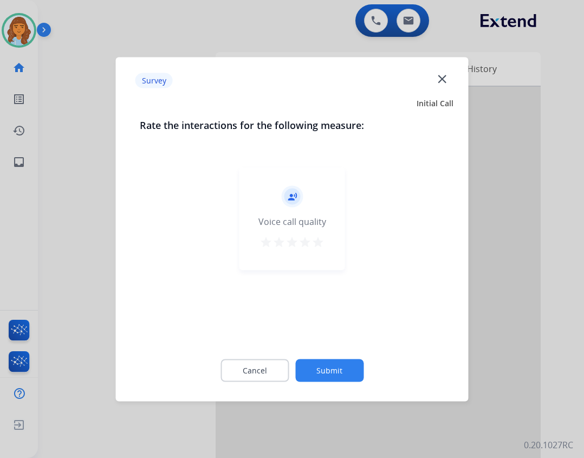
click at [334, 375] on button "Submit" at bounding box center [329, 370] width 68 height 23
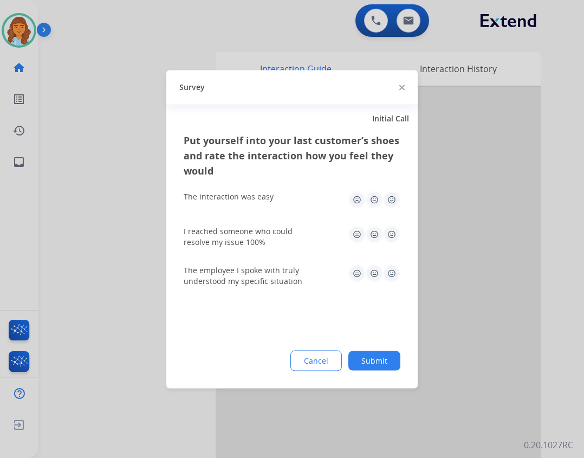
click at [369, 367] on button "Submit" at bounding box center [375, 361] width 52 height 20
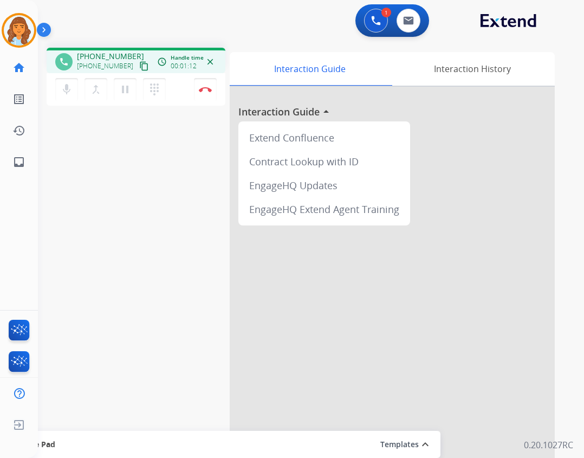
click at [139, 63] on mat-icon "content_copy" at bounding box center [144, 66] width 10 height 10
click at [198, 92] on button "Disconnect" at bounding box center [205, 89] width 23 height 23
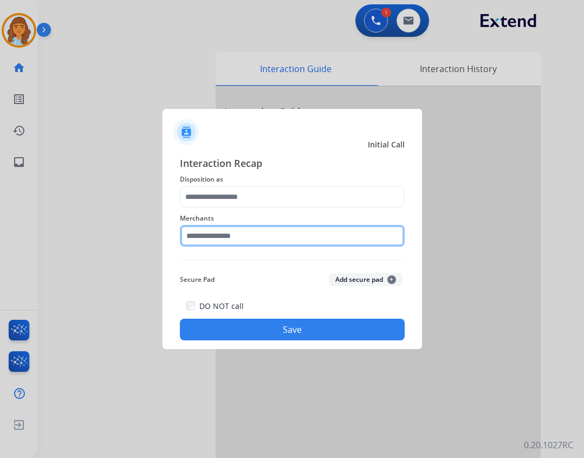
click at [216, 241] on input "text" at bounding box center [292, 236] width 225 height 22
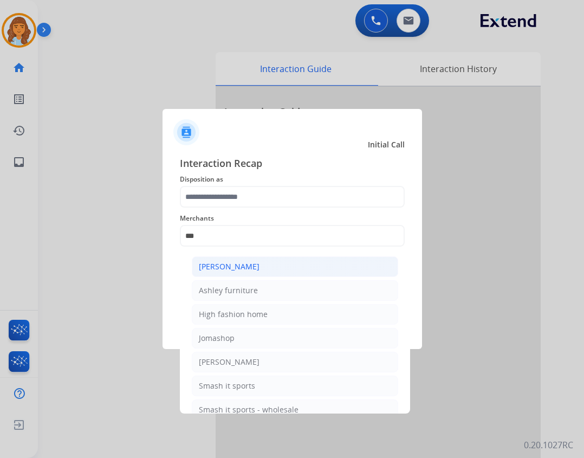
click at [216, 262] on div "[PERSON_NAME]" at bounding box center [229, 266] width 61 height 11
type input "**********"
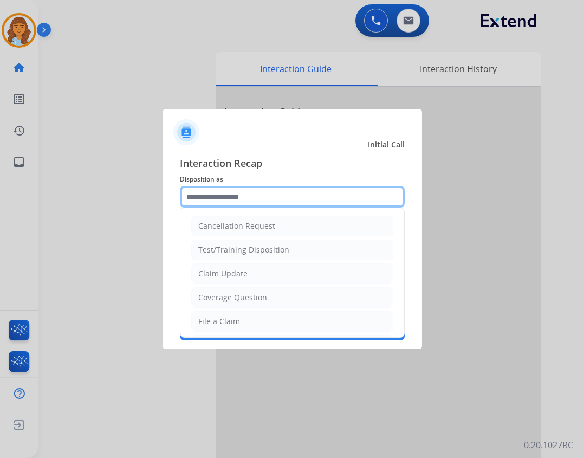
click at [272, 189] on input "text" at bounding box center [292, 197] width 225 height 22
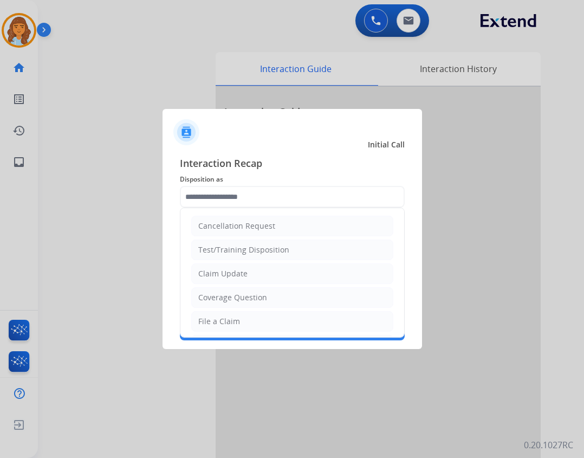
drag, startPoint x: 249, startPoint y: 274, endPoint x: 247, endPoint y: 280, distance: 6.3
click at [247, 279] on li "Claim Update" at bounding box center [292, 273] width 202 height 21
type input "**********"
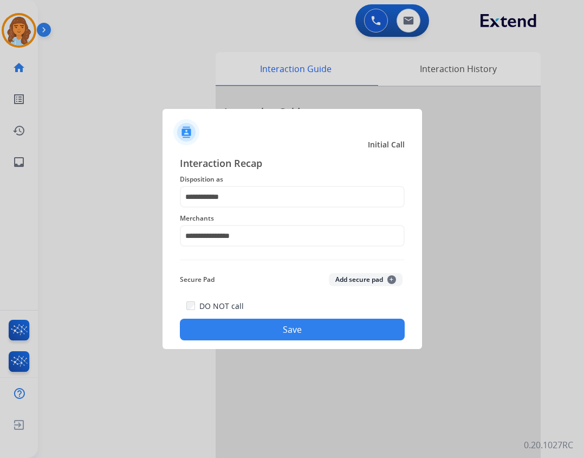
drag, startPoint x: 275, startPoint y: 337, endPoint x: 276, endPoint y: 329, distance: 8.2
click at [276, 329] on button "Save" at bounding box center [292, 330] width 225 height 22
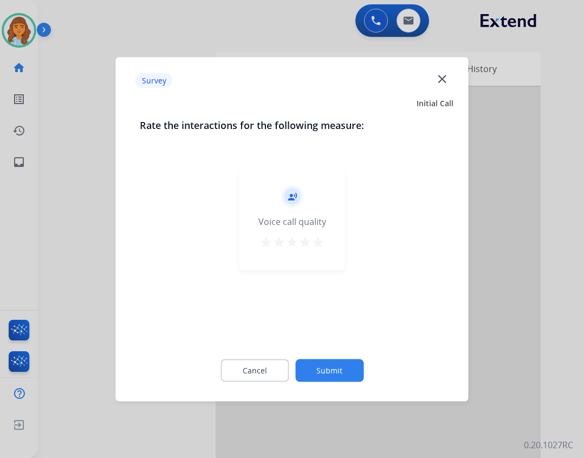
drag, startPoint x: 359, startPoint y: 348, endPoint x: 351, endPoint y: 359, distance: 14.3
click at [355, 353] on div "Cancel Submit" at bounding box center [292, 370] width 305 height 49
click at [349, 370] on button "Submit" at bounding box center [329, 370] width 68 height 23
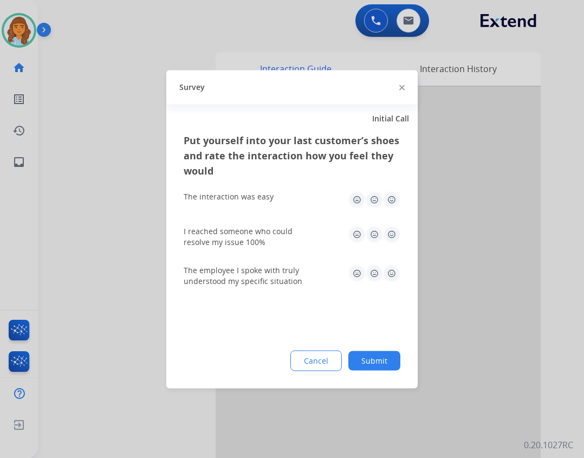
drag, startPoint x: 369, startPoint y: 375, endPoint x: 370, endPoint y: 370, distance: 5.5
click at [369, 374] on div "Put yourself into your last customer’s shoes and rate the interaction how you f…" at bounding box center [292, 260] width 252 height 256
click at [370, 366] on button "Submit" at bounding box center [375, 361] width 52 height 20
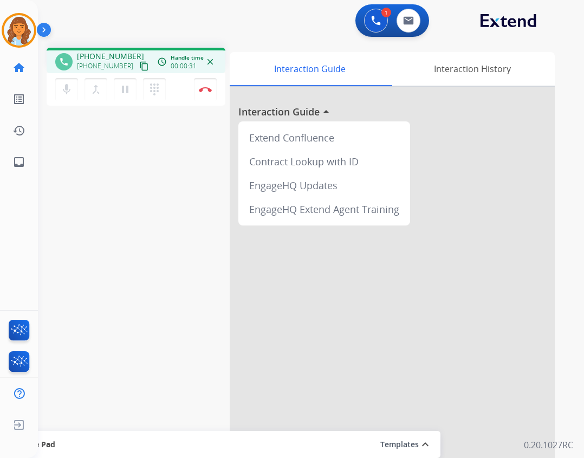
click at [139, 65] on mat-icon "content_copy" at bounding box center [144, 66] width 10 height 10
click at [139, 66] on mat-icon "content_copy" at bounding box center [144, 66] width 10 height 10
click at [139, 68] on mat-icon "content_copy" at bounding box center [144, 66] width 10 height 10
click at [370, 21] on button at bounding box center [376, 21] width 24 height 24
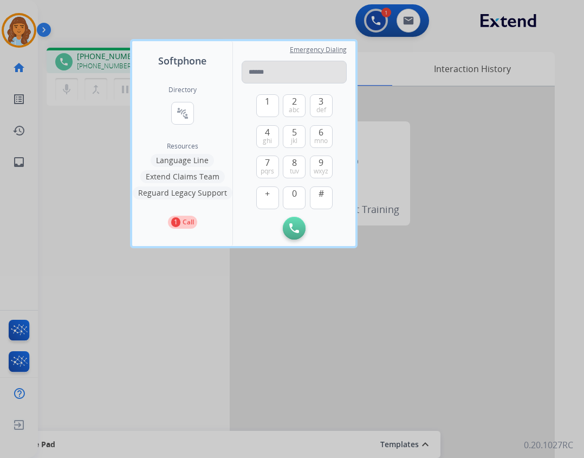
click at [330, 68] on input "tel" at bounding box center [294, 72] width 105 height 23
click at [305, 68] on input "tel" at bounding box center [294, 72] width 105 height 23
paste input "**********"
type input "**********"
click at [300, 234] on button "Initiate Call" at bounding box center [294, 228] width 23 height 23
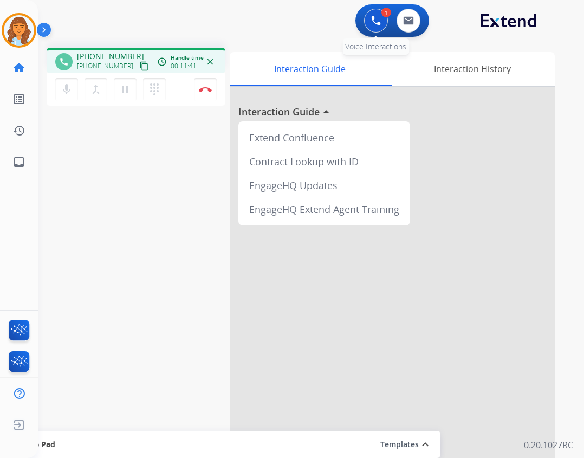
click at [377, 27] on button at bounding box center [376, 21] width 24 height 24
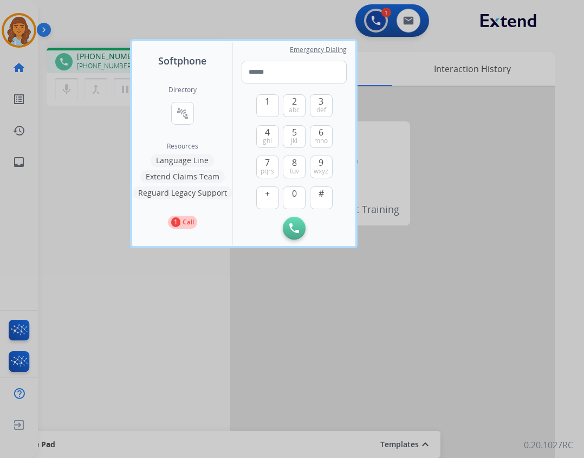
click at [289, 87] on div "1 2 abc 3 def 4 ghi 5 jkl 6 mno 7 pqrs 8 tuv 9 wxyz + 0 #" at bounding box center [294, 149] width 76 height 133
click at [285, 76] on input "tel" at bounding box center [294, 72] width 105 height 23
paste input "**********"
click at [279, 72] on input "**********" at bounding box center [294, 72] width 105 height 23
click at [264, 72] on input "**********" at bounding box center [294, 72] width 105 height 23
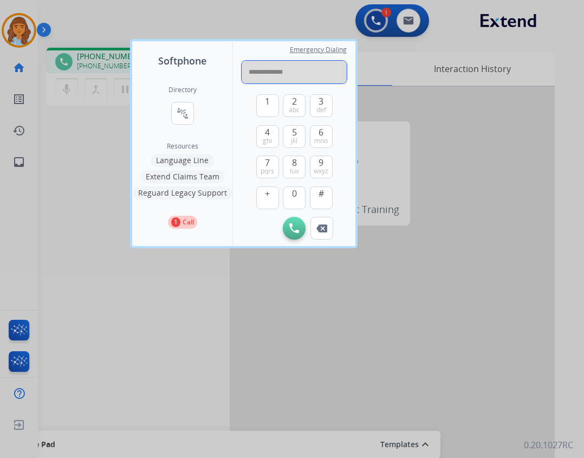
click at [267, 73] on input "**********" at bounding box center [294, 72] width 105 height 23
click at [251, 74] on input "**********" at bounding box center [294, 72] width 105 height 23
type input "**********"
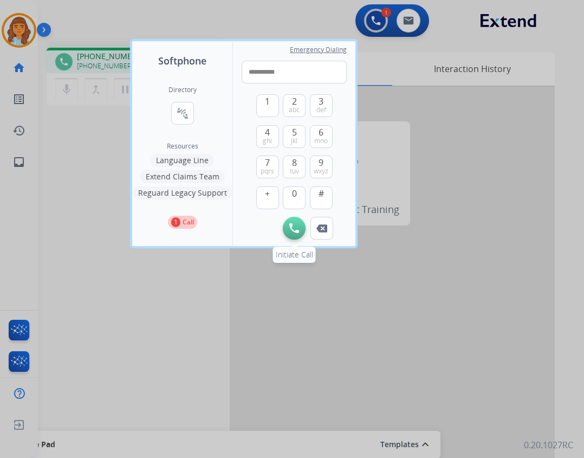
click at [303, 228] on button "Initiate Call" at bounding box center [294, 228] width 23 height 23
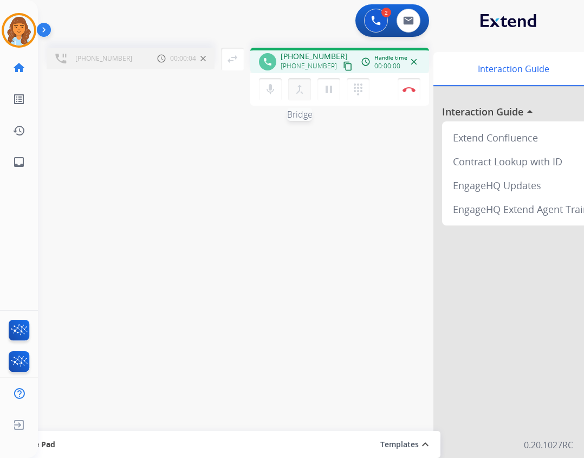
click at [303, 89] on mat-icon "merge_type" at bounding box center [299, 89] width 13 height 13
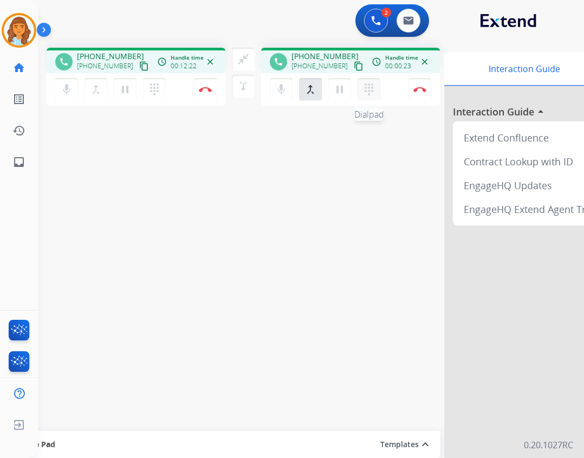
click at [364, 90] on mat-icon "dialpad" at bounding box center [369, 89] width 13 height 13
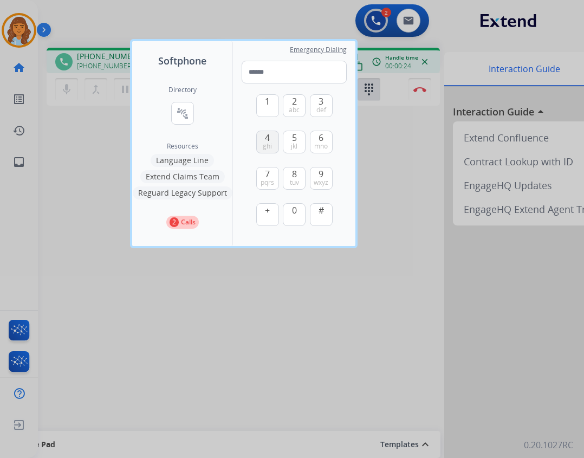
click at [260, 140] on button "4 ghi" at bounding box center [267, 142] width 23 height 23
type input "*"
click at [392, 164] on div at bounding box center [292, 229] width 584 height 458
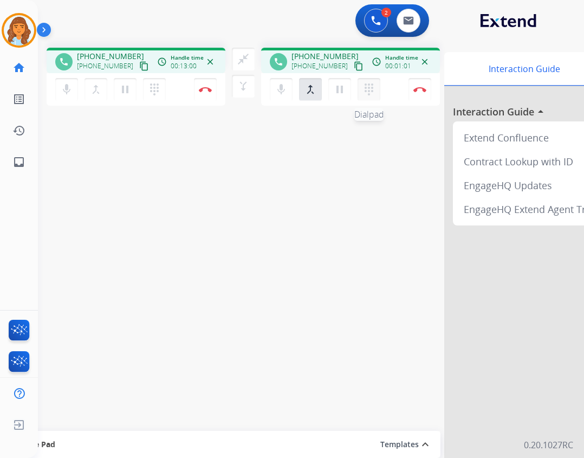
click at [366, 87] on mat-icon "dialpad" at bounding box center [369, 89] width 13 height 13
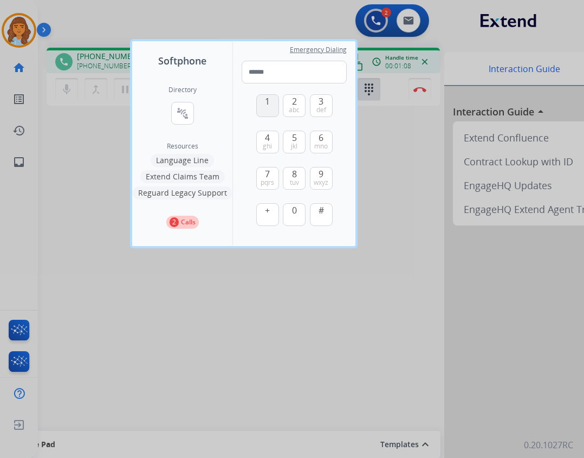
click at [266, 102] on span "1" at bounding box center [267, 101] width 5 height 13
type input "*"
click at [392, 171] on div at bounding box center [292, 229] width 584 height 458
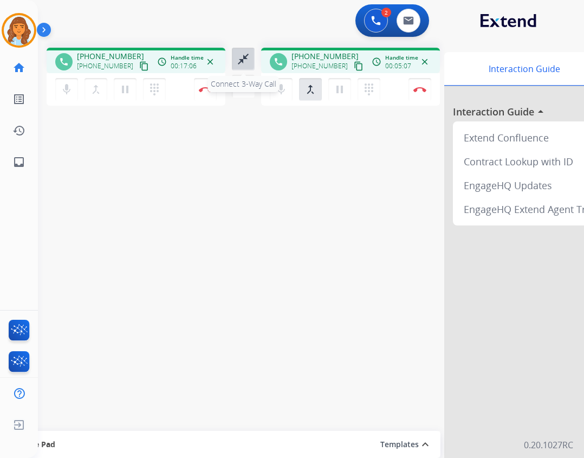
click at [247, 61] on mat-icon "close_fullscreen" at bounding box center [243, 59] width 13 height 13
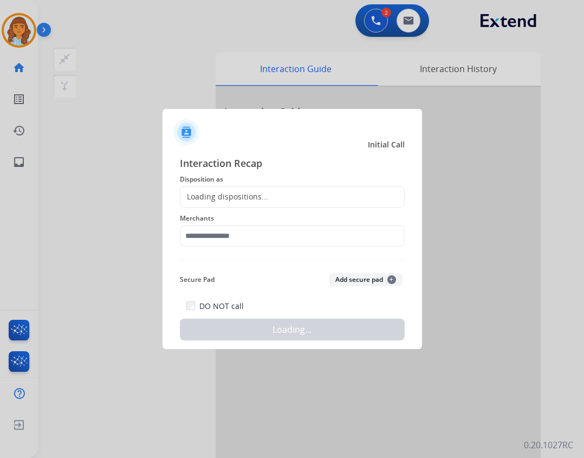
click at [265, 192] on div "Loading dispositions..." at bounding box center [225, 196] width 88 height 11
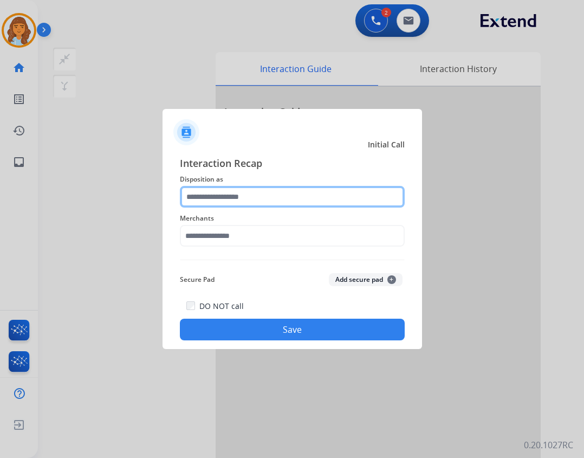
click at [253, 199] on input "text" at bounding box center [292, 197] width 225 height 22
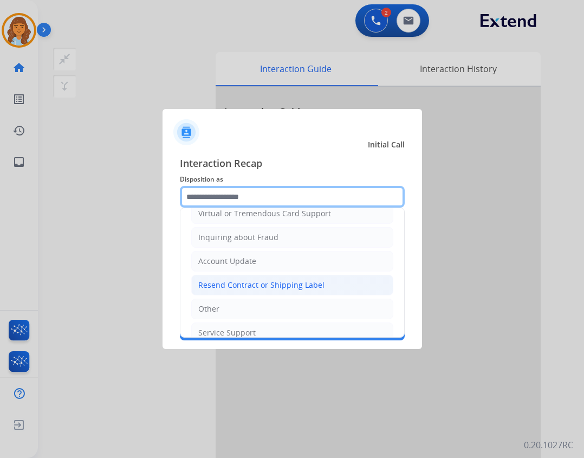
scroll to position [163, 0]
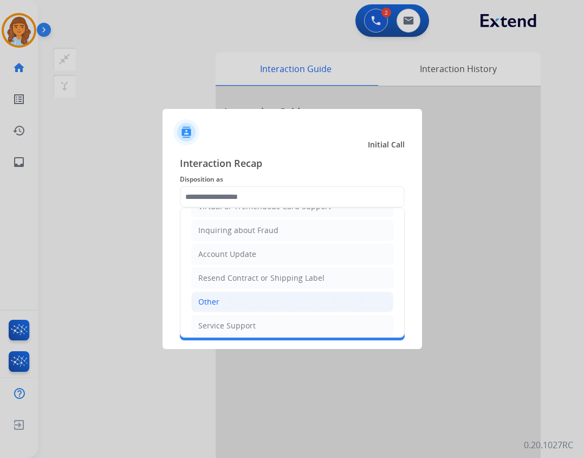
click at [231, 301] on li "Other" at bounding box center [292, 302] width 202 height 21
type input "*****"
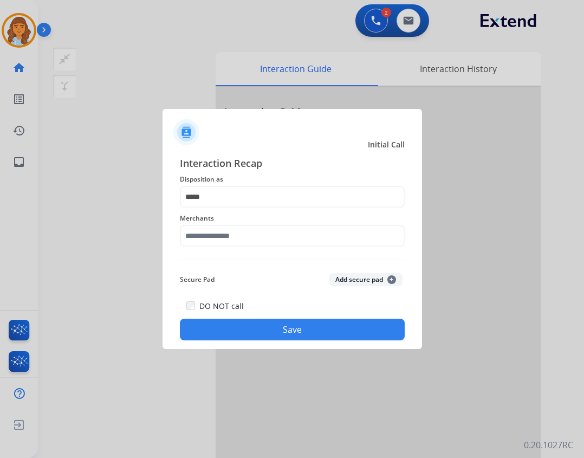
click at [256, 222] on span "Merchants" at bounding box center [292, 218] width 225 height 13
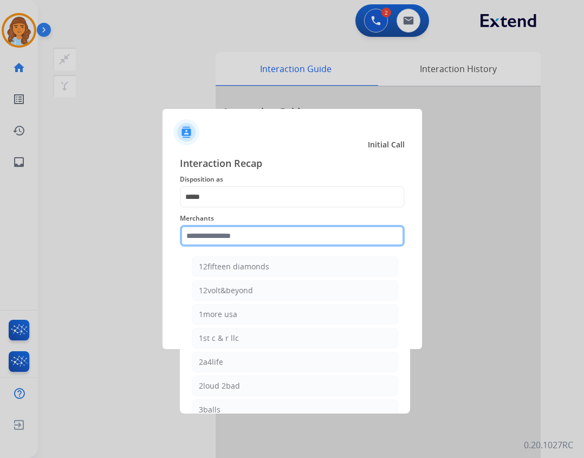
click at [256, 239] on input "text" at bounding box center [292, 236] width 225 height 22
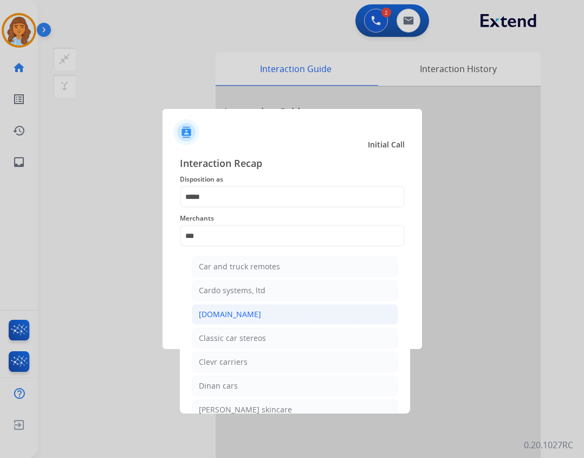
click at [317, 319] on li "[DOMAIN_NAME]" at bounding box center [295, 314] width 207 height 21
type input "**********"
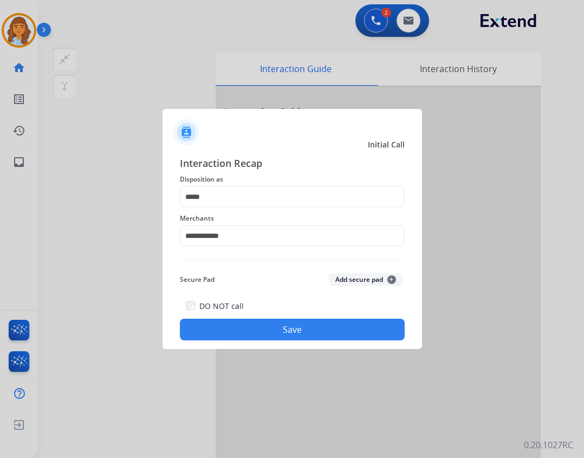
click at [319, 325] on button "Save" at bounding box center [292, 330] width 225 height 22
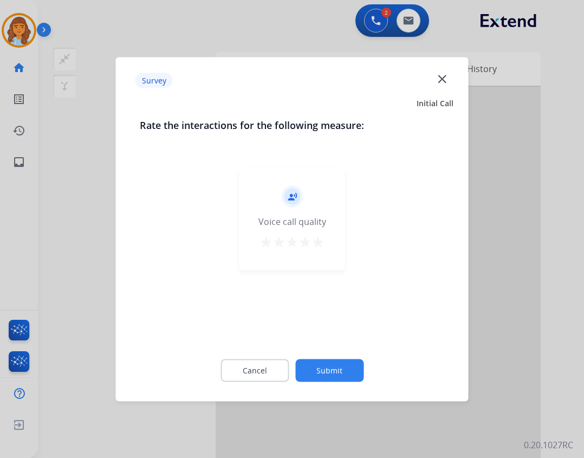
drag, startPoint x: 318, startPoint y: 355, endPoint x: 315, endPoint y: 363, distance: 7.9
click at [317, 358] on div "Cancel Submit" at bounding box center [292, 370] width 305 height 49
click at [315, 363] on button "Submit" at bounding box center [329, 370] width 68 height 23
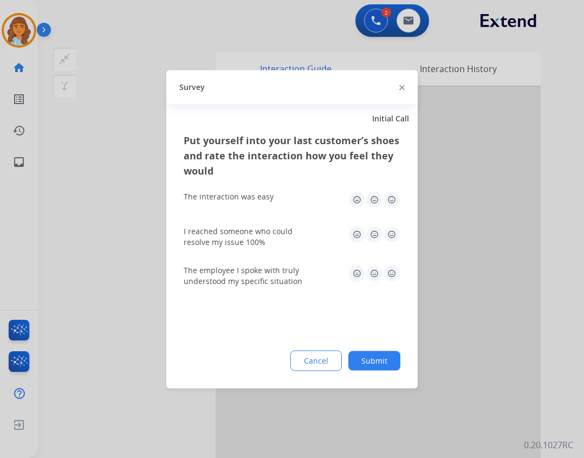
click at [389, 372] on div "Put yourself into your last customer’s shoes and rate the interaction how you f…" at bounding box center [292, 260] width 252 height 256
click at [383, 367] on button "Submit" at bounding box center [375, 361] width 52 height 20
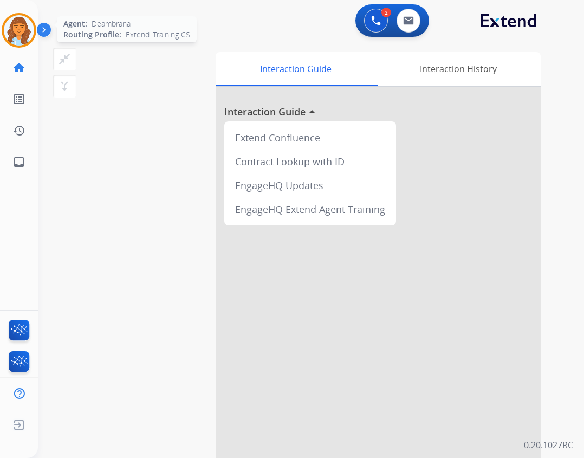
click at [23, 23] on img at bounding box center [19, 30] width 30 height 30
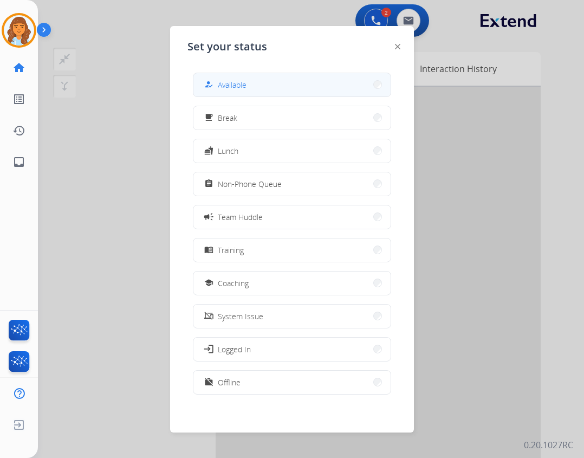
click at [267, 92] on button "how_to_reg Available" at bounding box center [292, 84] width 197 height 23
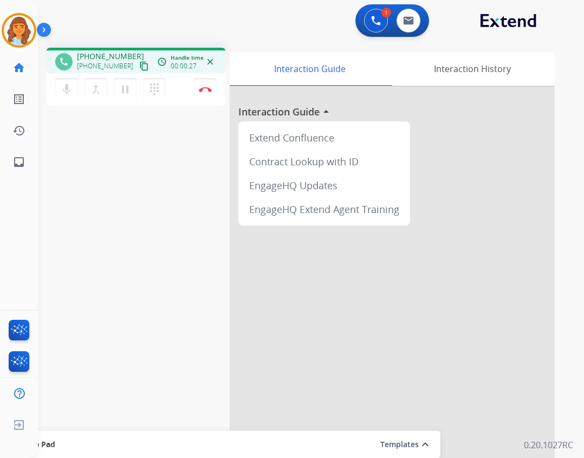
click at [139, 63] on mat-icon "content_copy" at bounding box center [144, 66] width 10 height 10
click at [198, 87] on button "Disconnect" at bounding box center [205, 89] width 23 height 23
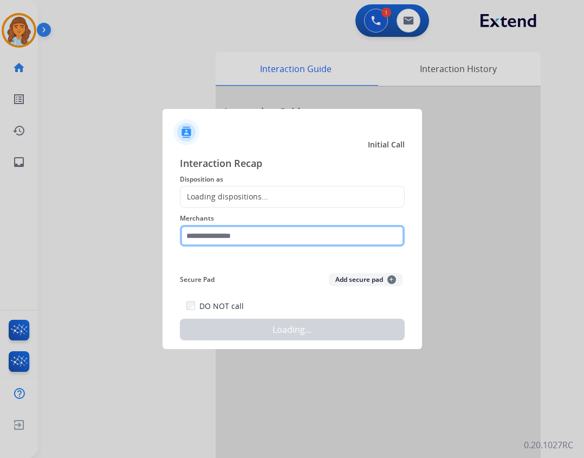
click at [242, 235] on input "text" at bounding box center [292, 236] width 225 height 22
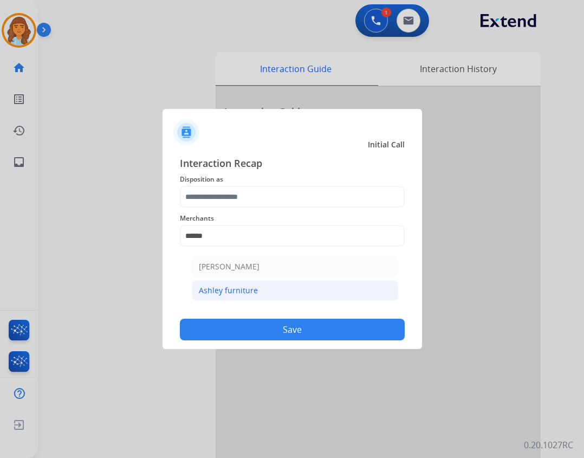
drag, startPoint x: 292, startPoint y: 287, endPoint x: 259, endPoint y: 255, distance: 45.6
click at [292, 287] on li "Ashley furniture" at bounding box center [295, 290] width 207 height 21
type input "**********"
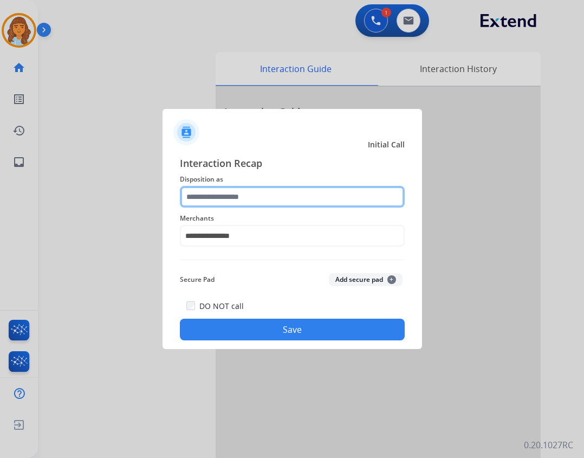
click at [231, 195] on input "text" at bounding box center [292, 197] width 225 height 22
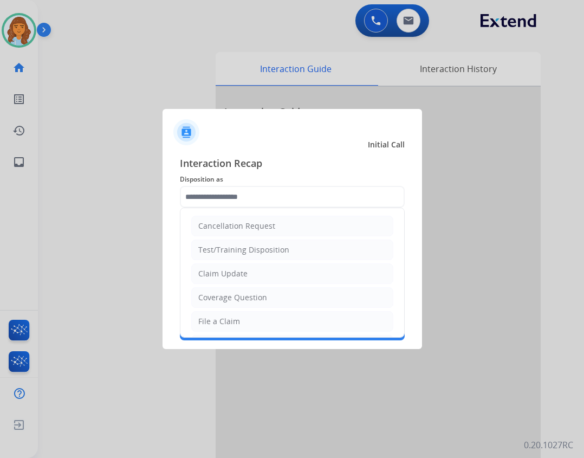
drag, startPoint x: 289, startPoint y: 184, endPoint x: 288, endPoint y: 190, distance: 6.0
click at [288, 186] on div "**********" at bounding box center [292, 248] width 225 height 185
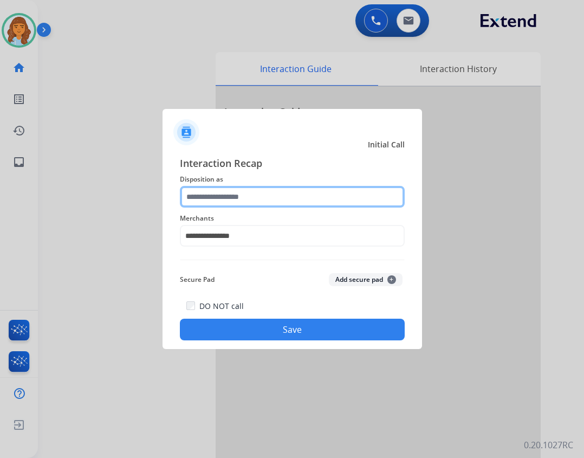
click at [253, 199] on input "text" at bounding box center [292, 197] width 225 height 22
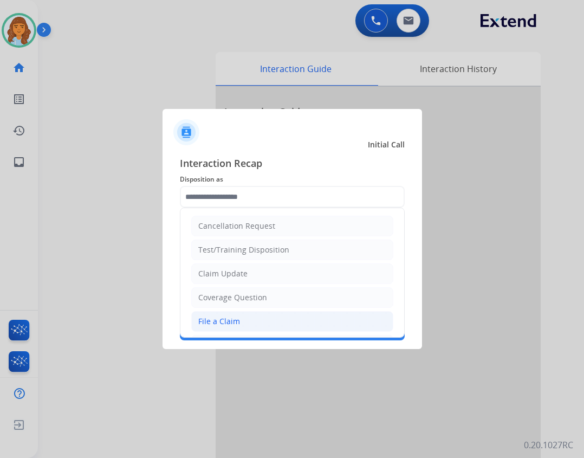
click at [235, 318] on div "File a Claim" at bounding box center [219, 321] width 42 height 11
type input "**********"
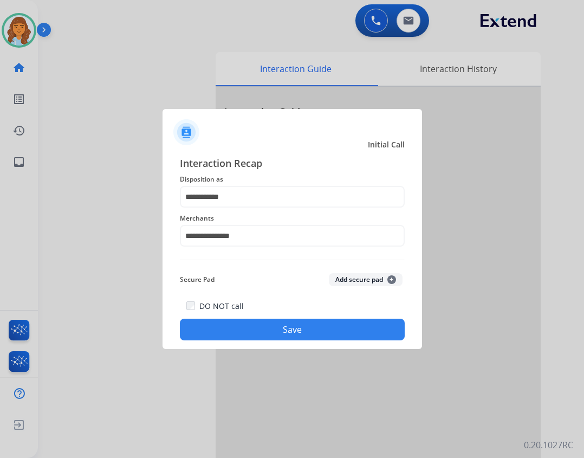
click at [246, 333] on button "Save" at bounding box center [292, 330] width 225 height 22
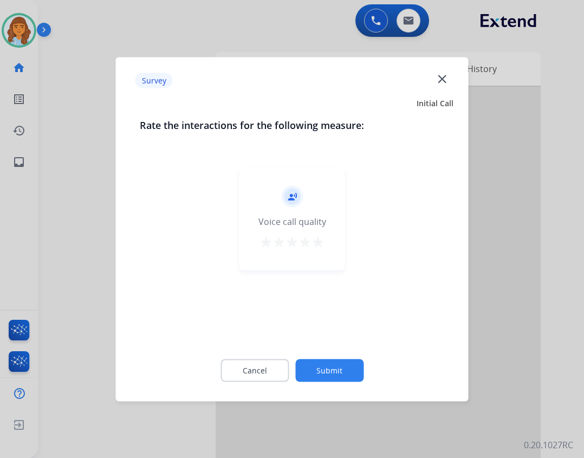
click at [333, 375] on button "Submit" at bounding box center [329, 370] width 68 height 23
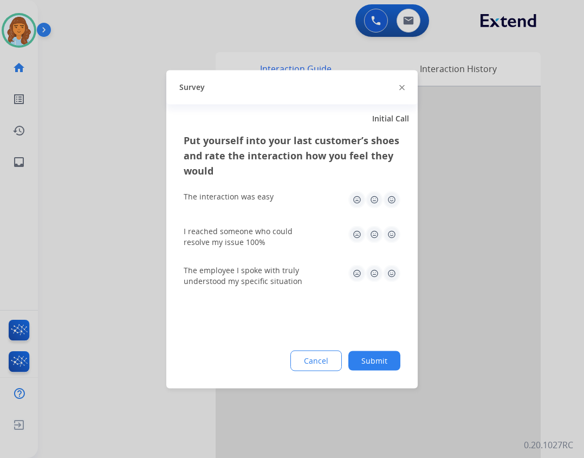
click at [360, 368] on button "Submit" at bounding box center [375, 361] width 52 height 20
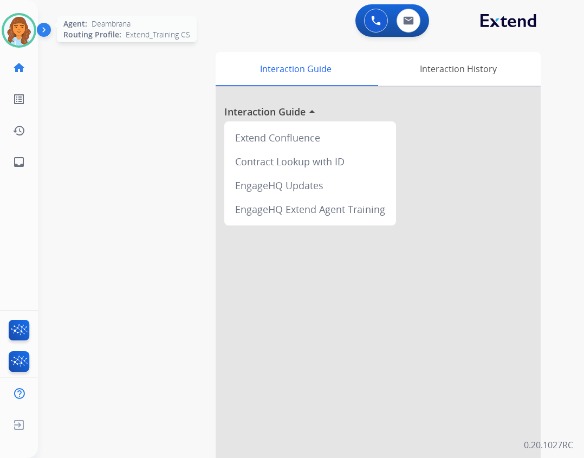
click at [31, 34] on img at bounding box center [19, 30] width 30 height 30
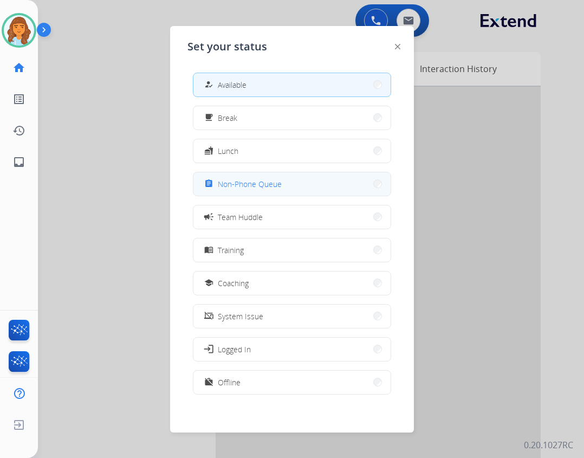
click at [253, 182] on span "Non-Phone Queue" at bounding box center [250, 183] width 64 height 11
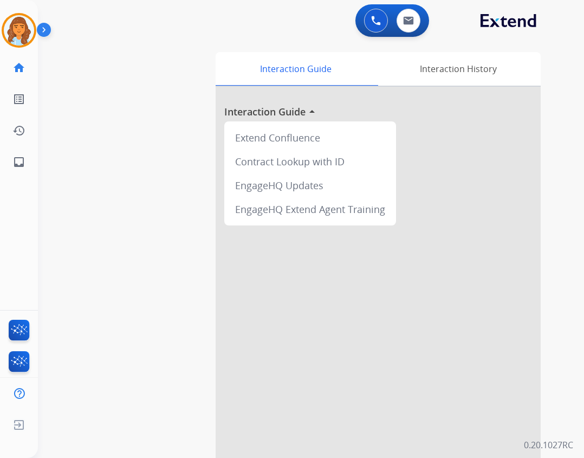
click at [208, 207] on div "swap_horiz Break voice bridge close_fullscreen Connect 3-Way Call merge_type Se…" at bounding box center [298, 265] width 520 height 452
click at [32, 37] on img at bounding box center [19, 30] width 30 height 30
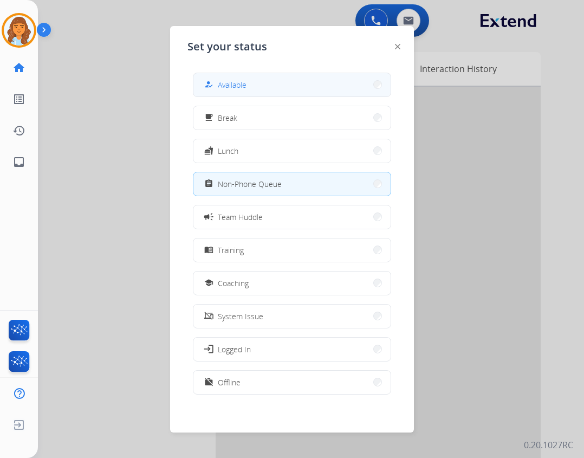
click at [231, 82] on span "Available" at bounding box center [232, 84] width 29 height 11
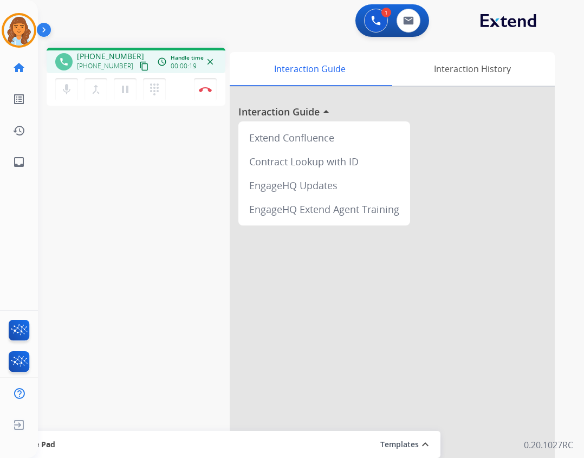
drag, startPoint x: 134, startPoint y: 67, endPoint x: 122, endPoint y: 63, distance: 12.9
click at [139, 66] on mat-icon "content_copy" at bounding box center [144, 66] width 10 height 10
click at [55, 86] on div "mic Mute merge_type Bridge pause Hold dialpad Dialpad Disconnect" at bounding box center [136, 89] width 179 height 33
click at [68, 87] on mat-icon "mic" at bounding box center [66, 89] width 13 height 13
click at [60, 82] on button "mic_off Mute" at bounding box center [66, 89] width 23 height 23
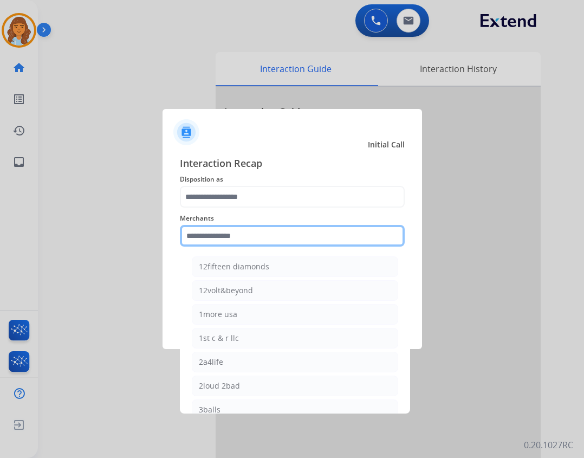
click at [205, 229] on input "text" at bounding box center [292, 236] width 225 height 22
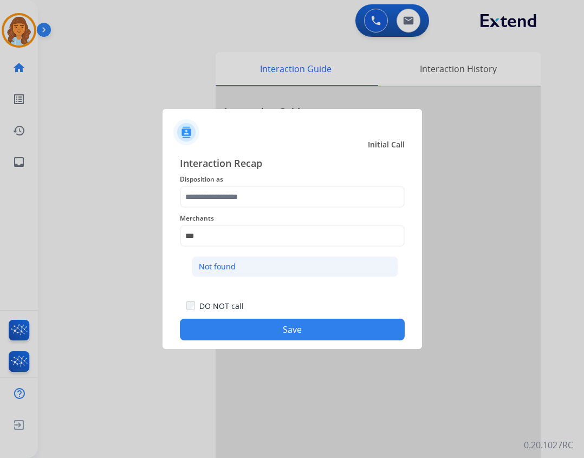
click at [230, 257] on li "Not found" at bounding box center [295, 266] width 207 height 21
type input "*********"
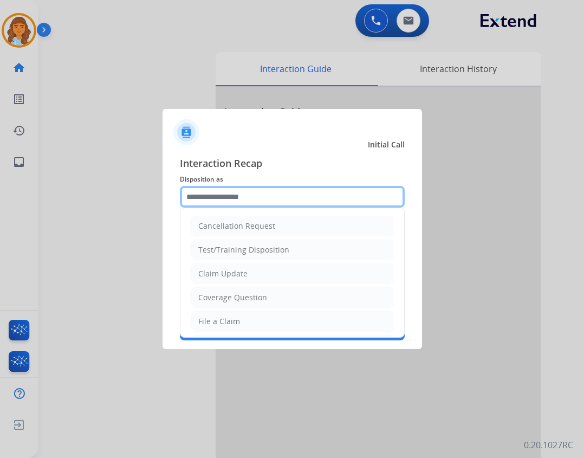
drag, startPoint x: 235, startPoint y: 188, endPoint x: 250, endPoint y: 203, distance: 21.5
click at [236, 188] on input "text" at bounding box center [292, 197] width 225 height 22
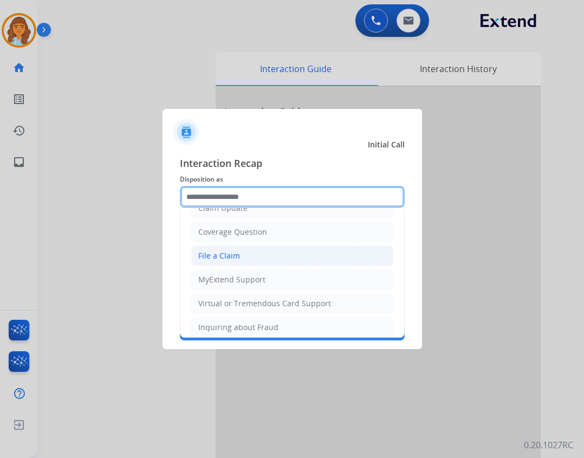
scroll to position [169, 0]
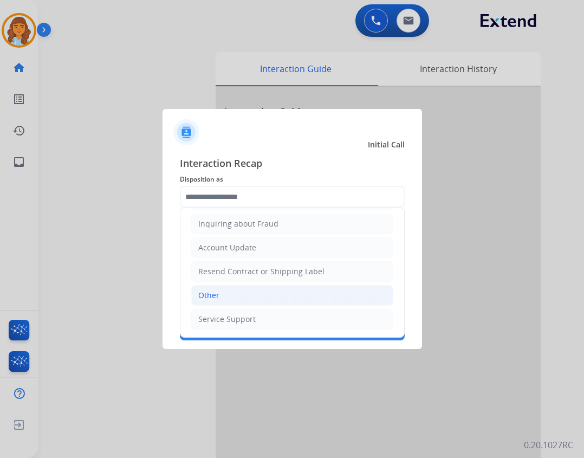
click at [247, 299] on li "Other" at bounding box center [292, 295] width 202 height 21
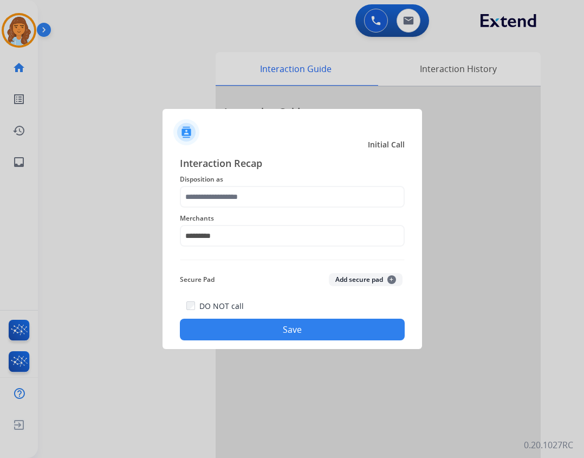
type input "*****"
click at [259, 326] on button "Save" at bounding box center [292, 330] width 225 height 22
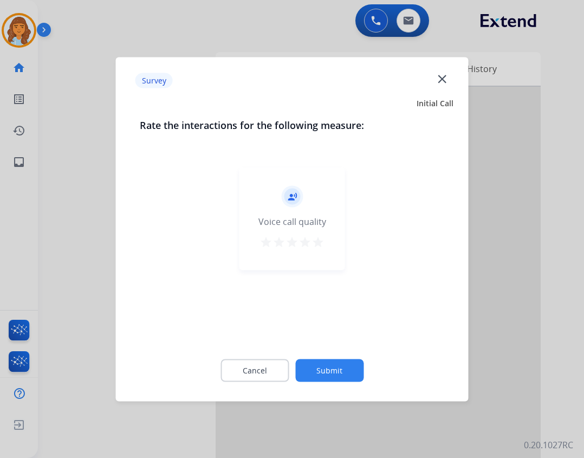
drag, startPoint x: 305, startPoint y: 353, endPoint x: 306, endPoint y: 360, distance: 7.2
click at [306, 358] on div "Cancel Submit" at bounding box center [292, 370] width 305 height 49
click at [310, 364] on button "Submit" at bounding box center [329, 370] width 68 height 23
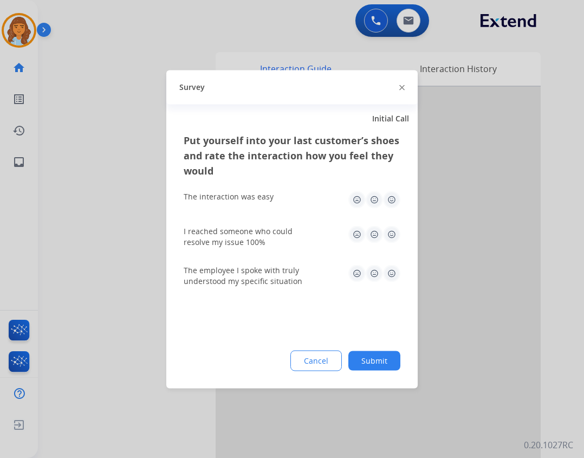
click at [389, 368] on button "Submit" at bounding box center [375, 361] width 52 height 20
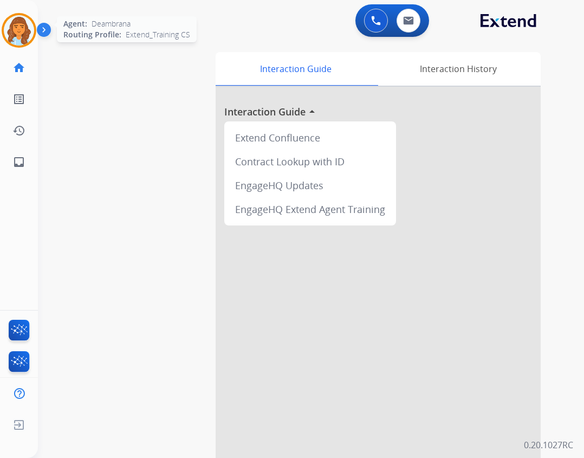
click at [15, 37] on img at bounding box center [19, 30] width 30 height 30
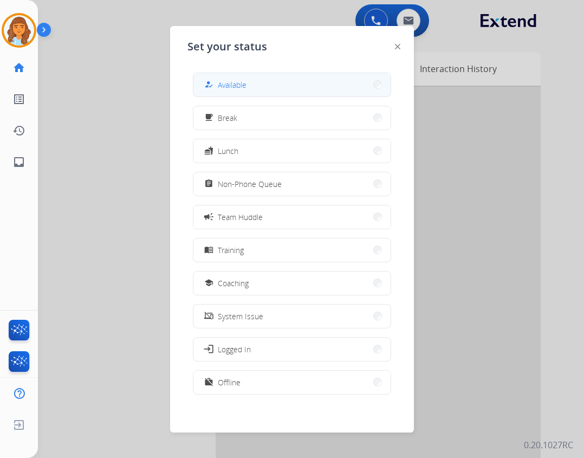
click at [213, 73] on div "how_to_reg Available" at bounding box center [292, 85] width 198 height 24
click at [226, 88] on span "Available" at bounding box center [232, 84] width 29 height 11
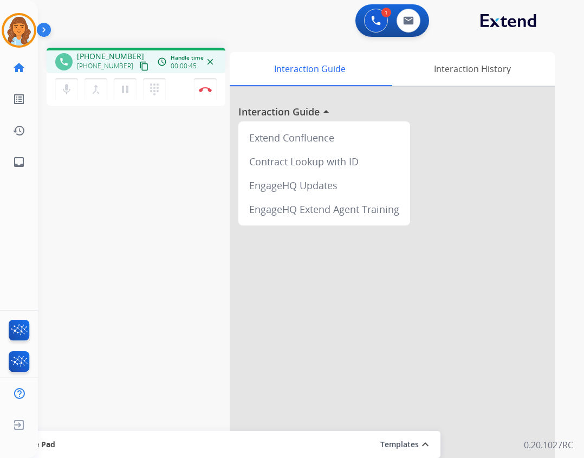
click at [139, 67] on mat-icon "content_copy" at bounding box center [144, 66] width 10 height 10
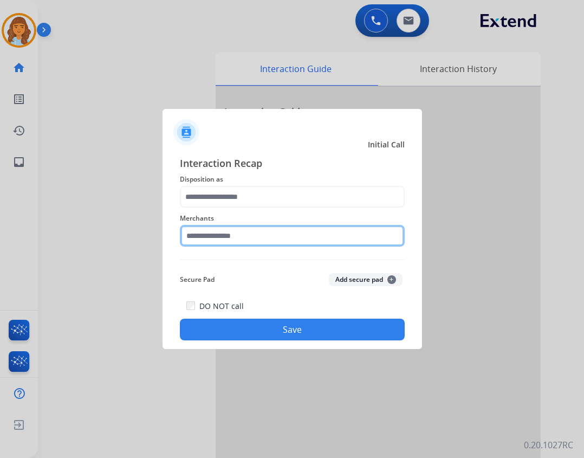
click at [213, 241] on input "text" at bounding box center [292, 236] width 225 height 22
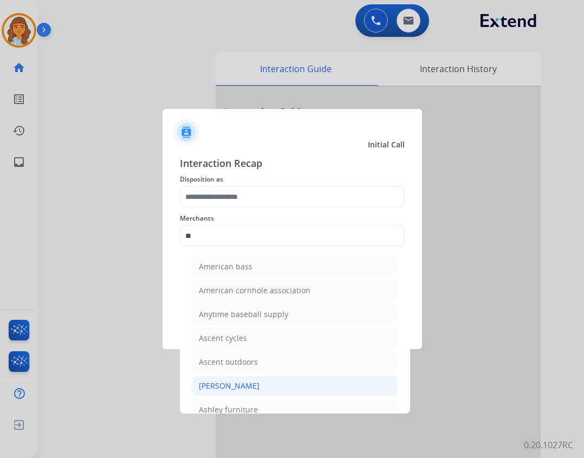
click at [314, 388] on li "[PERSON_NAME]" at bounding box center [295, 386] width 207 height 21
type input "**********"
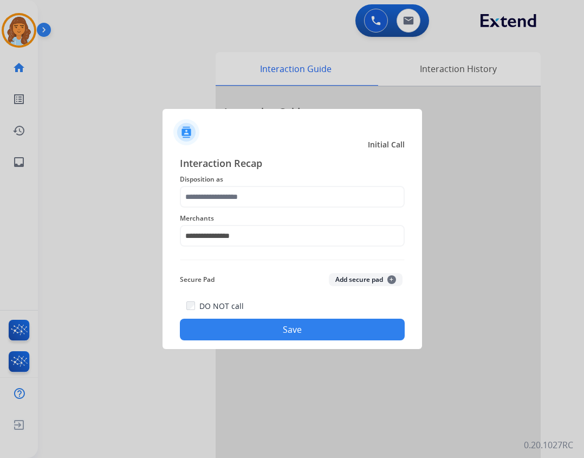
click at [263, 211] on div "**********" at bounding box center [292, 229] width 225 height 43
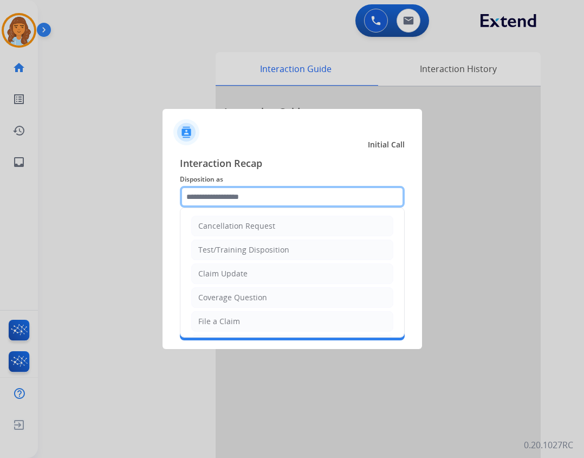
click at [256, 197] on input "text" at bounding box center [292, 197] width 225 height 22
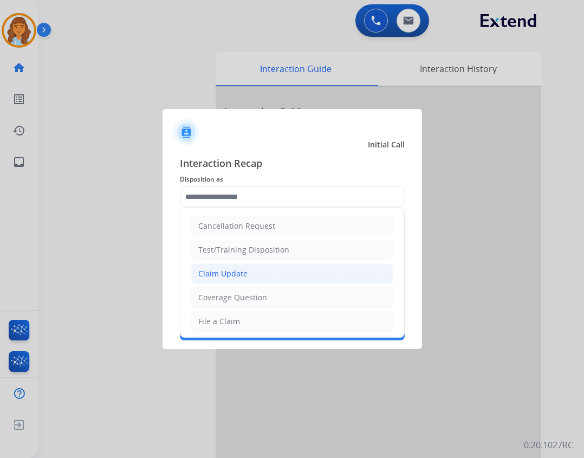
click at [256, 269] on li "Claim Update" at bounding box center [292, 273] width 202 height 21
type input "**********"
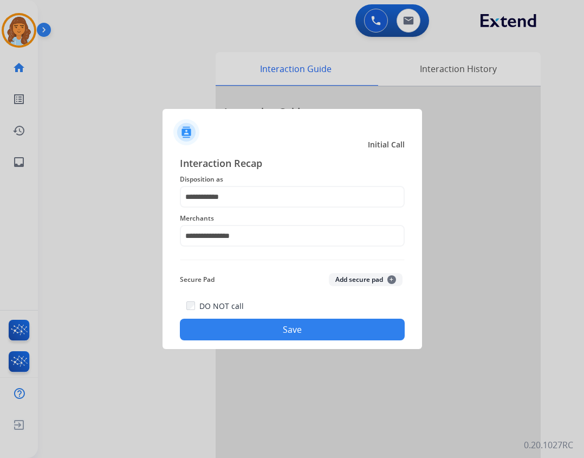
click at [287, 320] on button "Save" at bounding box center [292, 330] width 225 height 22
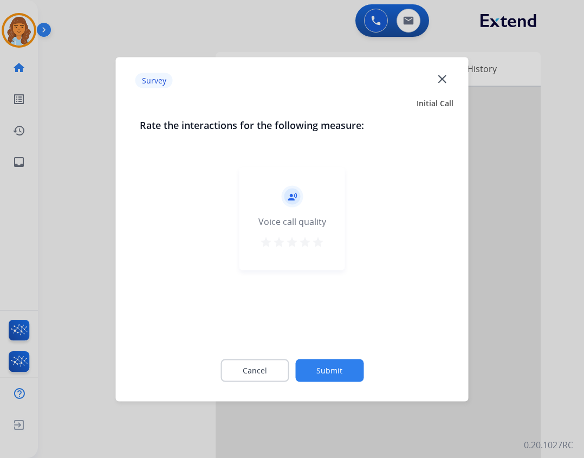
click at [357, 372] on button "Submit" at bounding box center [329, 370] width 68 height 23
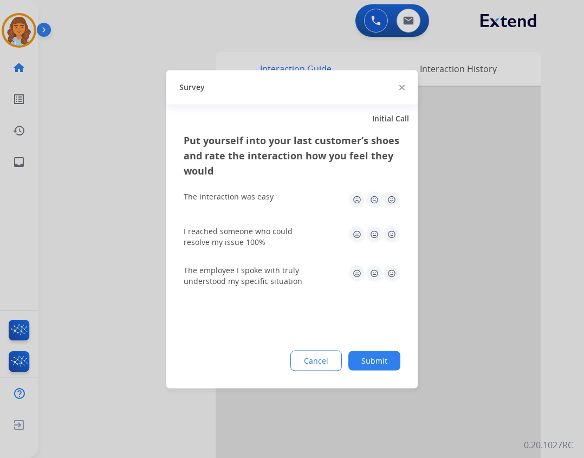
click at [388, 358] on button "Submit" at bounding box center [375, 361] width 52 height 20
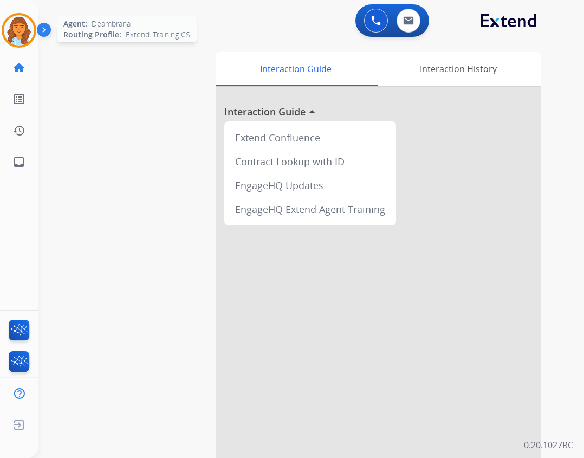
click at [11, 34] on img at bounding box center [19, 30] width 30 height 30
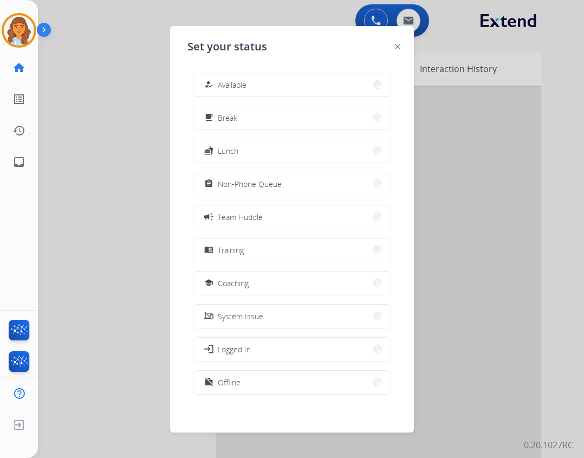
click at [278, 105] on div "how_to_reg Available free_breakfast Break fastfood Lunch assignment Non-Phone Q…" at bounding box center [292, 235] width 209 height 342
click at [276, 91] on button "how_to_reg Available" at bounding box center [292, 84] width 197 height 23
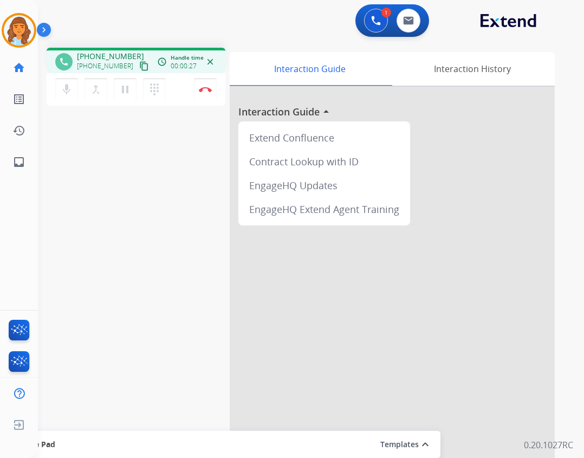
click at [139, 68] on div "+13104159870 content_copy" at bounding box center [114, 66] width 74 height 13
click at [141, 66] on div "phone +13104159870 +13104159870 content_copy access_time Call metrics Queue 00:…" at bounding box center [136, 62] width 162 height 10
click at [138, 66] on button "content_copy" at bounding box center [144, 66] width 13 height 13
click at [209, 87] on img at bounding box center [205, 89] width 13 height 5
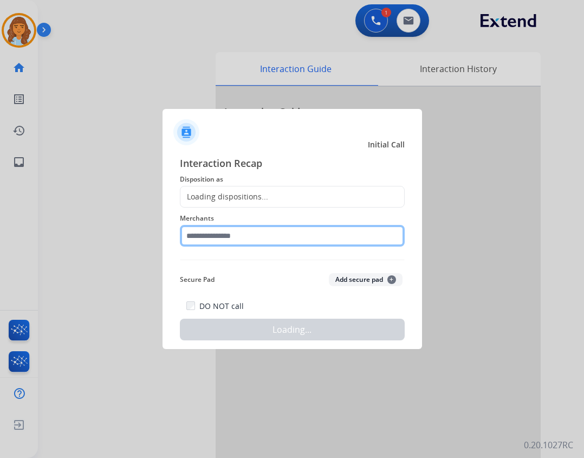
click at [220, 234] on input "text" at bounding box center [292, 236] width 225 height 22
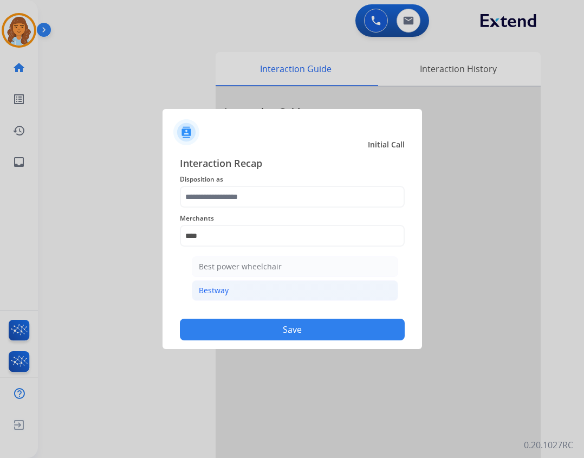
click at [220, 296] on div "Bestway" at bounding box center [214, 290] width 30 height 11
type input "*******"
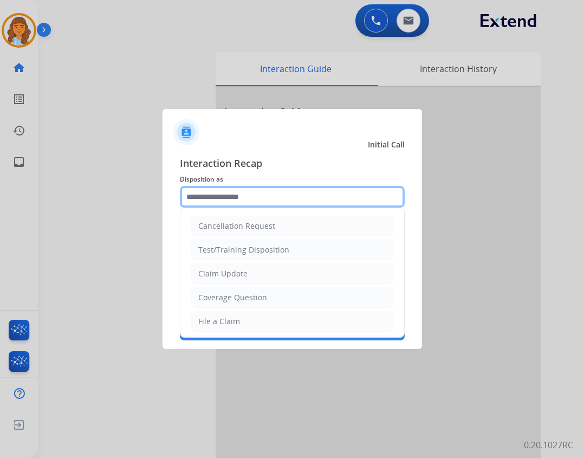
click at [231, 195] on input "text" at bounding box center [292, 197] width 225 height 22
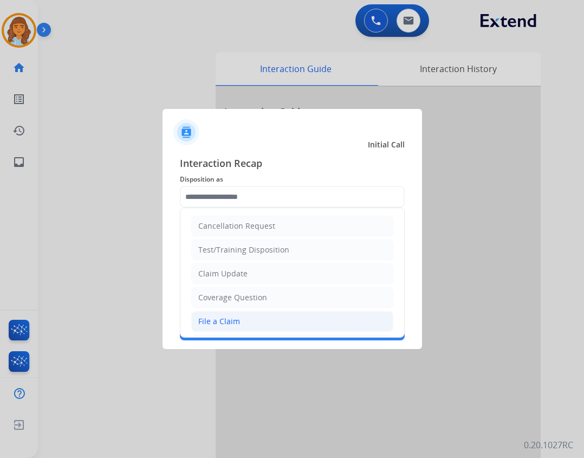
click at [243, 323] on li "File a Claim" at bounding box center [292, 321] width 202 height 21
type input "**********"
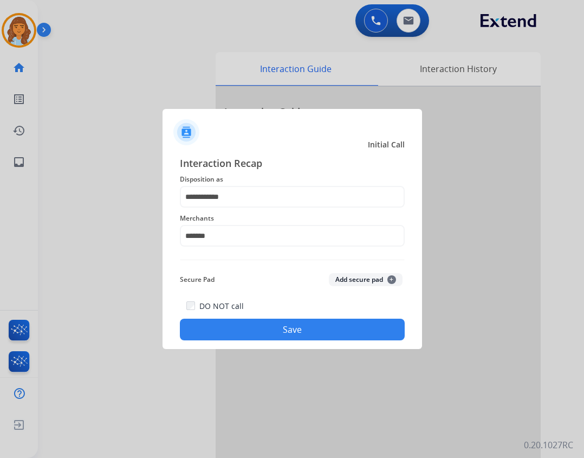
click at [266, 326] on button "Save" at bounding box center [292, 330] width 225 height 22
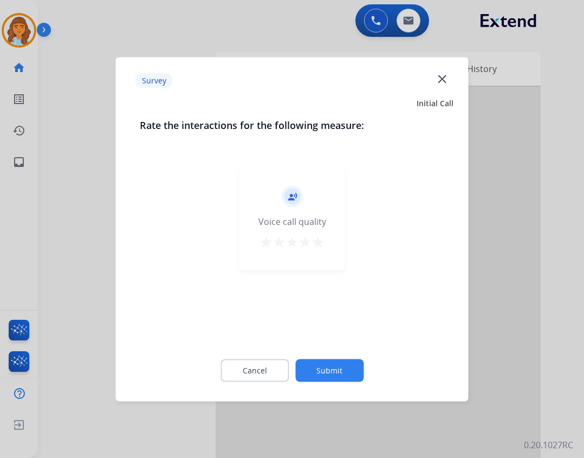
click at [338, 378] on button "Submit" at bounding box center [329, 370] width 68 height 23
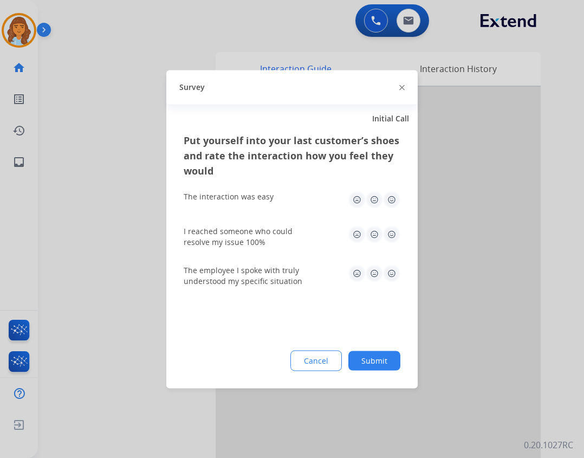
click at [364, 371] on div "Put yourself into your last customer’s shoes and rate the interaction how you f…" at bounding box center [292, 260] width 252 height 256
click at [363, 366] on button "Submit" at bounding box center [375, 361] width 52 height 20
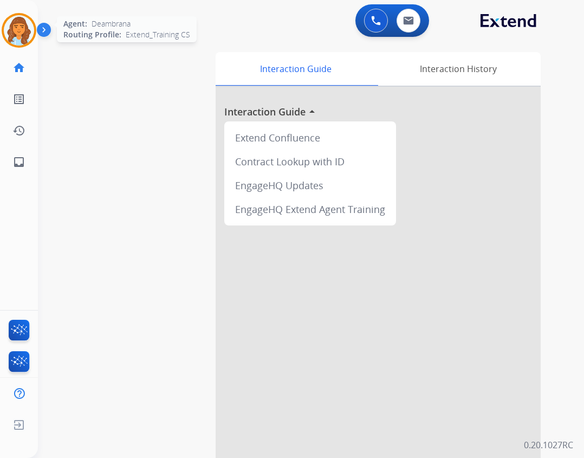
click at [17, 34] on img at bounding box center [19, 30] width 30 height 30
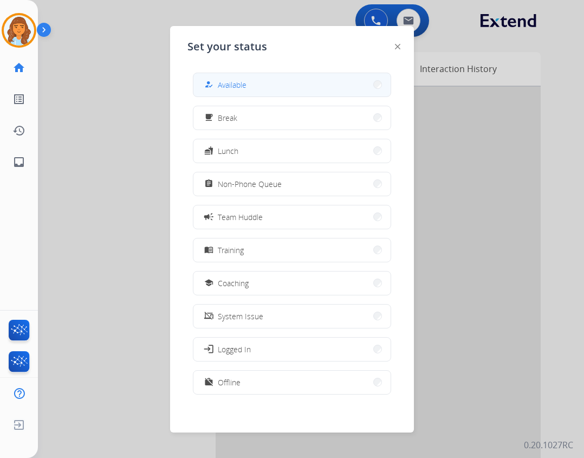
click at [221, 82] on span "Available" at bounding box center [232, 84] width 29 height 11
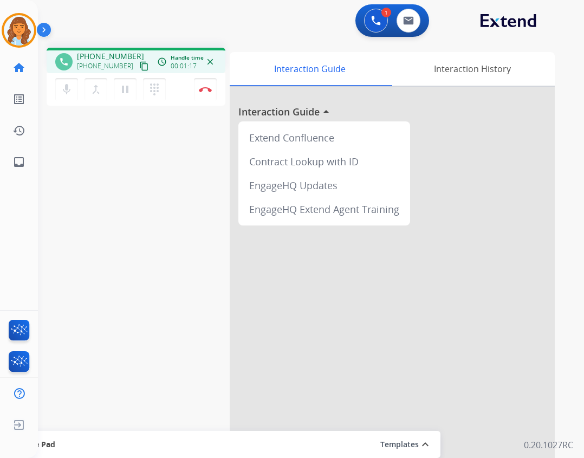
click at [139, 68] on mat-icon "content_copy" at bounding box center [144, 66] width 10 height 10
click at [210, 97] on button "Disconnect" at bounding box center [205, 89] width 23 height 23
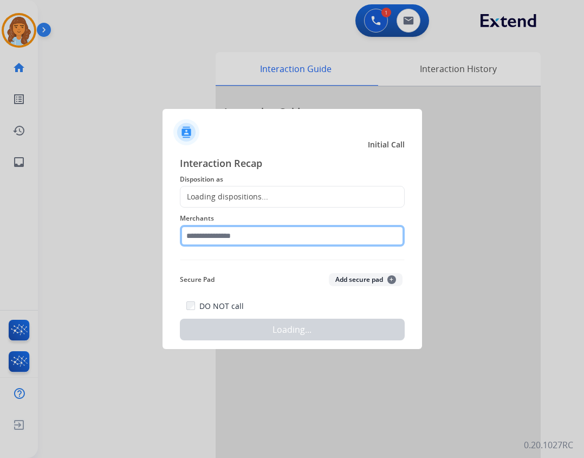
click at [271, 240] on input "text" at bounding box center [292, 236] width 225 height 22
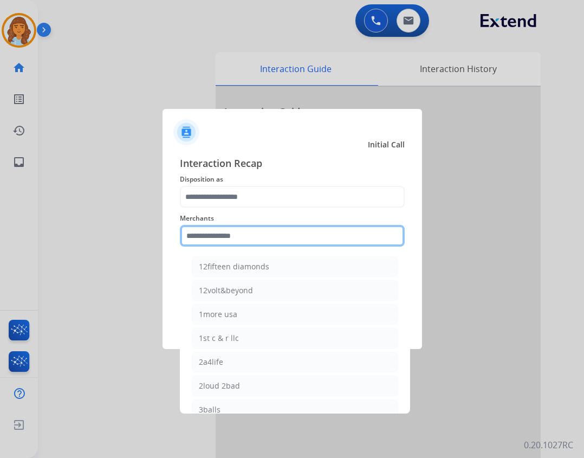
drag, startPoint x: 234, startPoint y: 240, endPoint x: 241, endPoint y: 242, distance: 7.4
click at [236, 240] on input "text" at bounding box center [292, 236] width 225 height 22
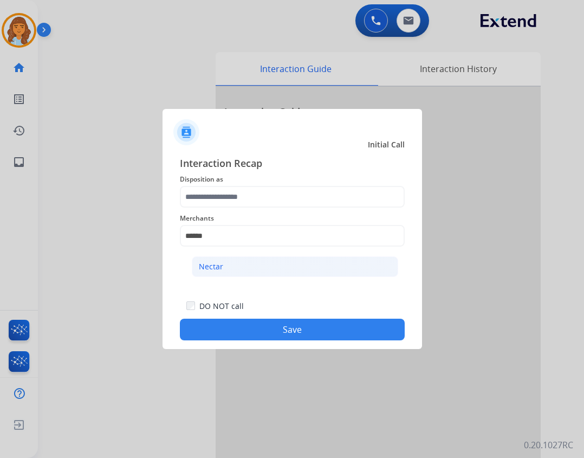
click at [233, 266] on li "Nectar" at bounding box center [295, 266] width 207 height 21
type input "******"
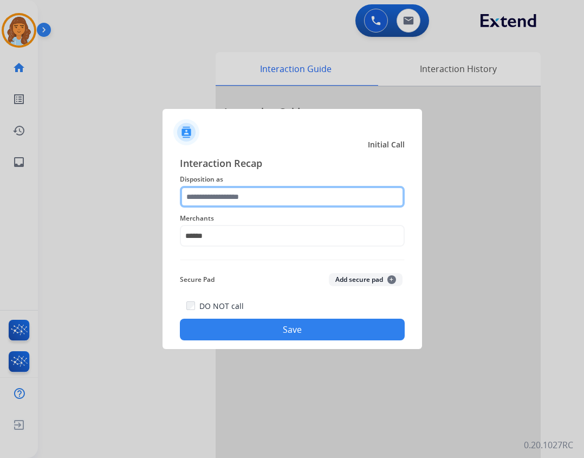
click at [215, 200] on input "text" at bounding box center [292, 197] width 225 height 22
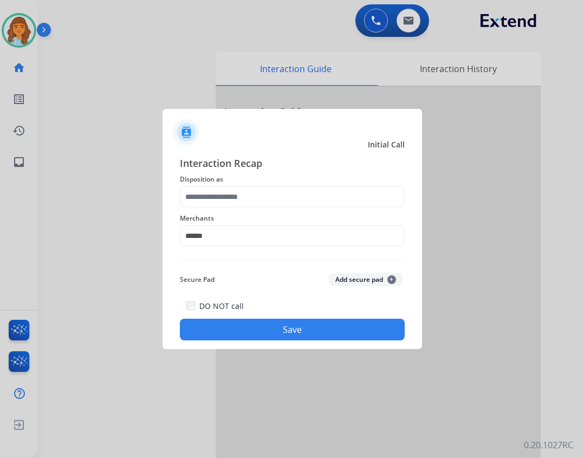
drag, startPoint x: 126, startPoint y: 454, endPoint x: 259, endPoint y: 180, distance: 305.0
click at [259, 170] on span "Interaction Recap" at bounding box center [292, 164] width 225 height 17
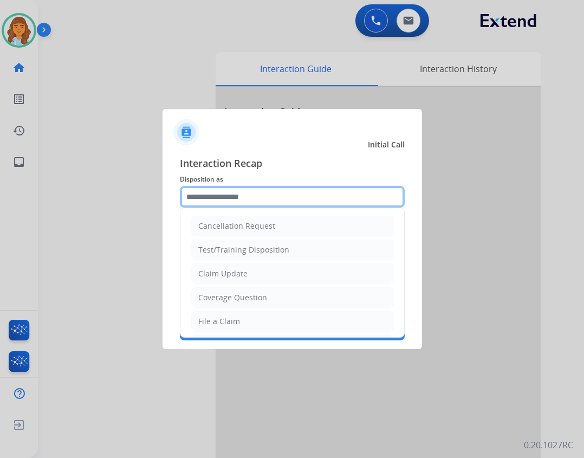
drag, startPoint x: 259, startPoint y: 189, endPoint x: 256, endPoint y: 209, distance: 20.3
click at [259, 190] on input "text" at bounding box center [292, 197] width 225 height 22
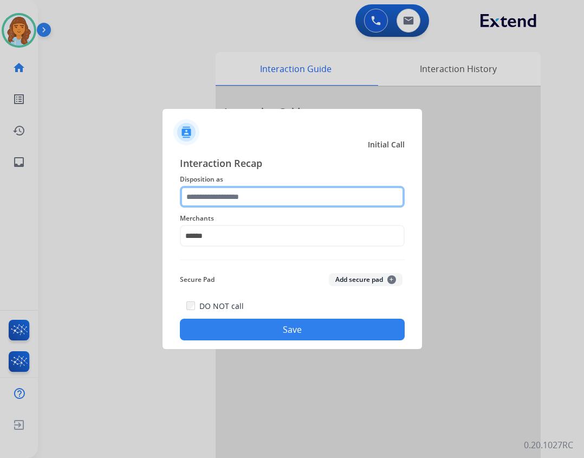
click at [233, 206] on input "text" at bounding box center [292, 197] width 225 height 22
drag, startPoint x: 220, startPoint y: 199, endPoint x: 218, endPoint y: 222, distance: 22.8
click at [219, 199] on input "text" at bounding box center [292, 197] width 225 height 22
type input "*"
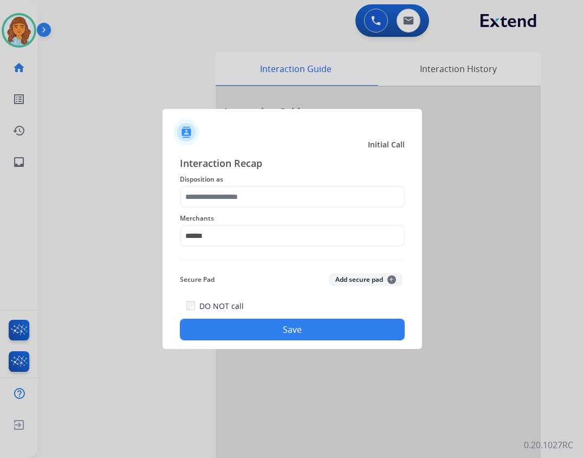
click at [241, 252] on div "Interaction Recap Disposition as Merchants ****** Secure Pad Add secure pad + D…" at bounding box center [292, 248] width 225 height 185
drag, startPoint x: 219, startPoint y: 233, endPoint x: 220, endPoint y: 239, distance: 6.1
click at [220, 238] on div "Merchants ******" at bounding box center [292, 229] width 225 height 43
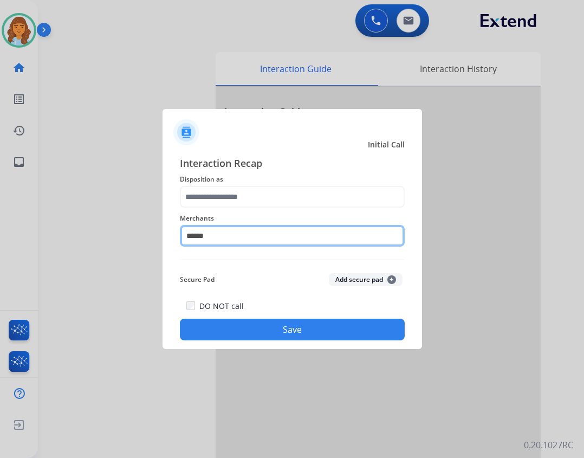
click at [220, 239] on input "******" at bounding box center [292, 236] width 225 height 22
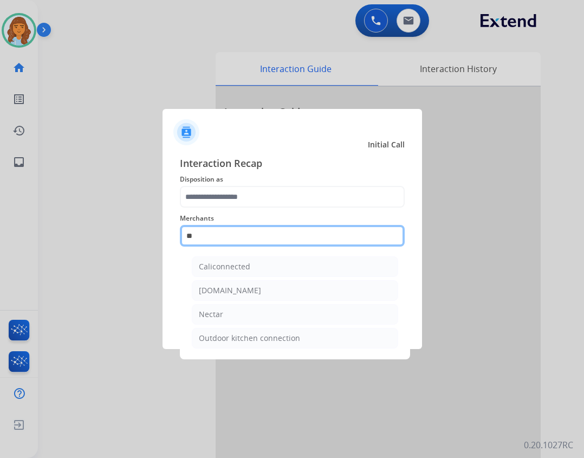
type input "*"
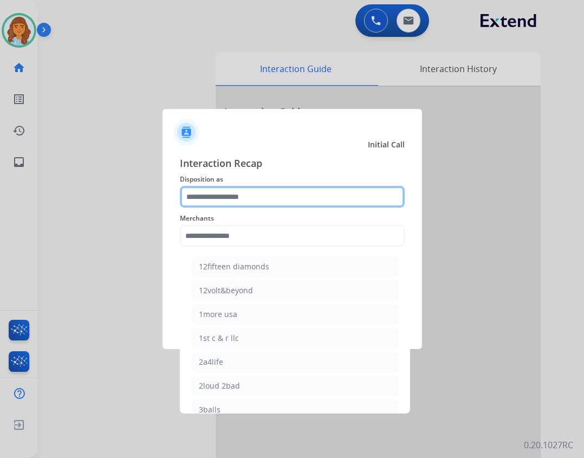
click at [202, 203] on input "text" at bounding box center [292, 197] width 225 height 22
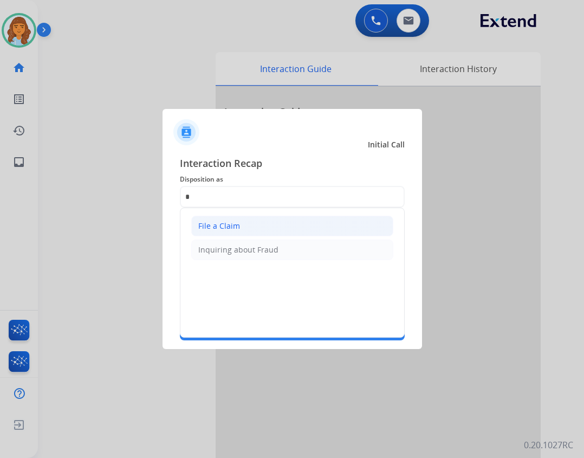
click at [205, 217] on li "File a Claim" at bounding box center [292, 226] width 202 height 21
type input "**********"
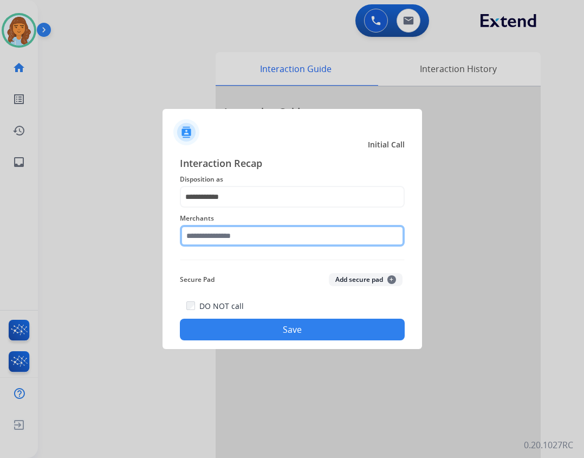
click at [202, 227] on input "text" at bounding box center [292, 236] width 225 height 22
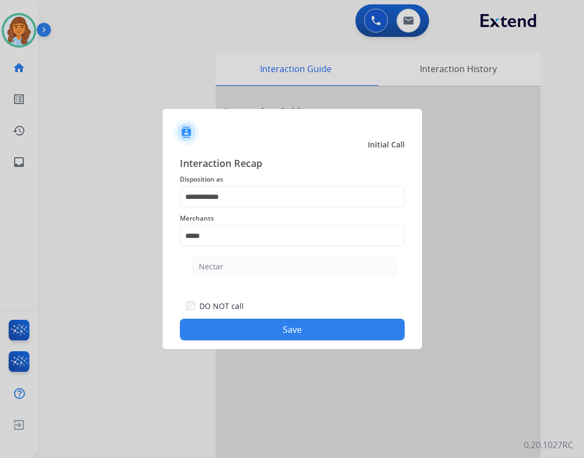
click at [267, 259] on li "Nectar" at bounding box center [295, 266] width 207 height 21
type input "******"
click at [273, 323] on button "Save" at bounding box center [292, 330] width 225 height 22
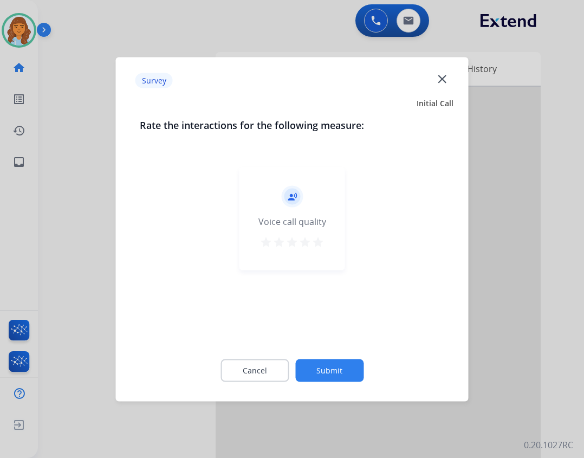
click at [327, 363] on button "Submit" at bounding box center [329, 370] width 68 height 23
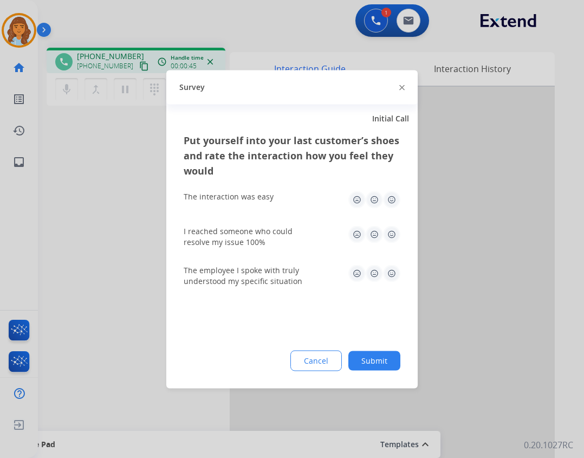
click at [368, 365] on button "Submit" at bounding box center [375, 361] width 52 height 20
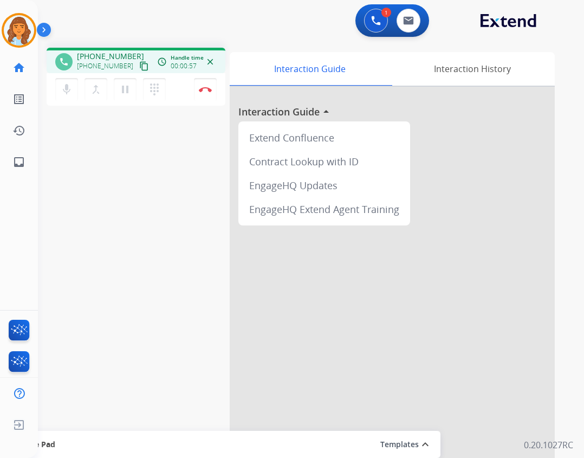
drag, startPoint x: 130, startPoint y: 67, endPoint x: 51, endPoint y: 97, distance: 84.1
click at [139, 68] on mat-icon "content_copy" at bounding box center [144, 66] width 10 height 10
click at [206, 93] on button "Disconnect" at bounding box center [205, 89] width 23 height 23
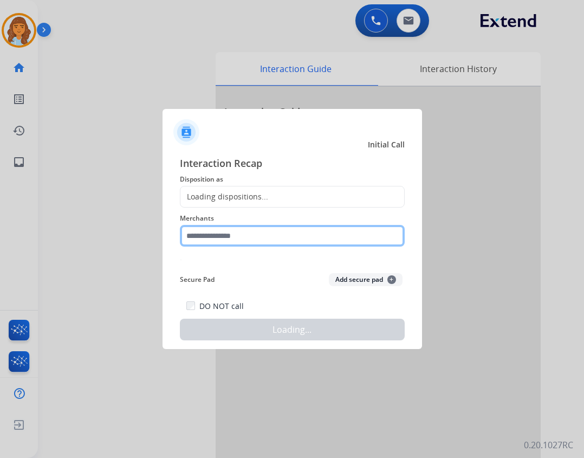
click at [233, 239] on input "text" at bounding box center [292, 236] width 225 height 22
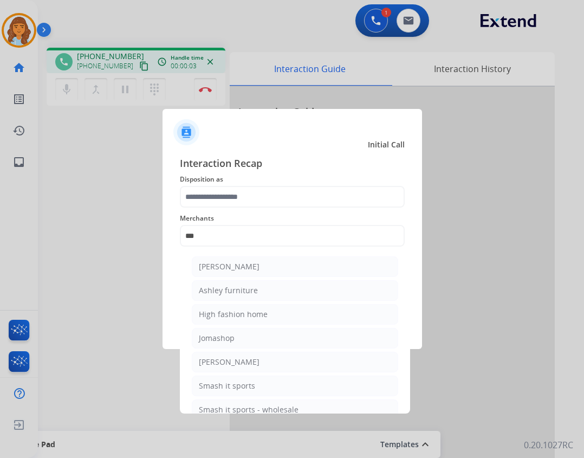
click at [226, 289] on div "Ashley furniture" at bounding box center [228, 290] width 59 height 11
type input "**********"
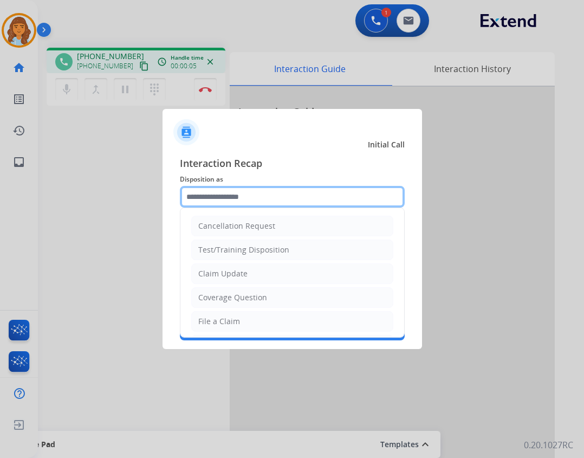
click at [291, 194] on input "text" at bounding box center [292, 197] width 225 height 22
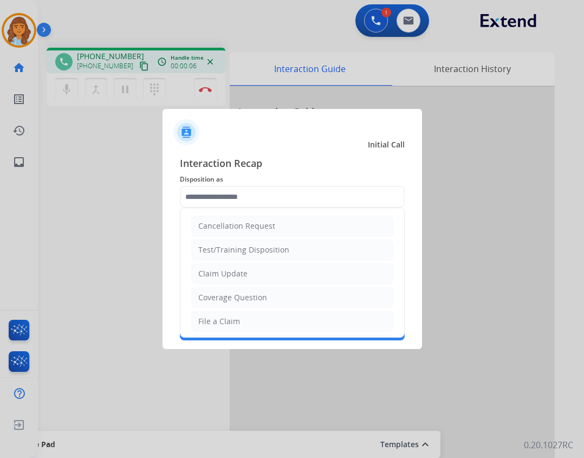
drag, startPoint x: 274, startPoint y: 319, endPoint x: 280, endPoint y: 320, distance: 6.5
click at [274, 320] on li "File a Claim" at bounding box center [292, 321] width 202 height 21
type input "**********"
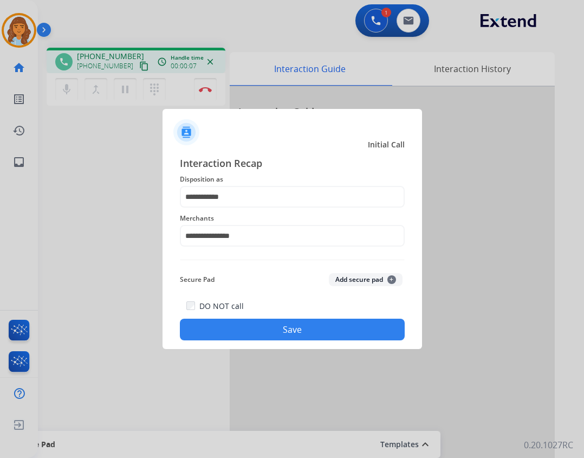
click at [304, 349] on div "**********" at bounding box center [293, 248] width 260 height 202
click at [314, 339] on button "Save" at bounding box center [292, 330] width 225 height 22
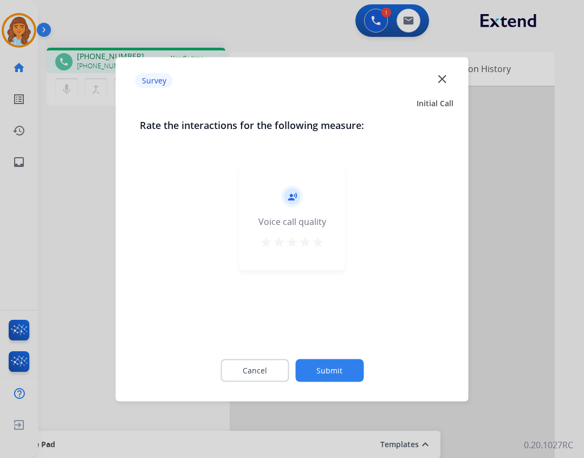
drag, startPoint x: 319, startPoint y: 391, endPoint x: 324, endPoint y: 373, distance: 18.5
click at [319, 390] on div "Cancel Submit" at bounding box center [292, 370] width 305 height 49
click at [324, 369] on button "Submit" at bounding box center [329, 370] width 68 height 23
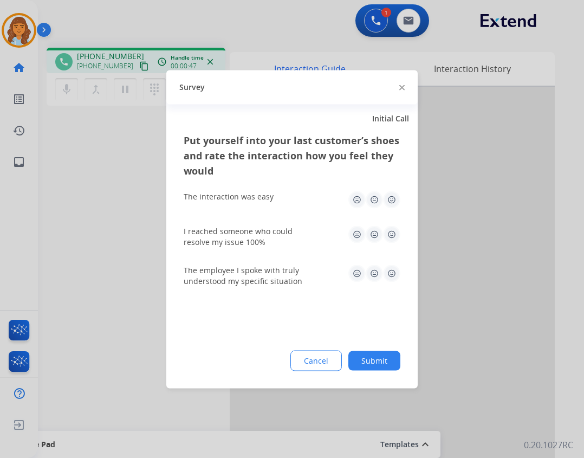
click at [356, 365] on button "Submit" at bounding box center [375, 361] width 52 height 20
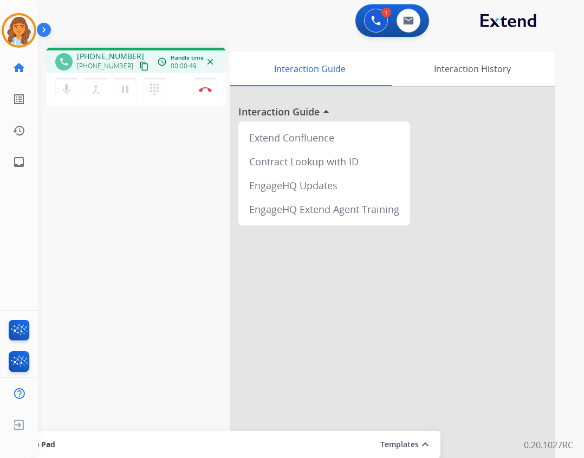
click at [139, 69] on mat-icon "content_copy" at bounding box center [144, 66] width 10 height 10
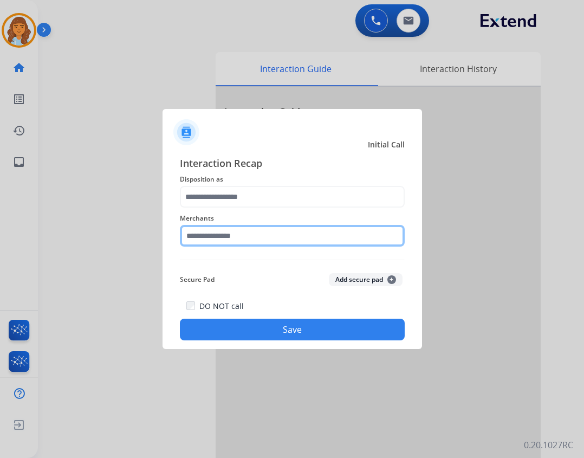
click at [302, 235] on input "text" at bounding box center [292, 236] width 225 height 22
click at [275, 237] on input "*******" at bounding box center [292, 236] width 225 height 22
type input "*"
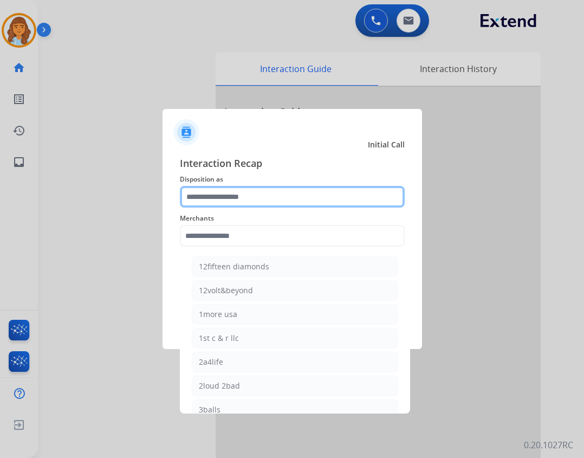
click at [239, 197] on input "text" at bounding box center [292, 197] width 225 height 22
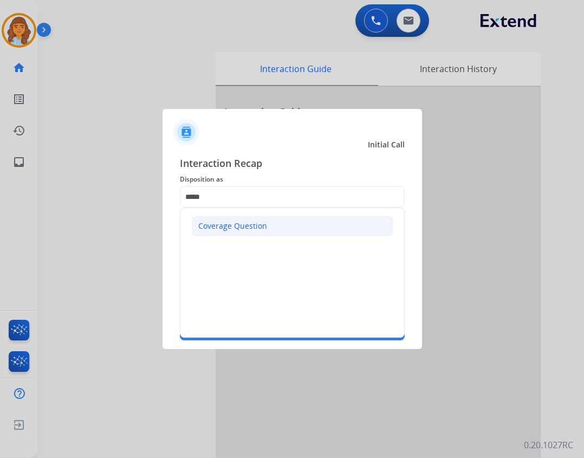
click at [299, 224] on li "Coverage Question" at bounding box center [292, 226] width 202 height 21
type input "**********"
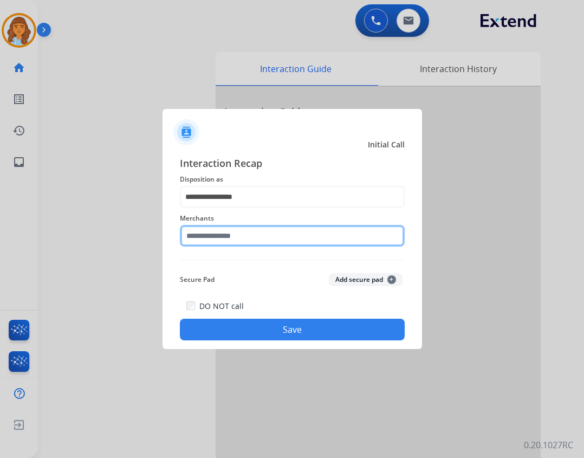
click at [276, 244] on input "text" at bounding box center [292, 236] width 225 height 22
type input "*"
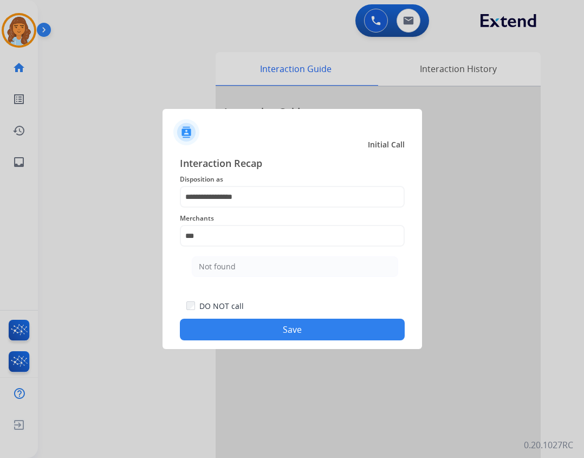
click at [304, 281] on ul "Not found" at bounding box center [295, 269] width 213 height 37
drag, startPoint x: 295, startPoint y: 260, endPoint x: 293, endPoint y: 301, distance: 41.3
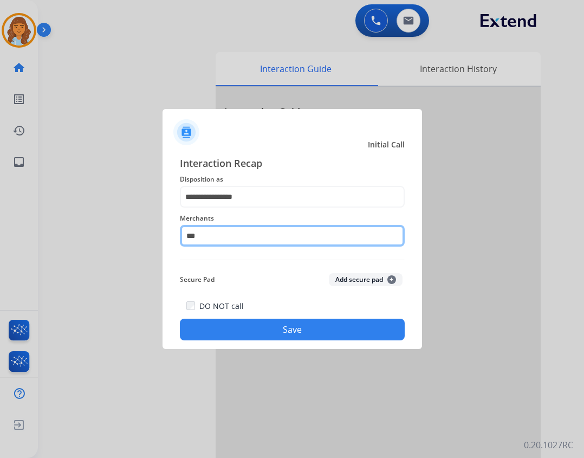
click at [276, 241] on input "***" at bounding box center [292, 236] width 225 height 22
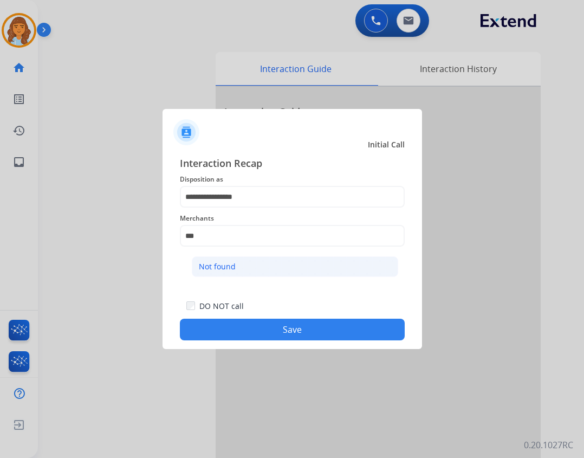
click at [273, 273] on li "Not found" at bounding box center [295, 266] width 207 height 21
type input "*********"
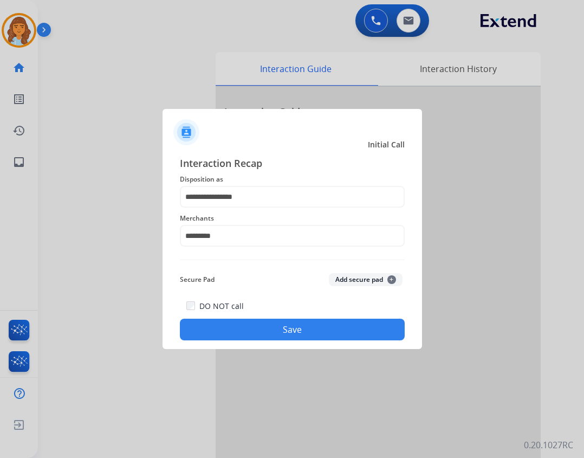
click at [273, 329] on button "Save" at bounding box center [292, 330] width 225 height 22
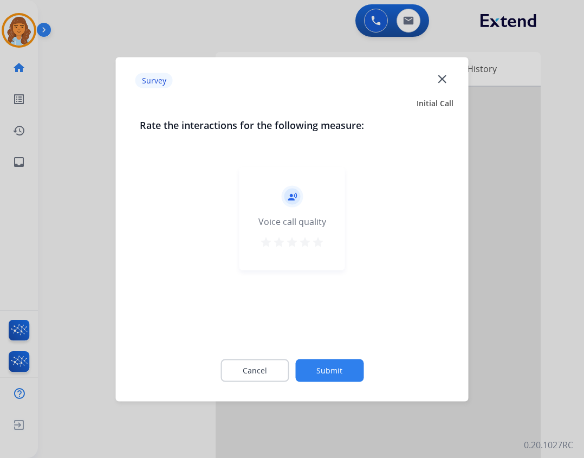
click at [319, 366] on button "Submit" at bounding box center [329, 370] width 68 height 23
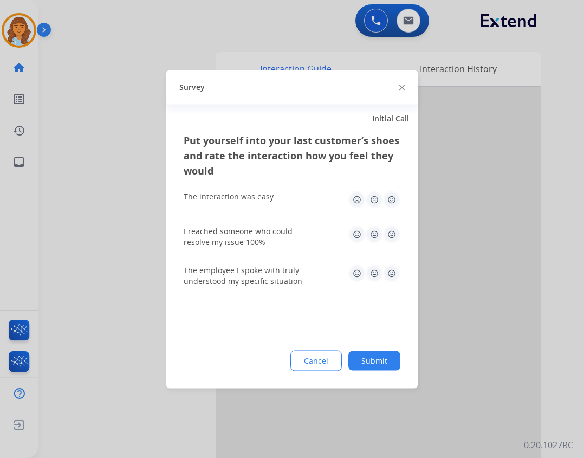
click at [394, 352] on button "Submit" at bounding box center [375, 361] width 52 height 20
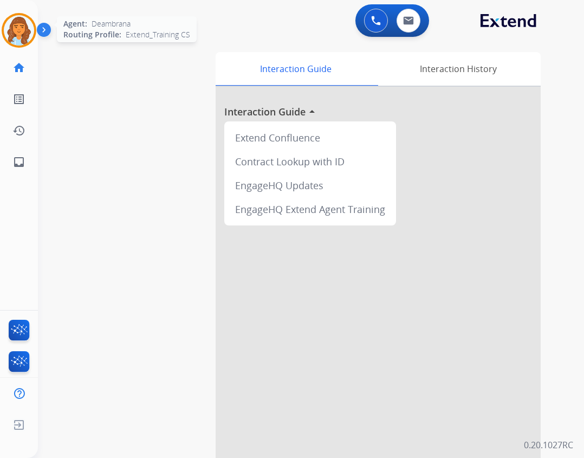
drag, startPoint x: 18, startPoint y: 23, endPoint x: 29, endPoint y: 41, distance: 21.4
click at [18, 24] on img at bounding box center [19, 30] width 30 height 30
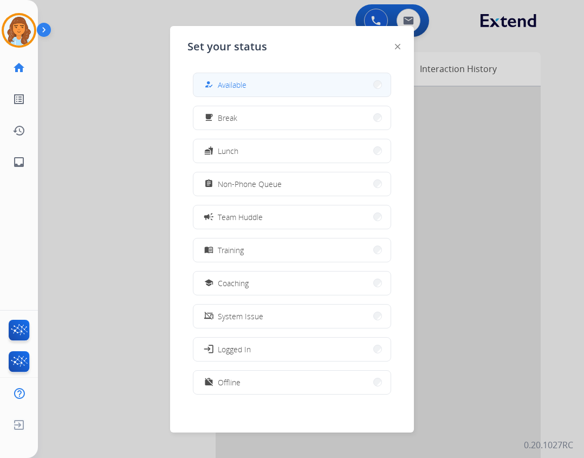
click at [306, 95] on button "how_to_reg Available" at bounding box center [292, 84] width 197 height 23
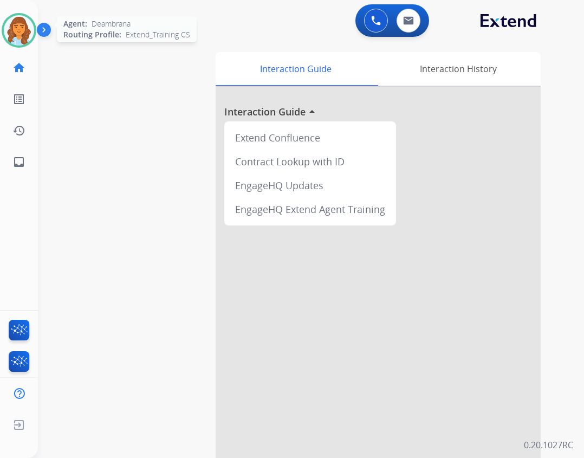
click at [5, 30] on img at bounding box center [19, 30] width 30 height 30
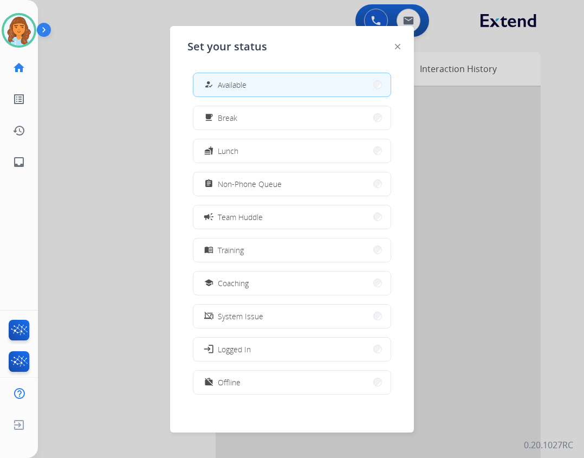
click at [267, 378] on button "work_off Offline" at bounding box center [292, 382] width 197 height 23
